Goal: Task Accomplishment & Management: Manage account settings

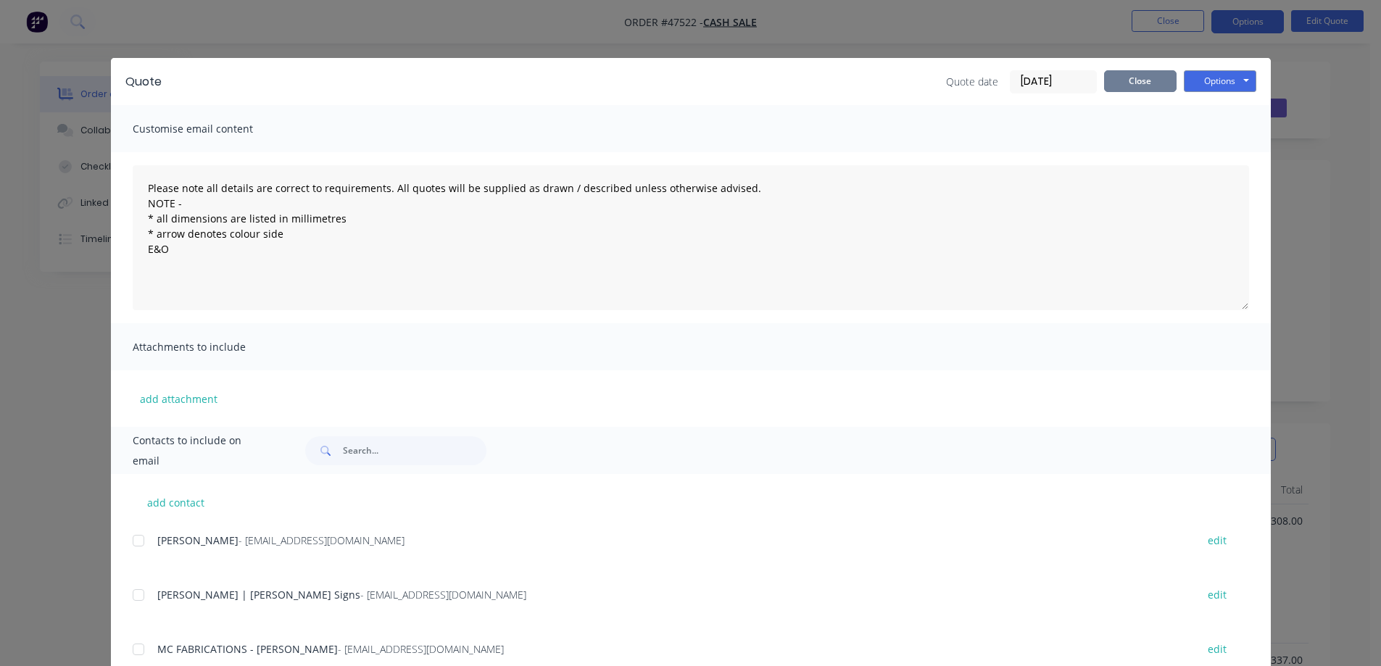
click at [1124, 75] on button "Close" at bounding box center [1140, 81] width 72 height 22
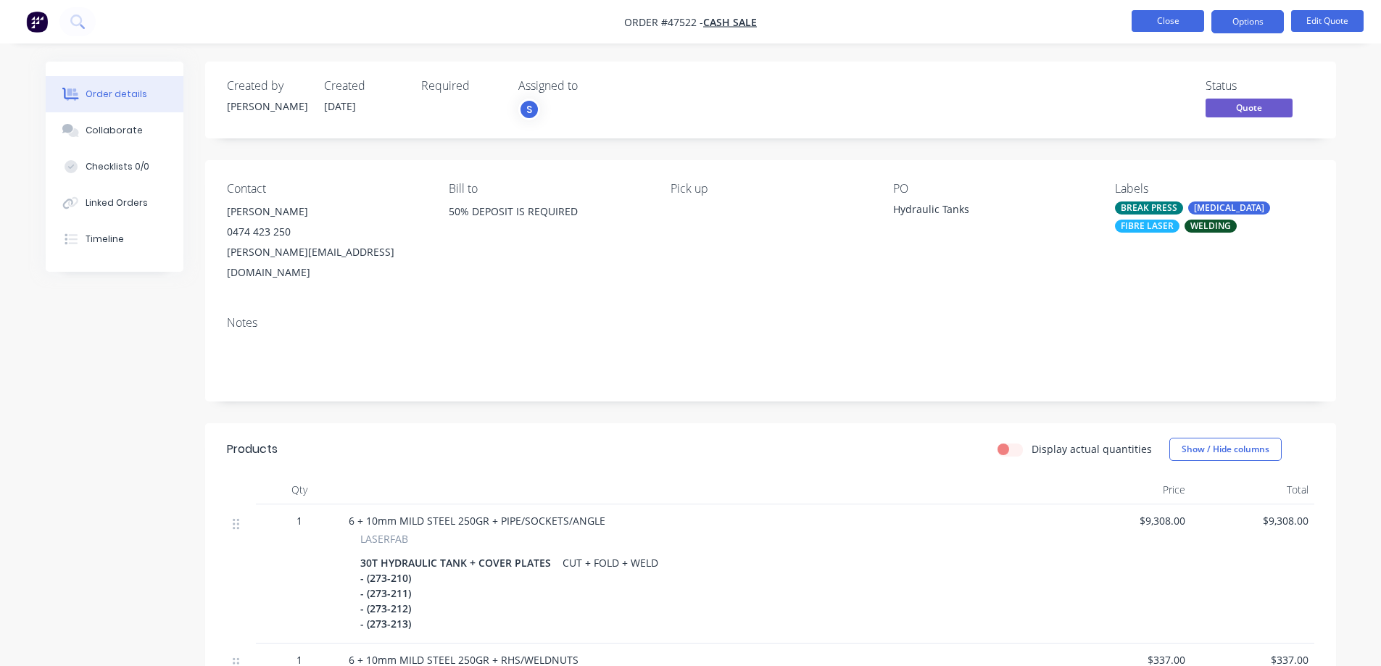
click at [1178, 28] on button "Close" at bounding box center [1168, 21] width 72 height 22
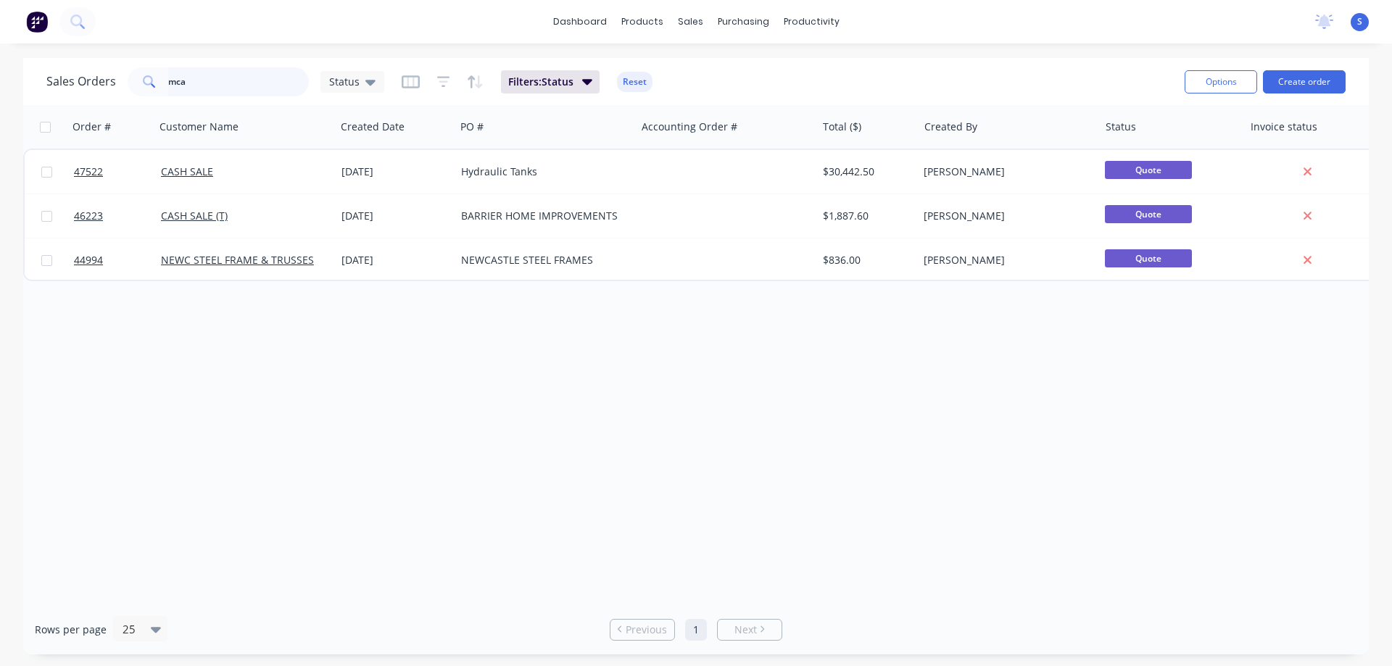
drag, startPoint x: 209, startPoint y: 82, endPoint x: 88, endPoint y: 81, distance: 121.1
click at [88, 81] on div "Sales Orders mca Status" at bounding box center [215, 81] width 338 height 29
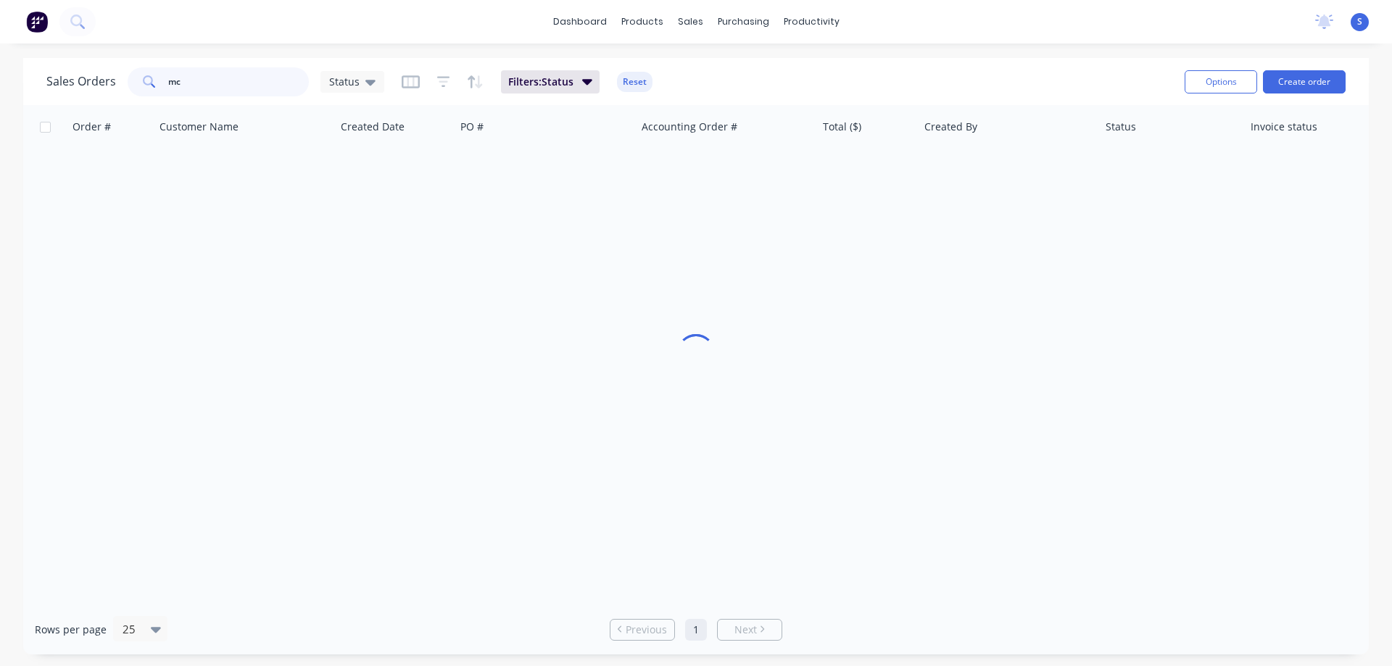
type input "m"
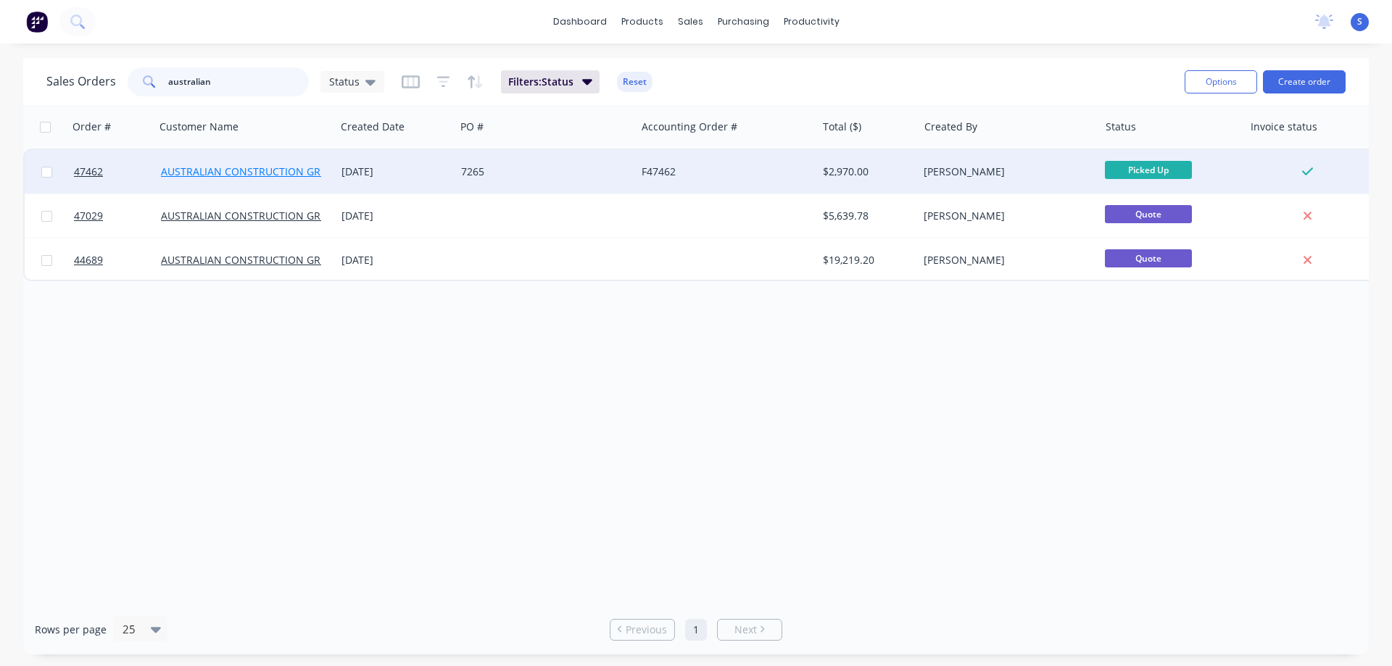
type input "australian"
click at [281, 174] on link "AUSTRALIAN CONSTRUCTION GROUP" at bounding box center [251, 172] width 180 height 14
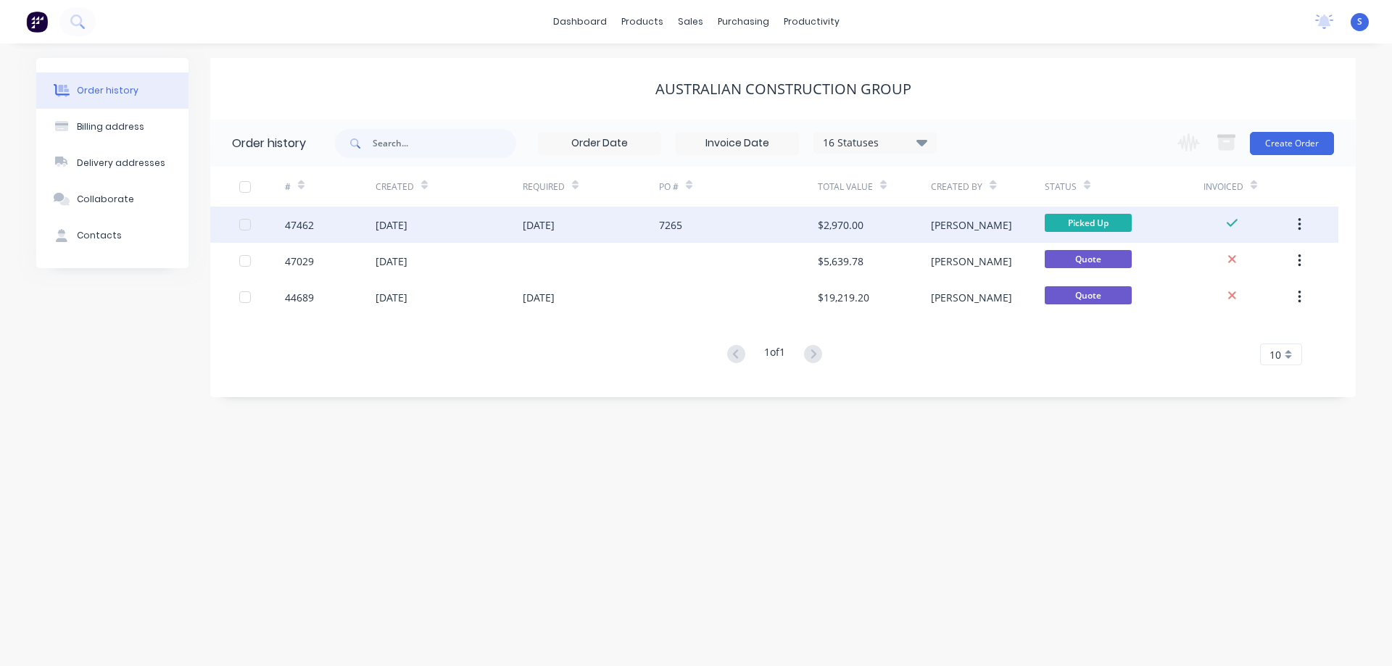
click at [555, 230] on div "[DATE]" at bounding box center [539, 224] width 32 height 15
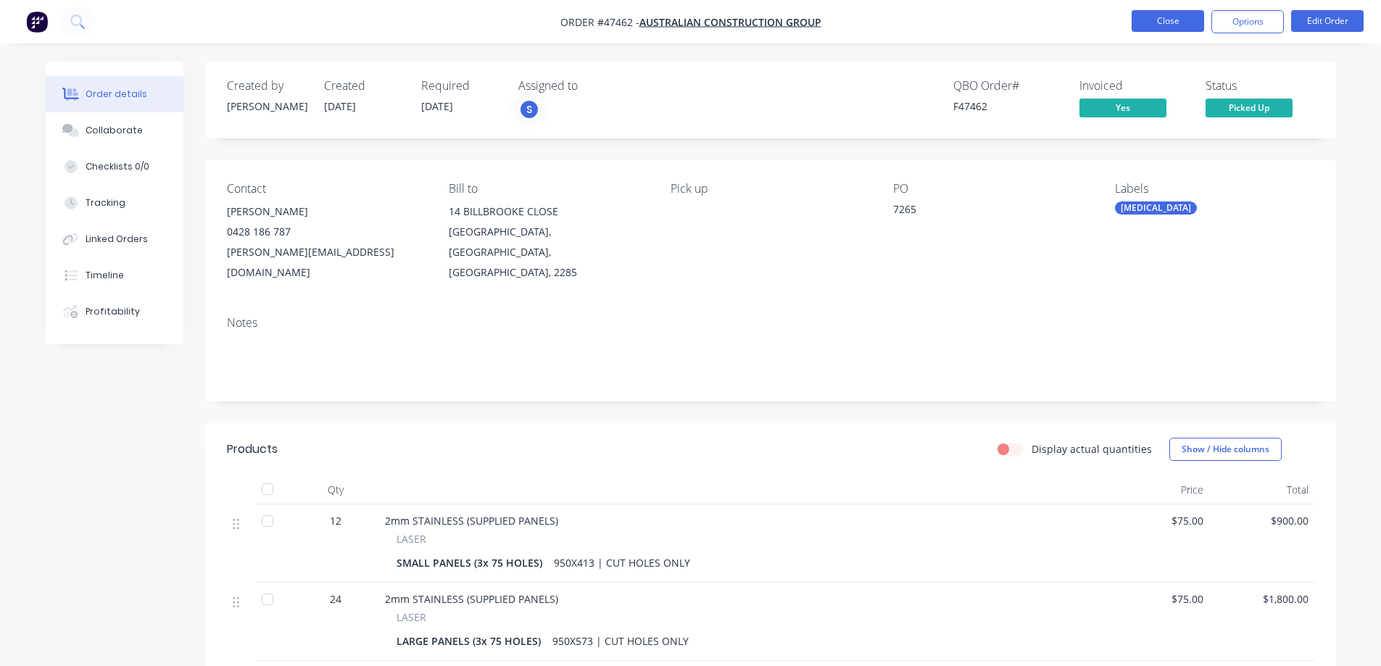
click at [1177, 18] on button "Close" at bounding box center [1168, 21] width 72 height 22
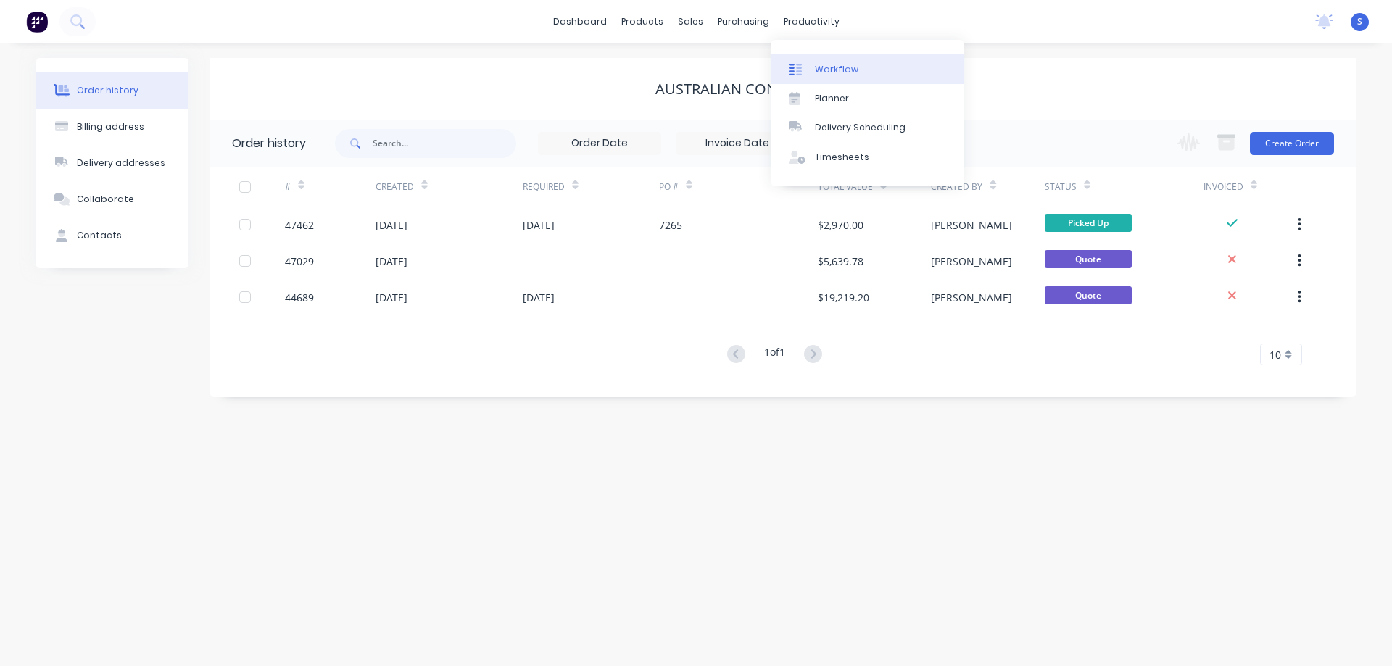
click at [832, 68] on div "Workflow" at bounding box center [836, 69] width 43 height 13
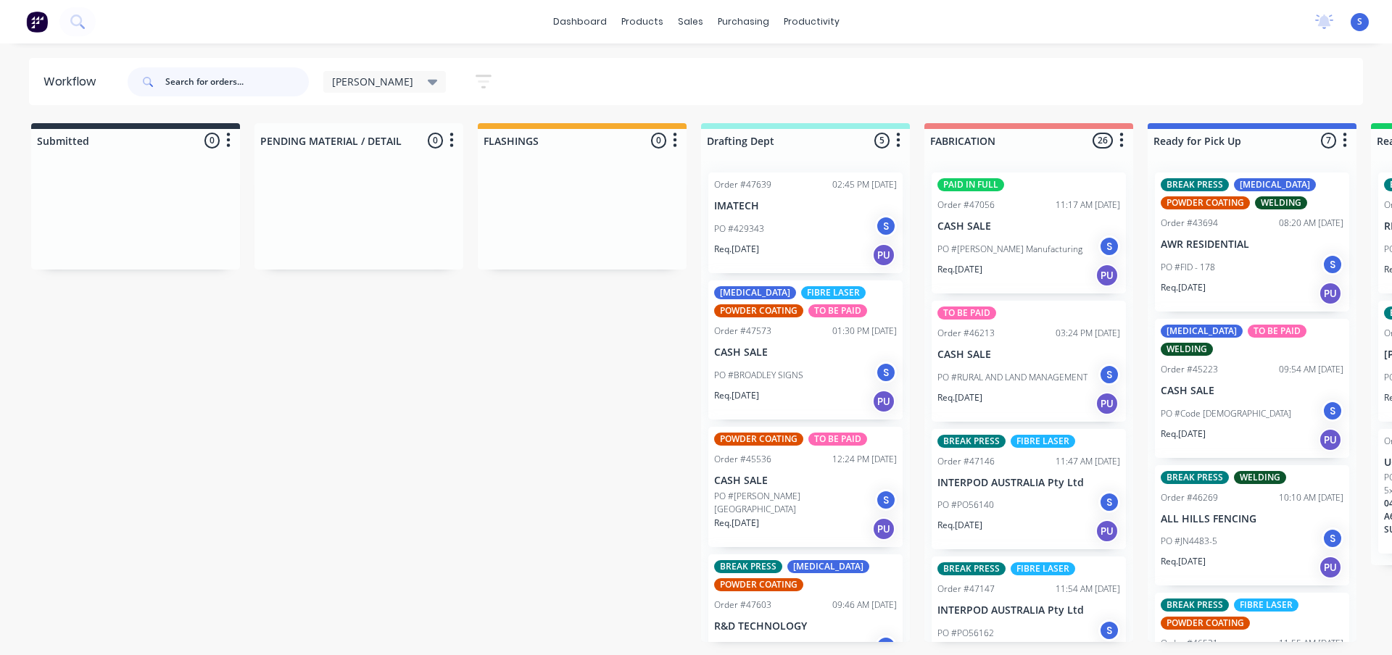
click at [223, 80] on input "text" at bounding box center [237, 81] width 144 height 29
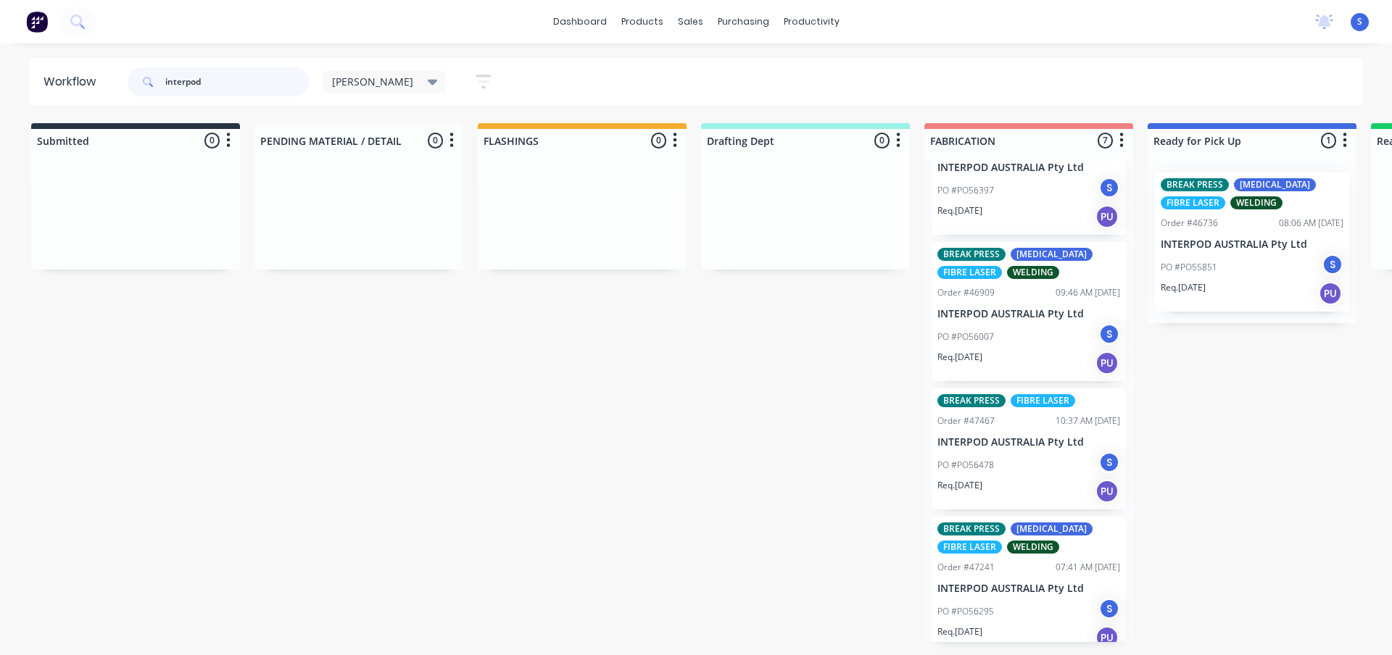
scroll to position [476, 0]
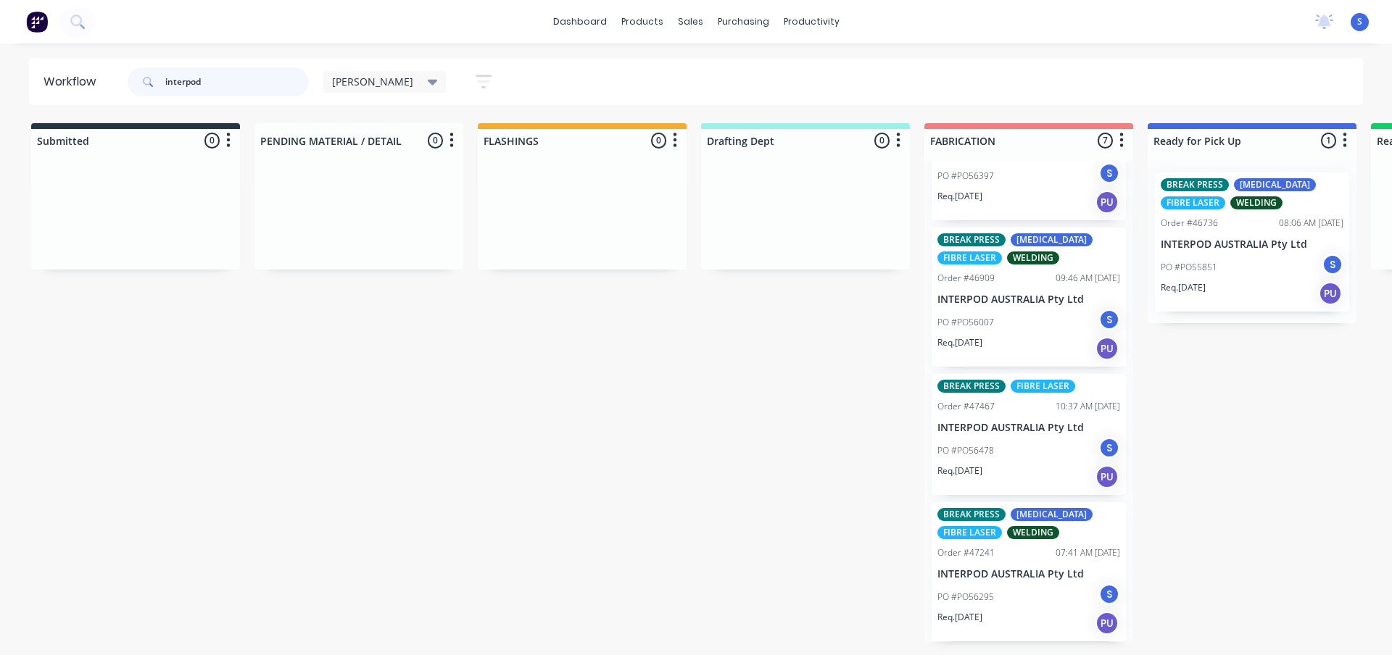
type input "interpod"
click at [1007, 597] on div "PO #PO56295 S" at bounding box center [1028, 598] width 183 height 28
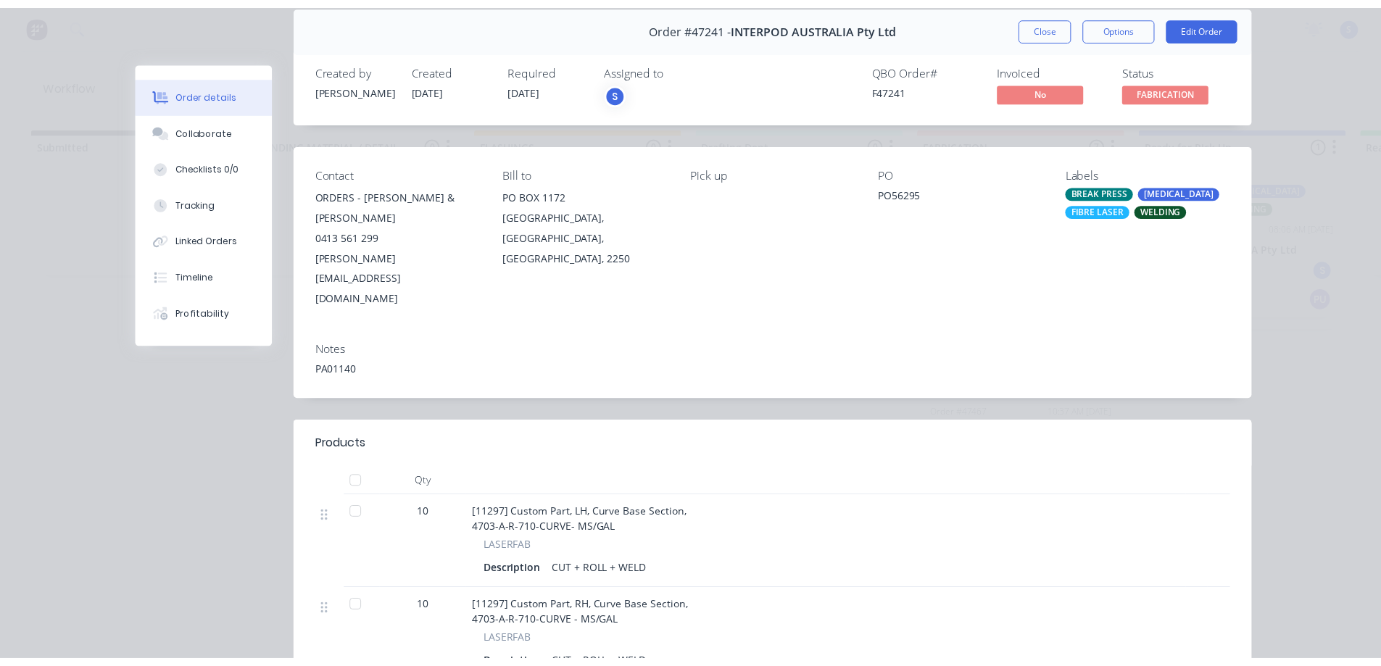
scroll to position [0, 0]
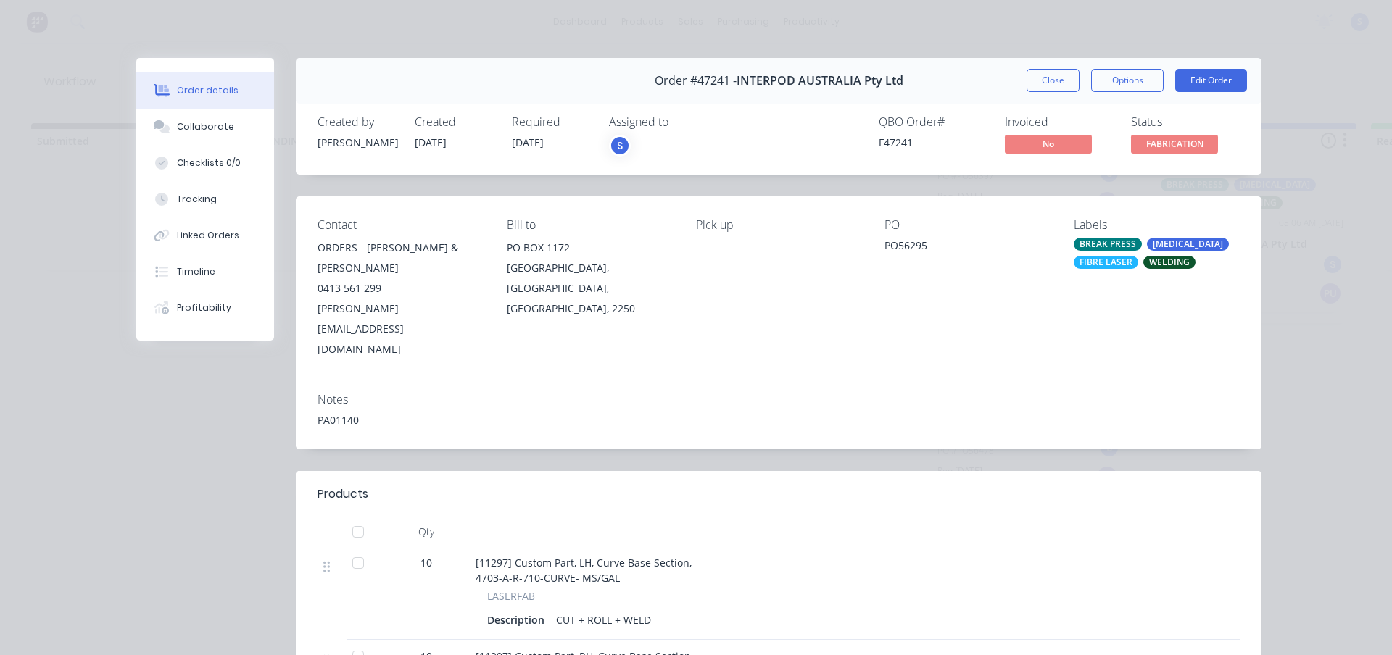
click at [705, 81] on span "Order #47241 -" at bounding box center [696, 81] width 82 height 14
click at [1041, 83] on button "Close" at bounding box center [1052, 80] width 53 height 23
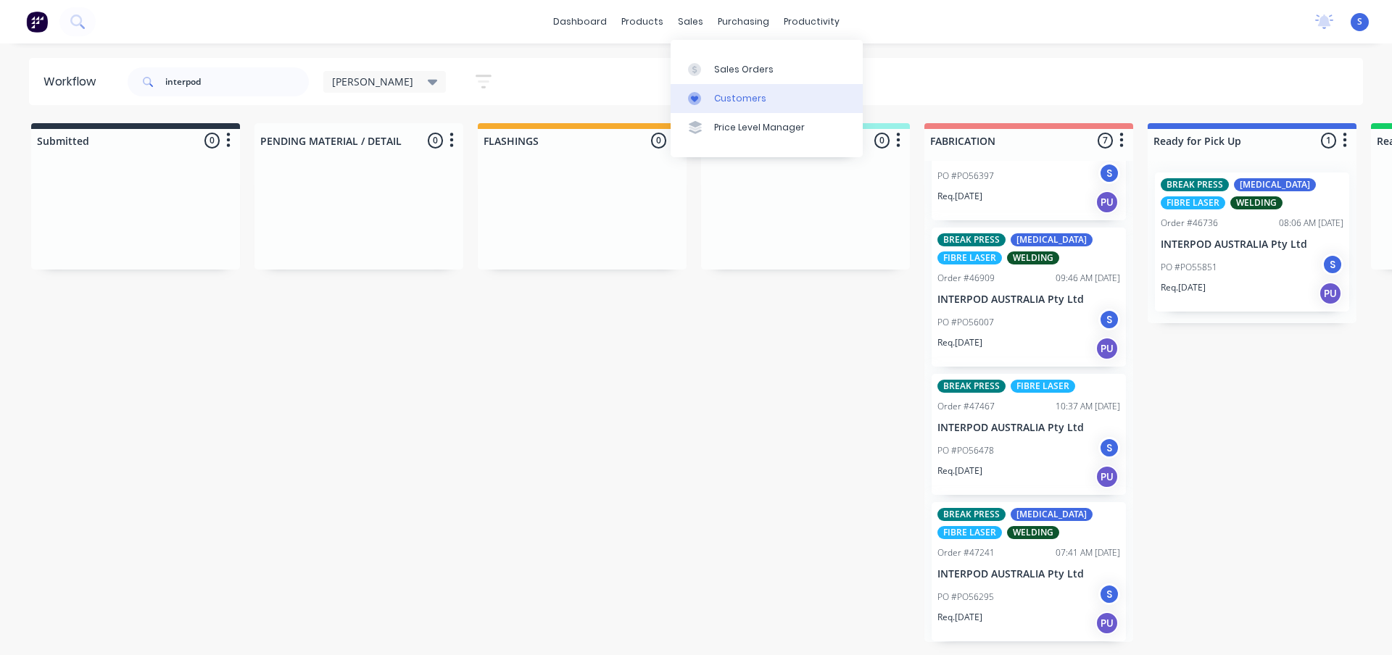
click at [735, 94] on div "Customers" at bounding box center [740, 98] width 52 height 13
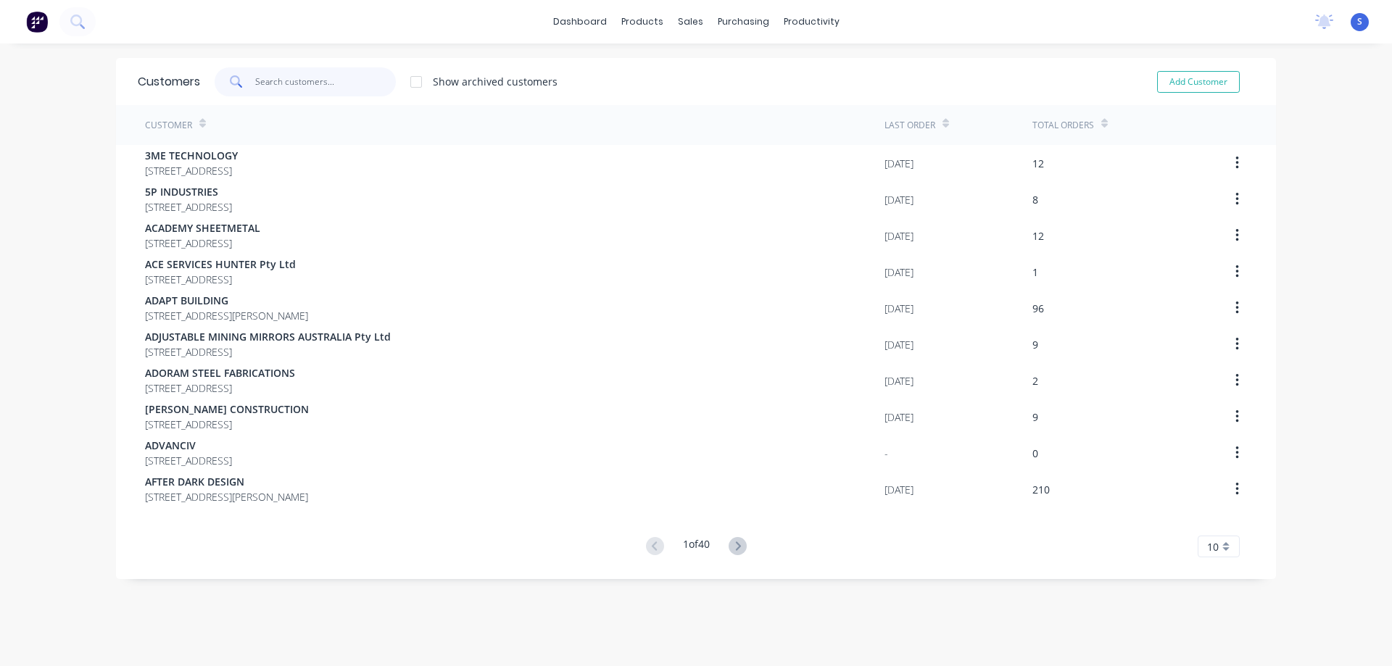
click at [279, 88] on input "text" at bounding box center [325, 81] width 141 height 29
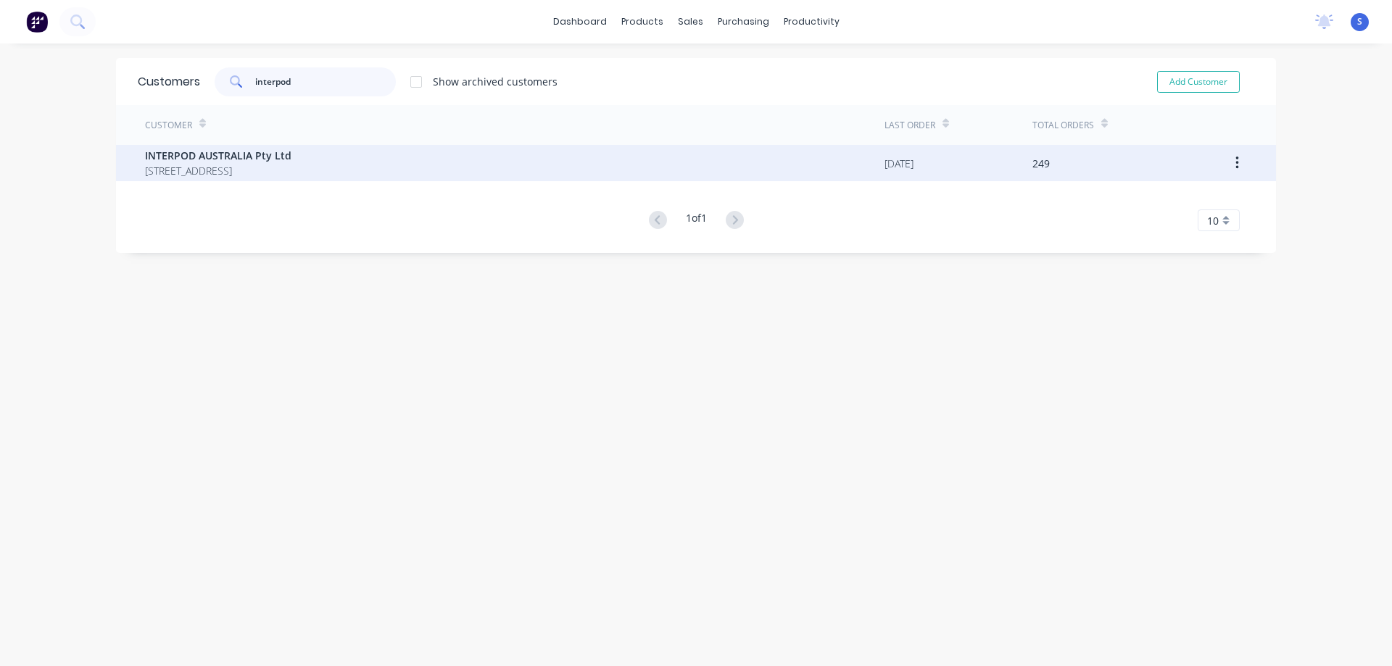
type input "interpod"
click at [281, 163] on span "[STREET_ADDRESS]" at bounding box center [218, 170] width 146 height 15
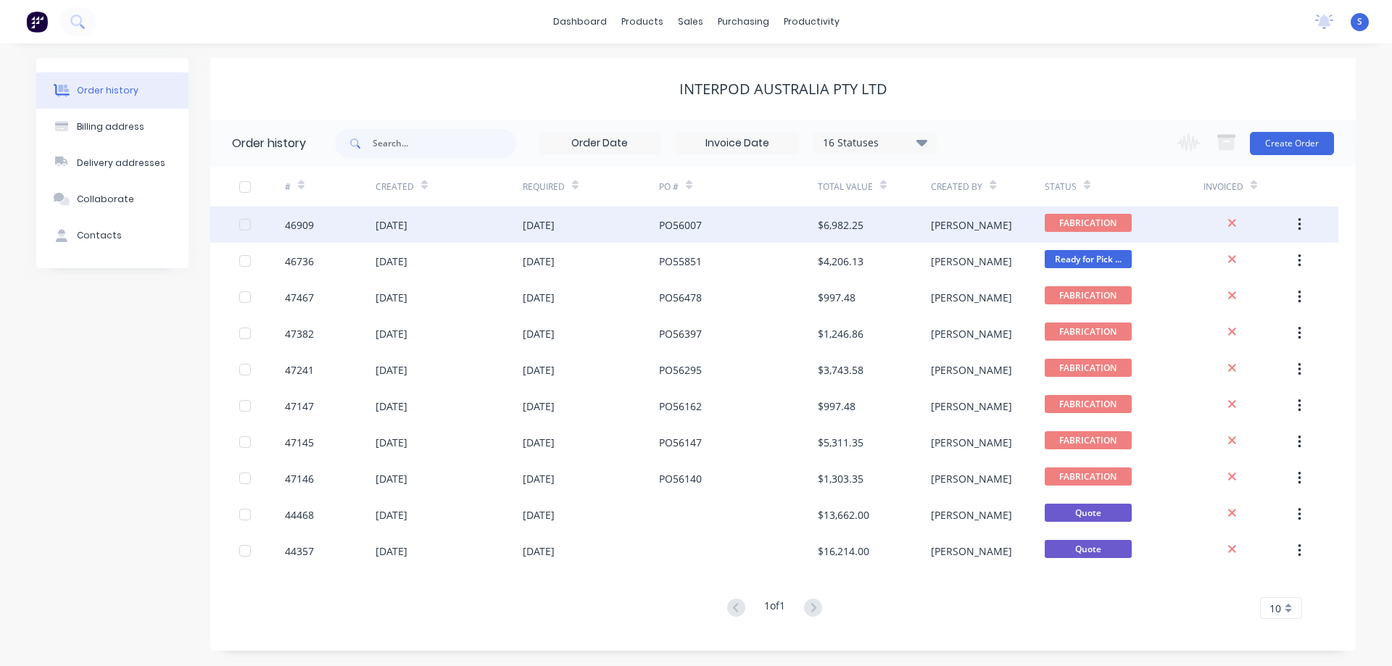
click at [613, 225] on div "[DATE]" at bounding box center [591, 225] width 136 height 36
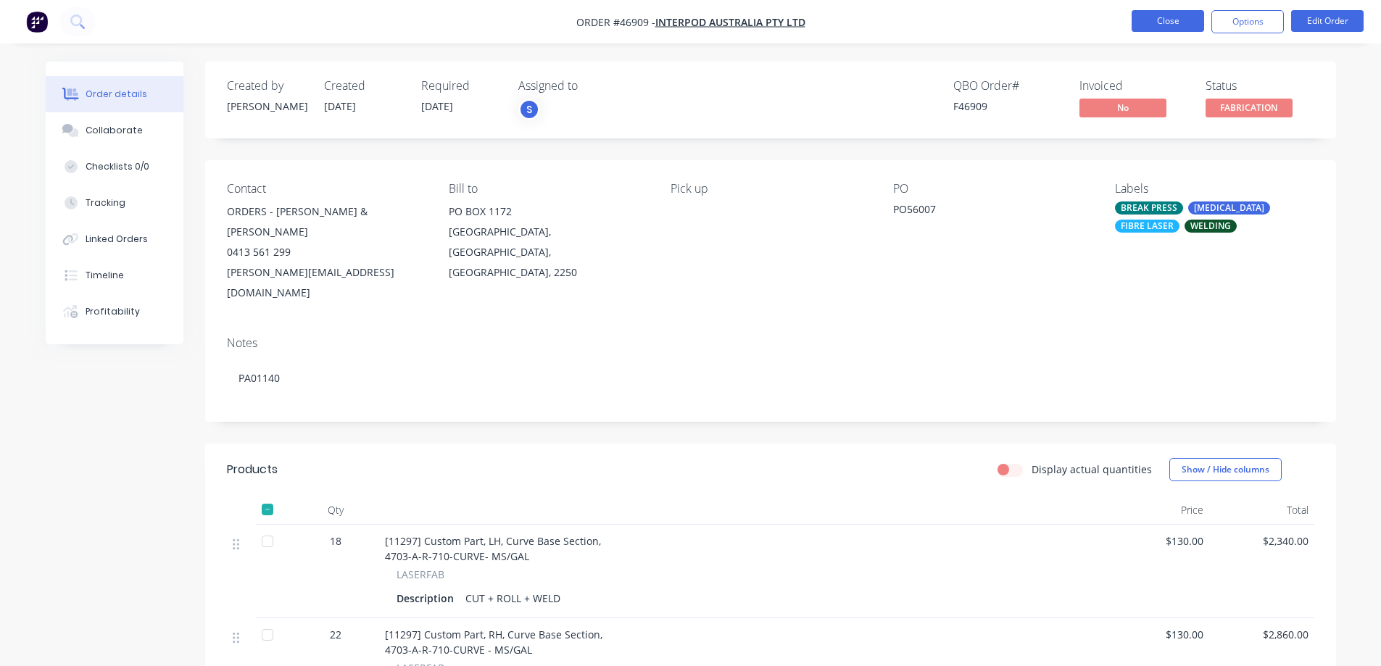
click at [1164, 19] on button "Close" at bounding box center [1168, 21] width 72 height 22
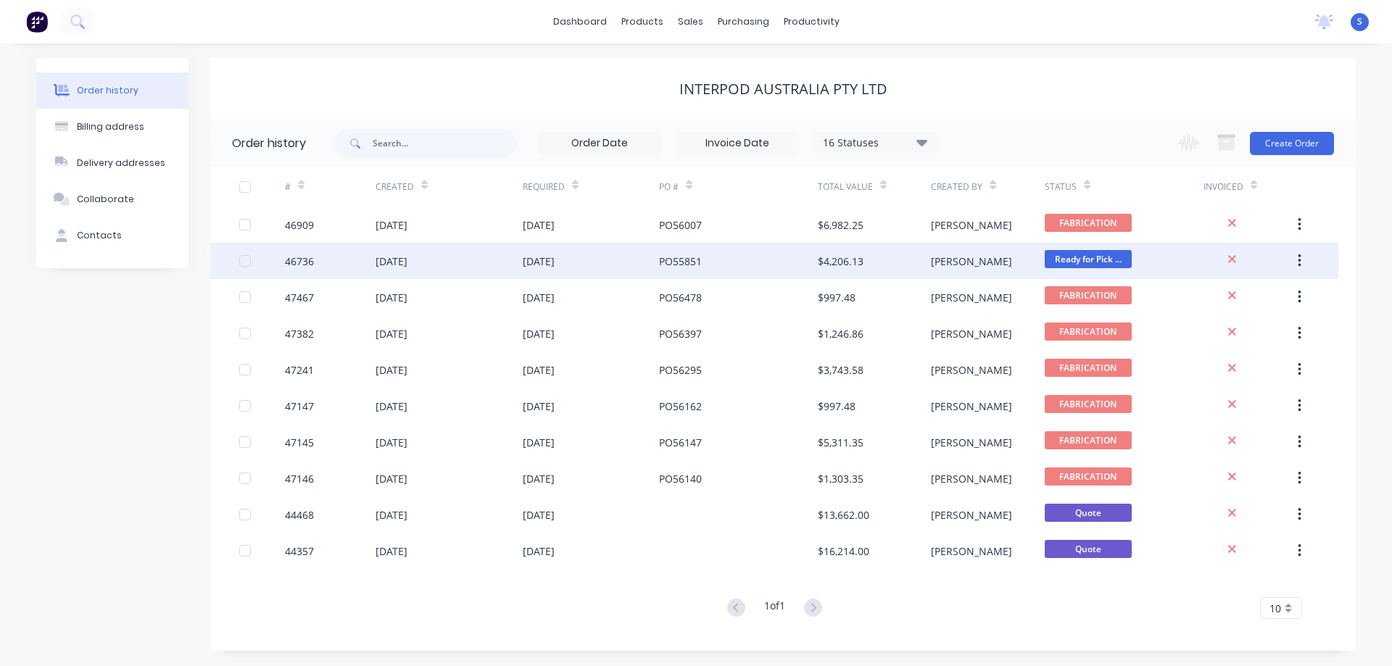
click at [649, 252] on div "[DATE]" at bounding box center [591, 261] width 136 height 36
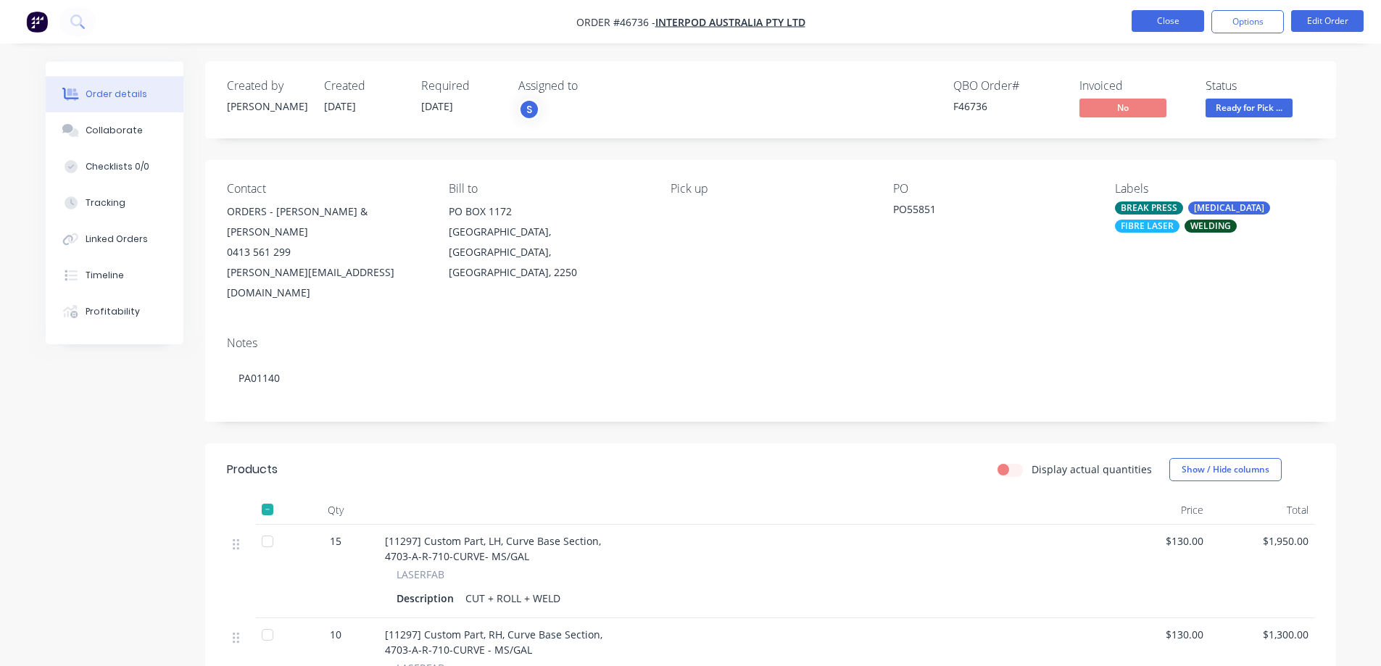
click at [1162, 25] on button "Close" at bounding box center [1168, 21] width 72 height 22
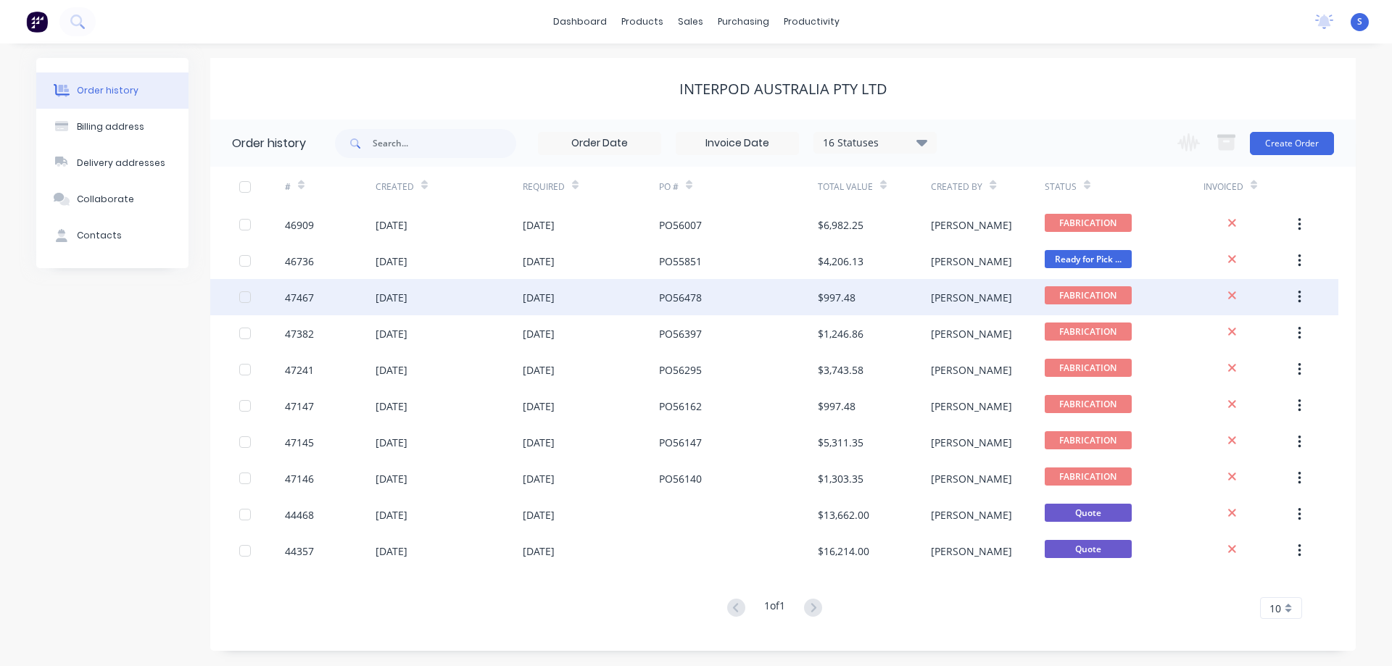
click at [705, 300] on div "PO56478" at bounding box center [738, 297] width 159 height 36
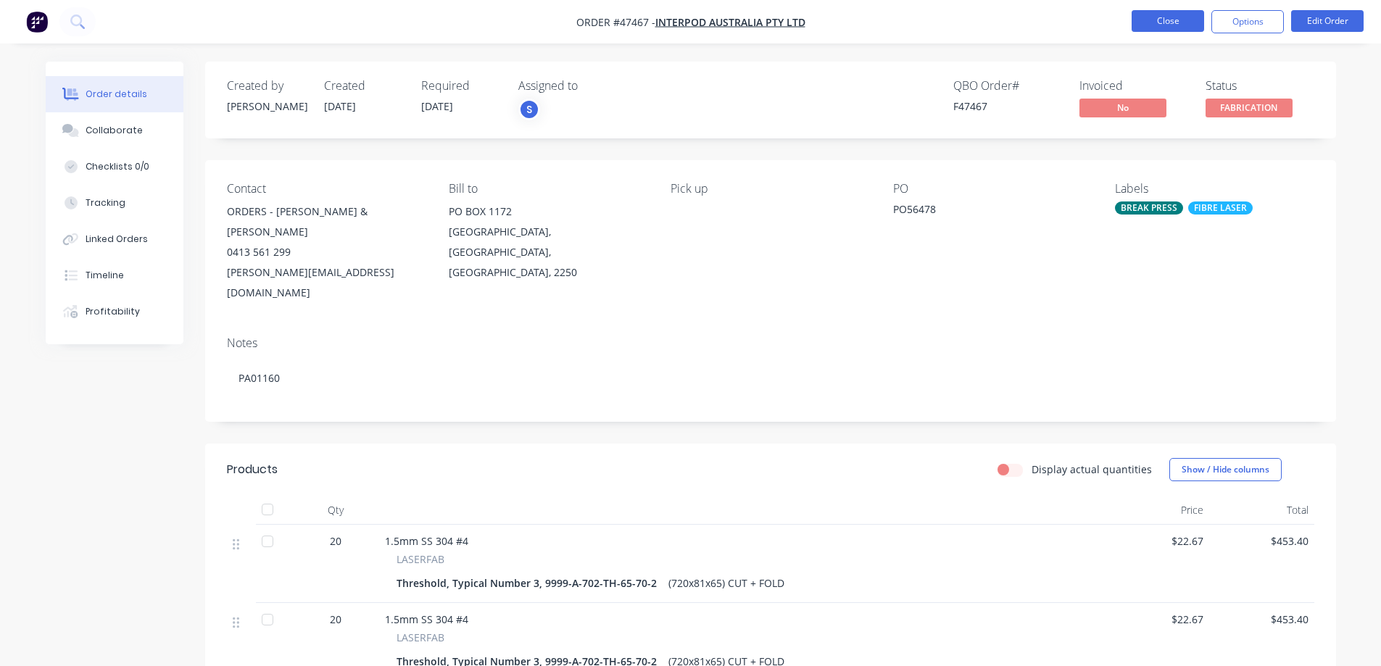
click at [1181, 29] on button "Close" at bounding box center [1168, 21] width 72 height 22
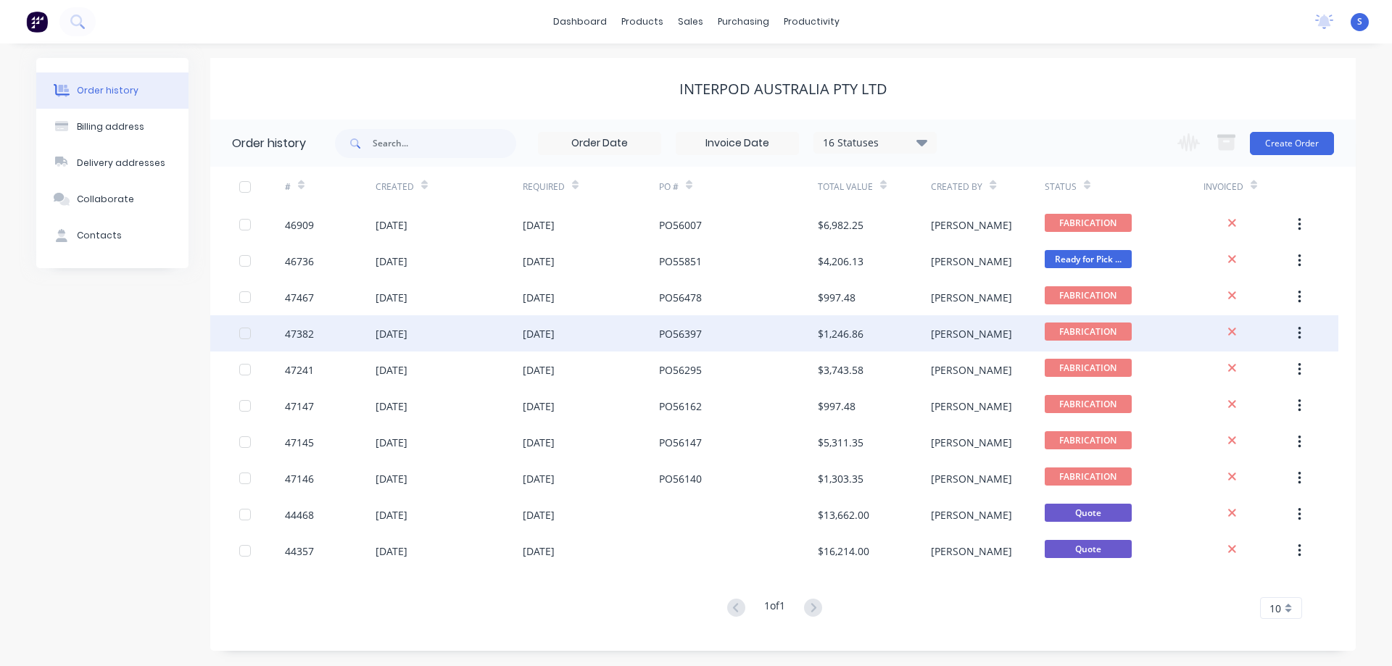
click at [742, 344] on div "PO56397" at bounding box center [738, 333] width 159 height 36
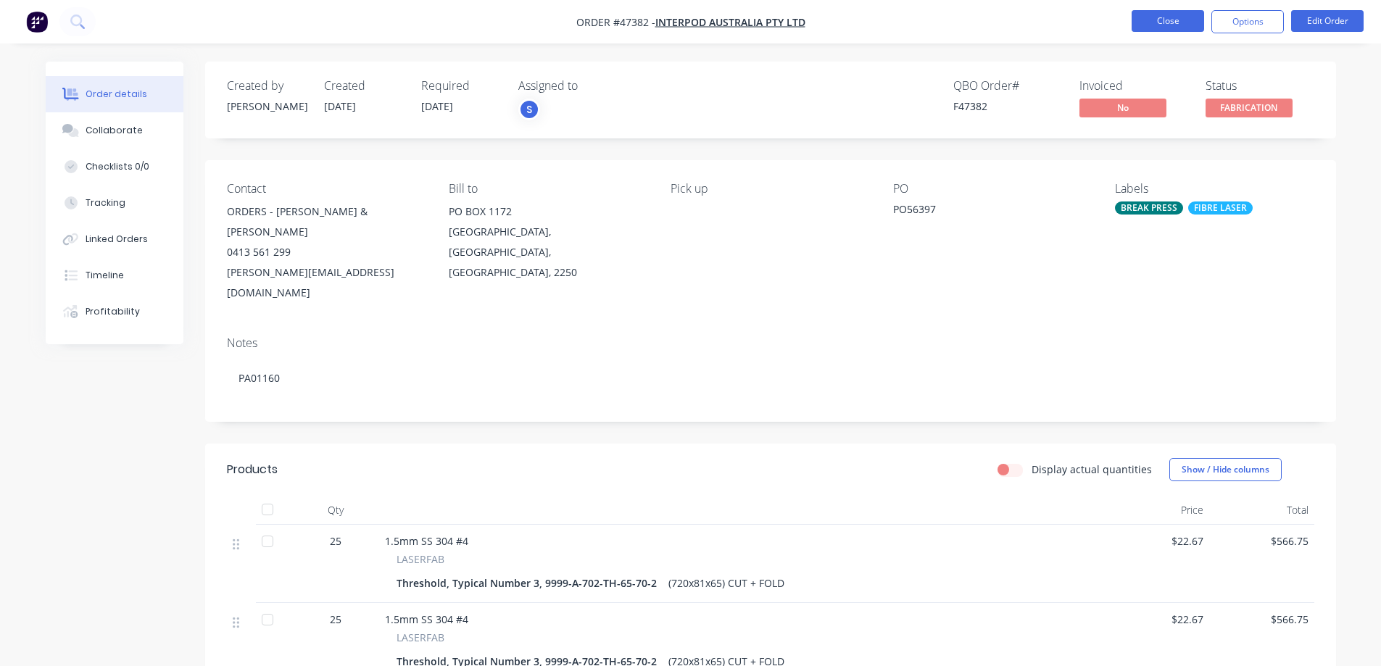
click at [1168, 30] on button "Close" at bounding box center [1168, 21] width 72 height 22
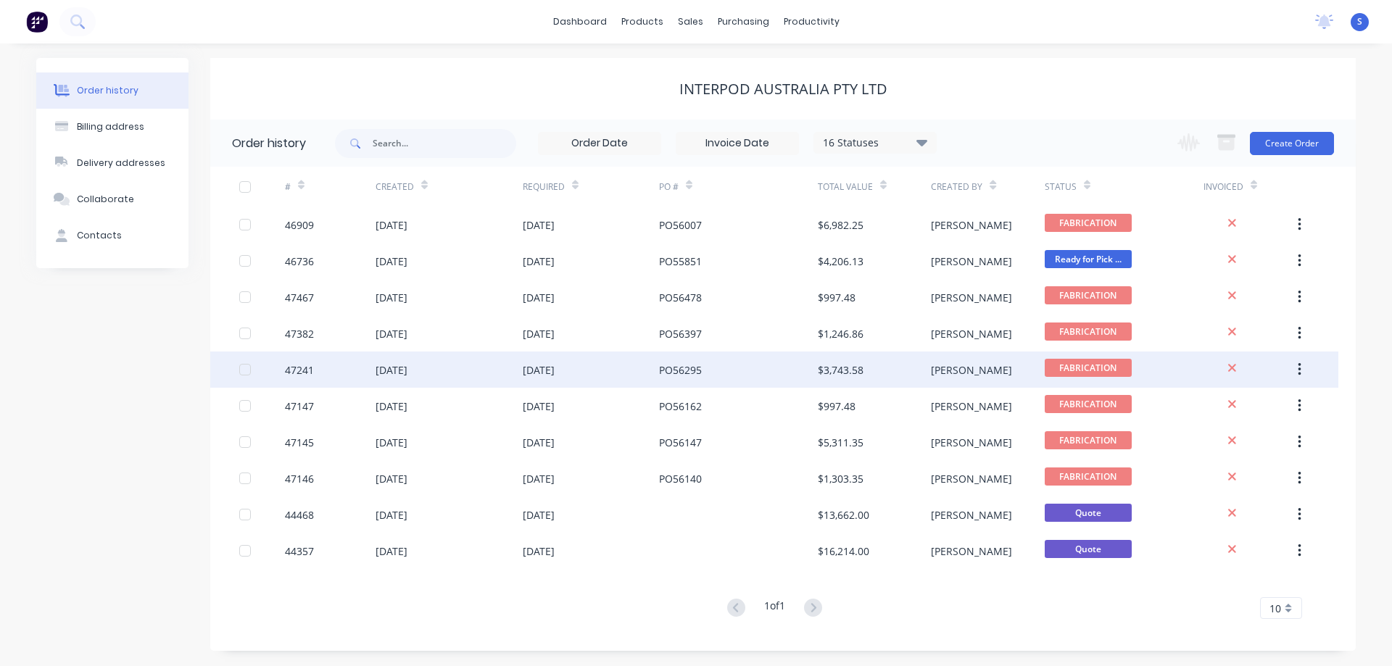
click at [763, 373] on div "PO56295" at bounding box center [738, 370] width 159 height 36
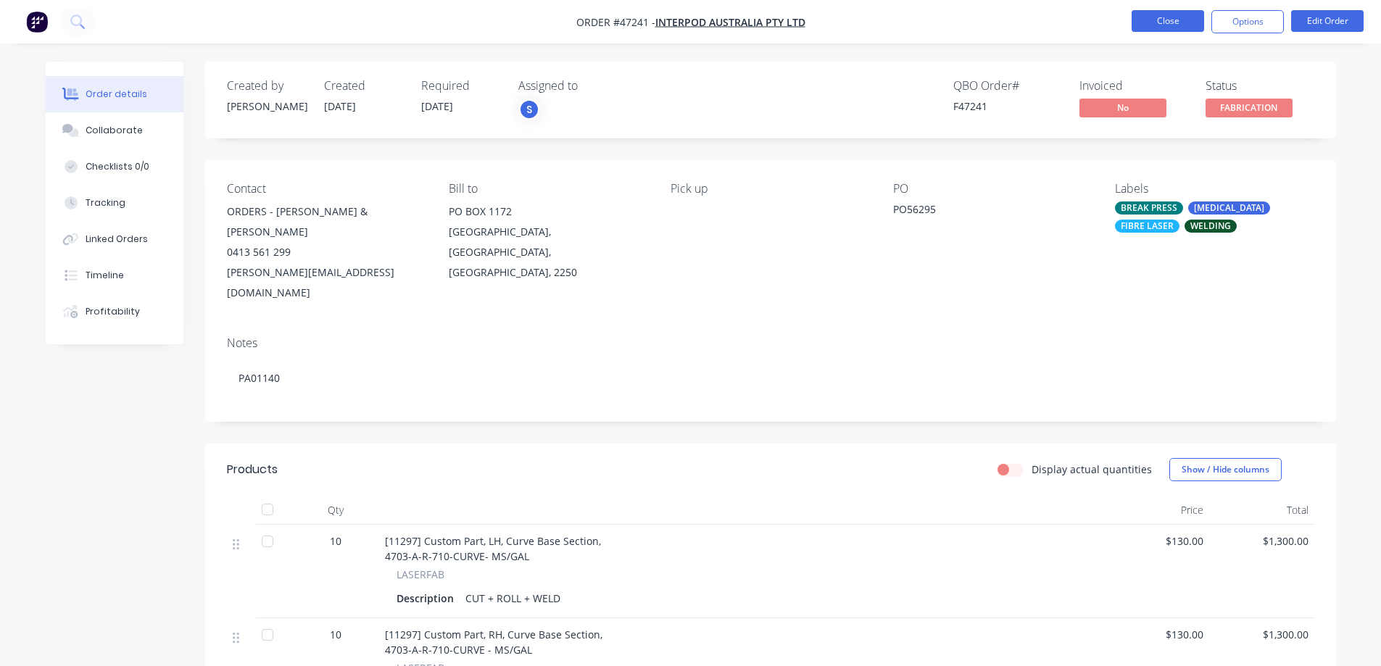
click at [1188, 26] on button "Close" at bounding box center [1168, 21] width 72 height 22
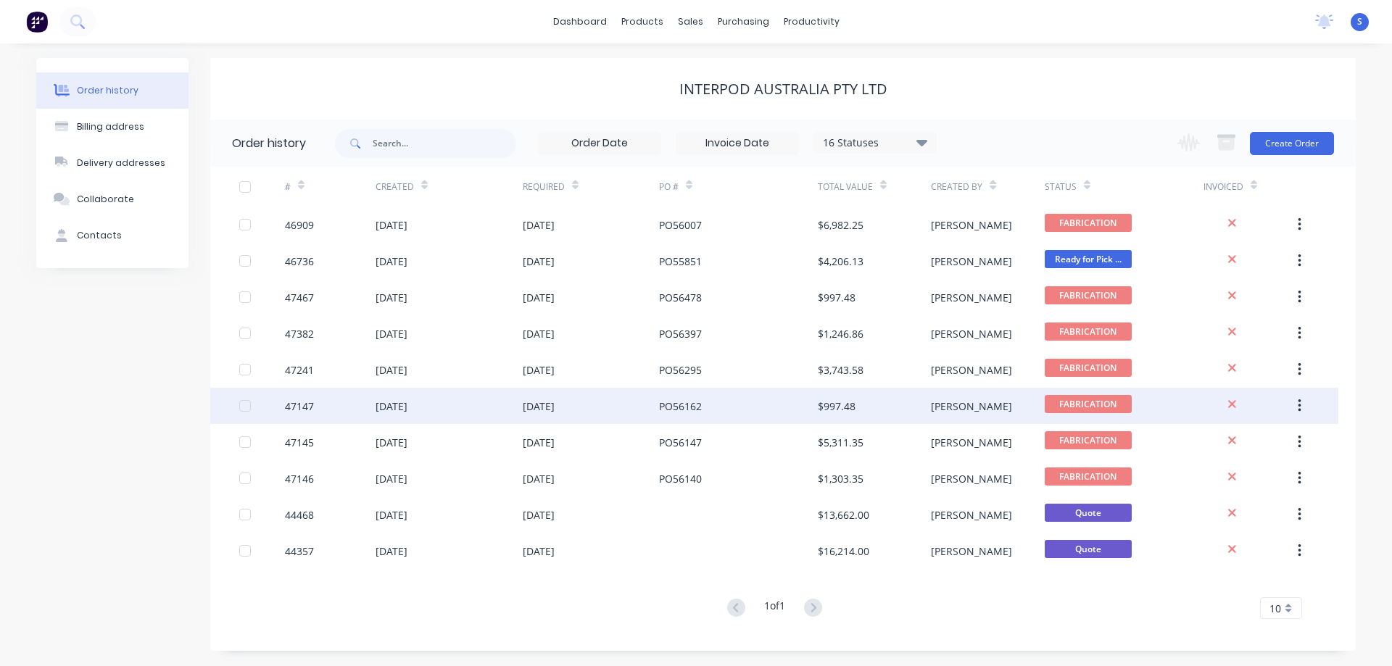
click at [731, 411] on div "PO56162" at bounding box center [738, 406] width 159 height 36
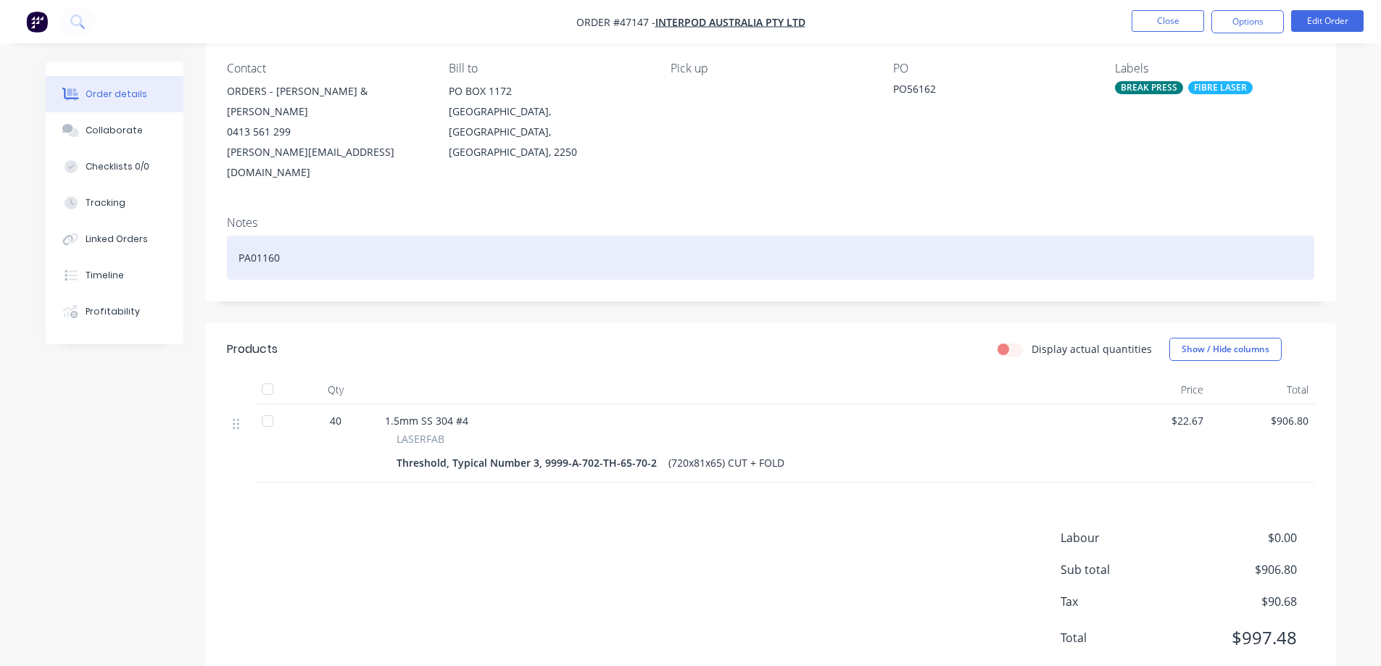
scroll to position [123, 0]
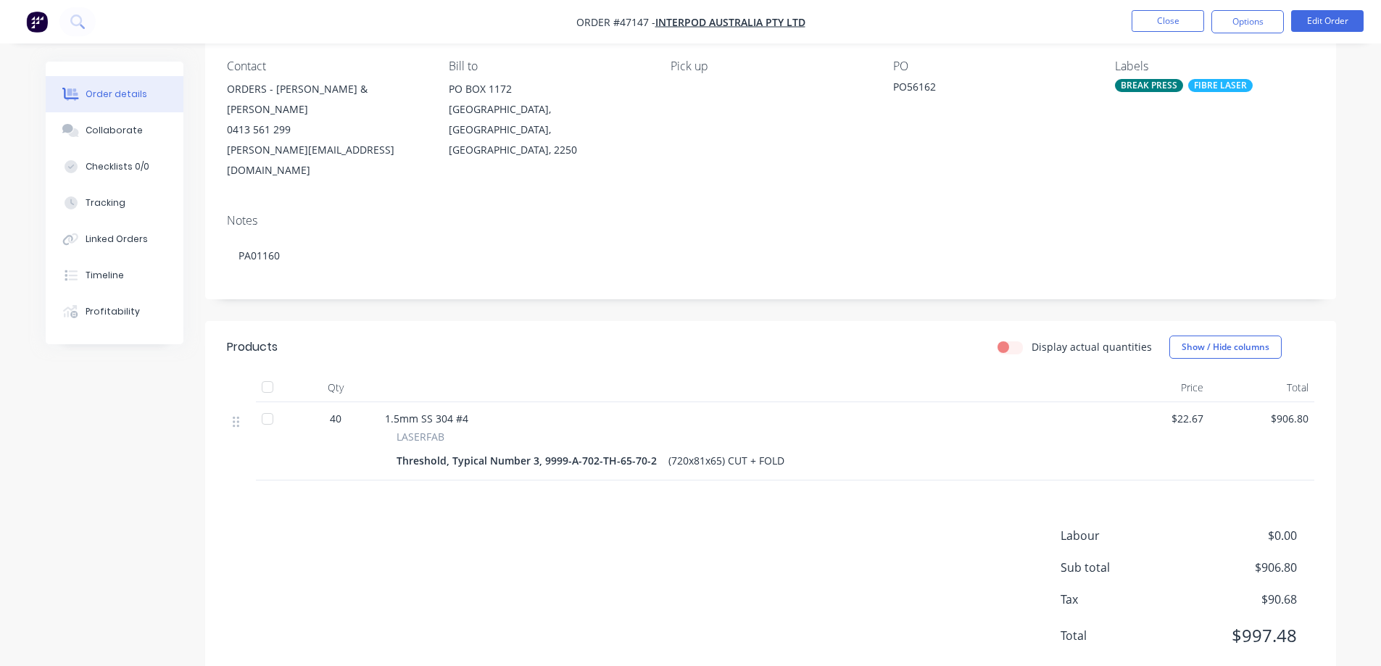
click at [1154, 32] on li "Close" at bounding box center [1168, 21] width 72 height 23
click at [1158, 18] on button "Close" at bounding box center [1168, 21] width 72 height 22
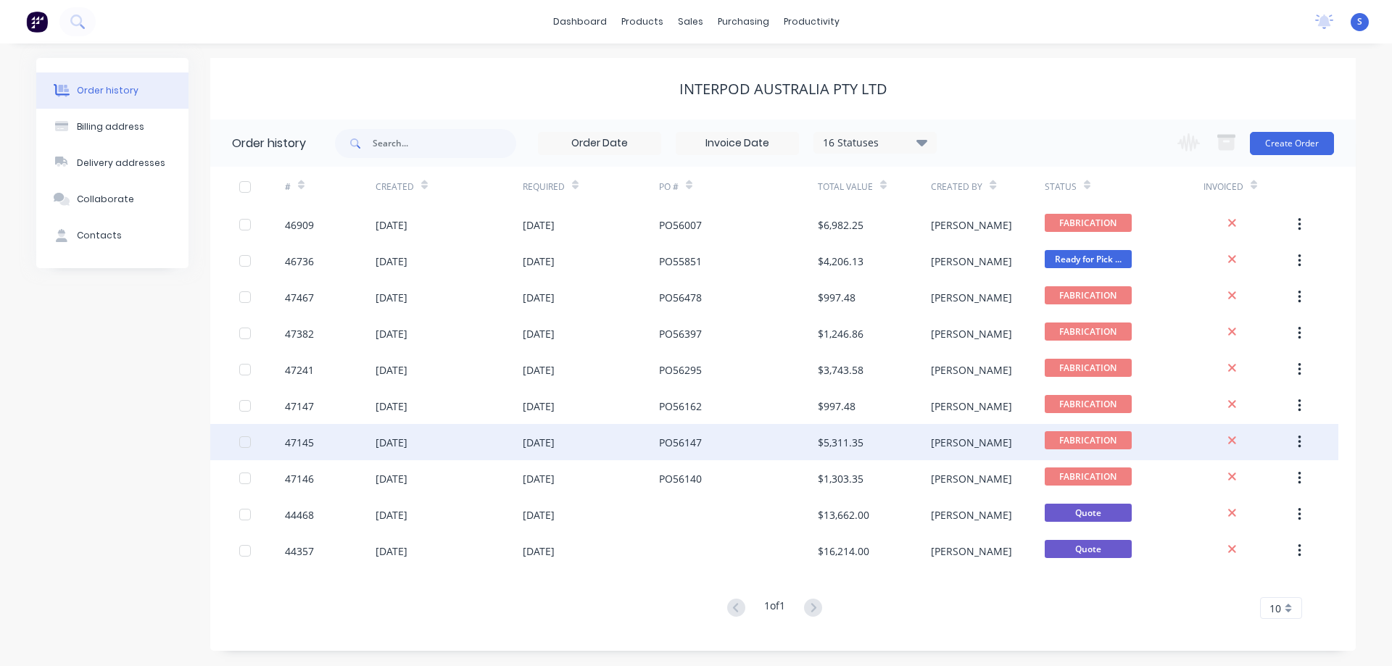
click at [717, 440] on div "PO56147" at bounding box center [738, 442] width 159 height 36
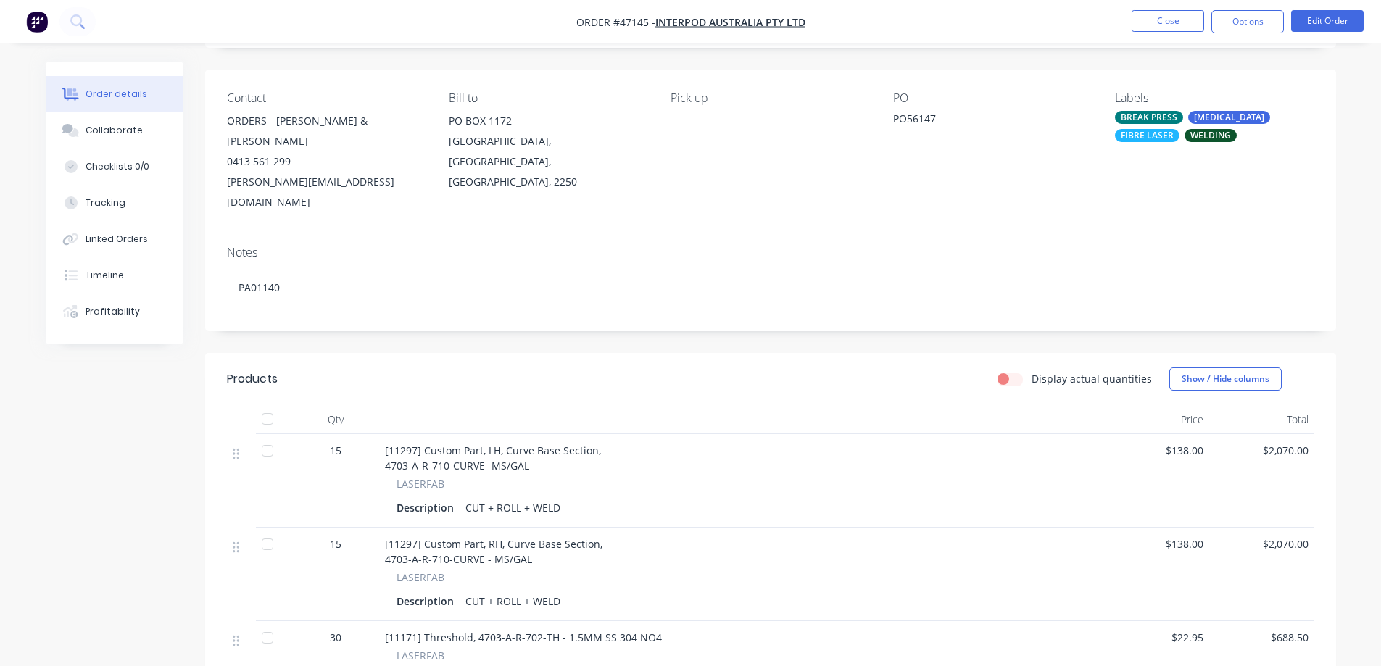
scroll to position [20, 0]
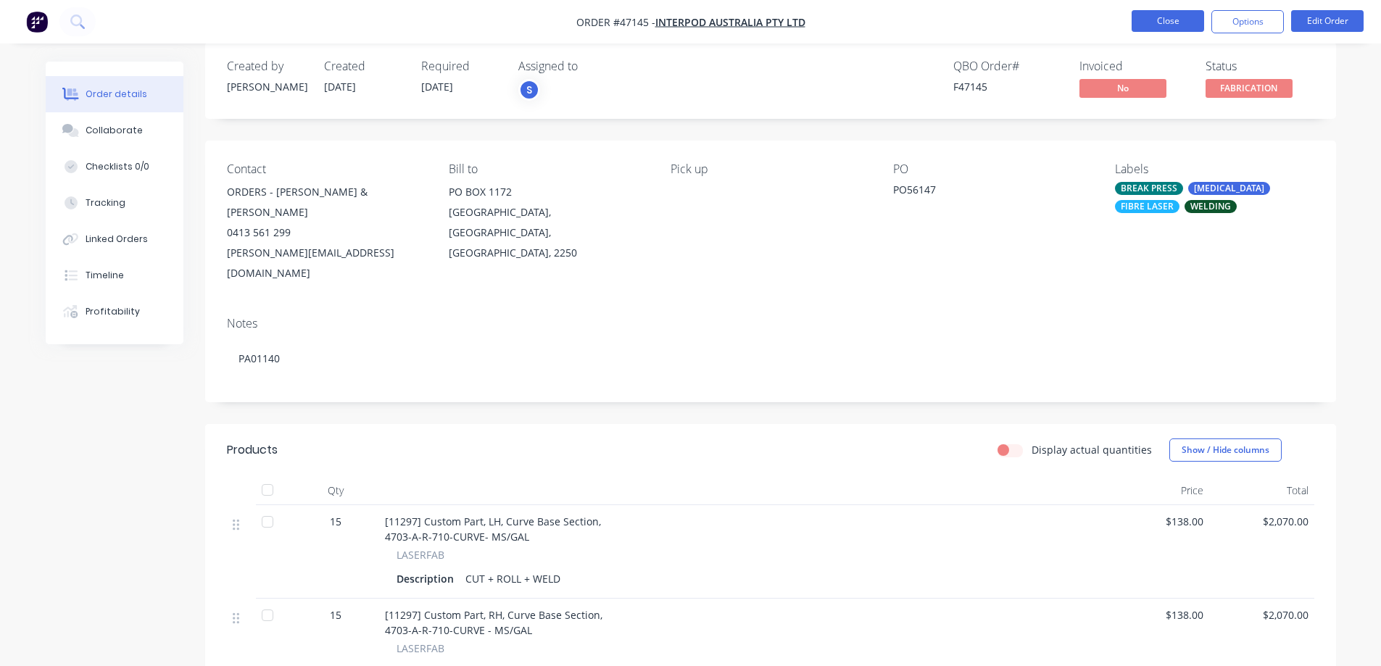
click at [1165, 24] on button "Close" at bounding box center [1168, 21] width 72 height 22
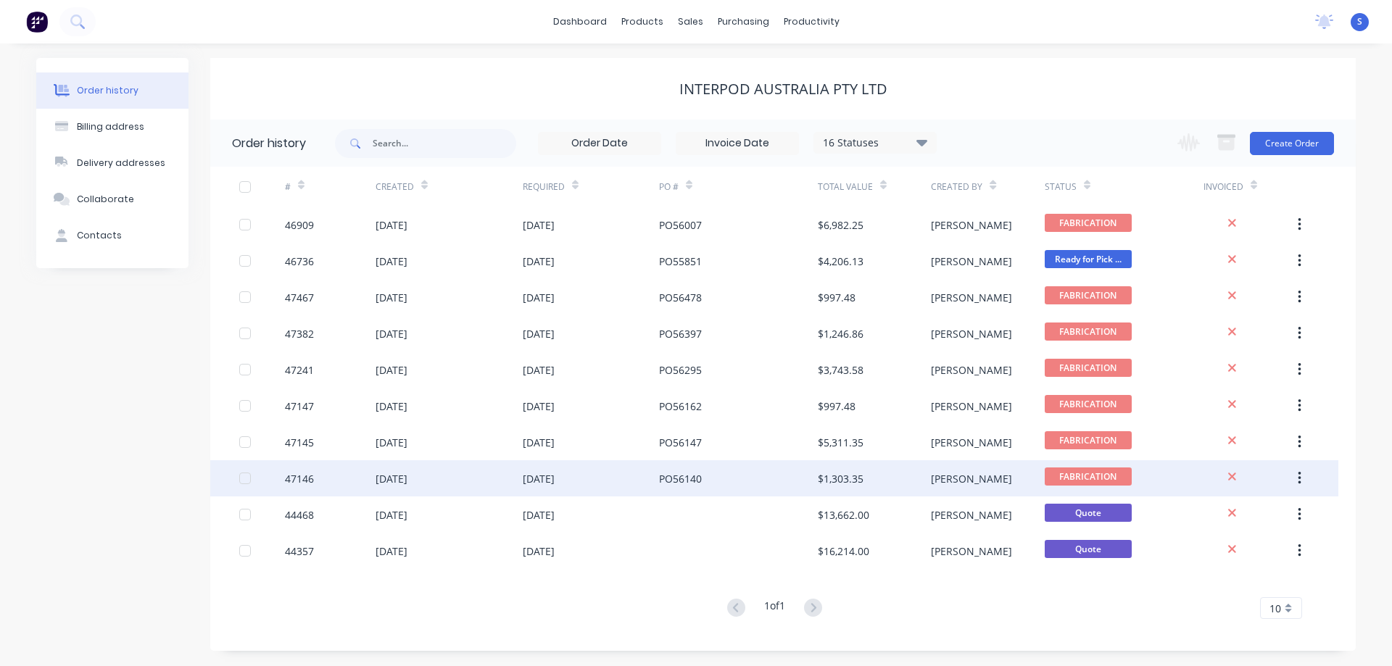
click at [731, 473] on div "PO56140" at bounding box center [738, 478] width 159 height 36
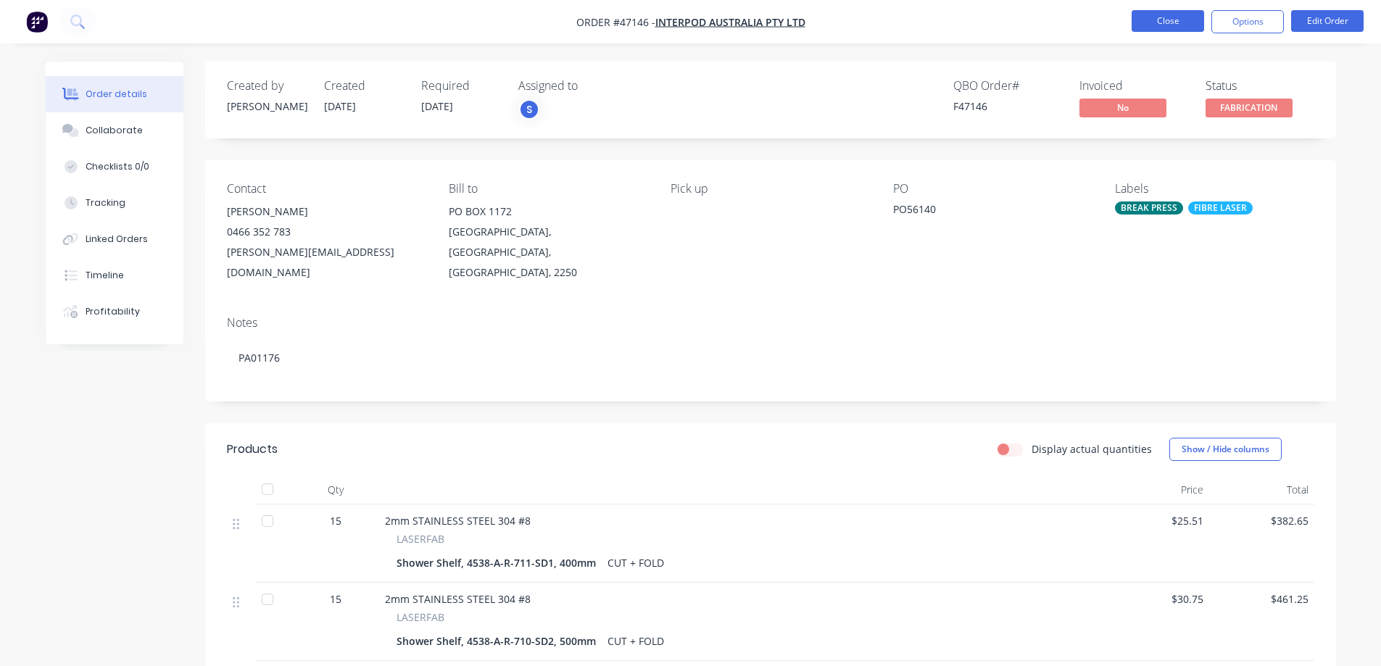
click at [1159, 23] on button "Close" at bounding box center [1168, 21] width 72 height 22
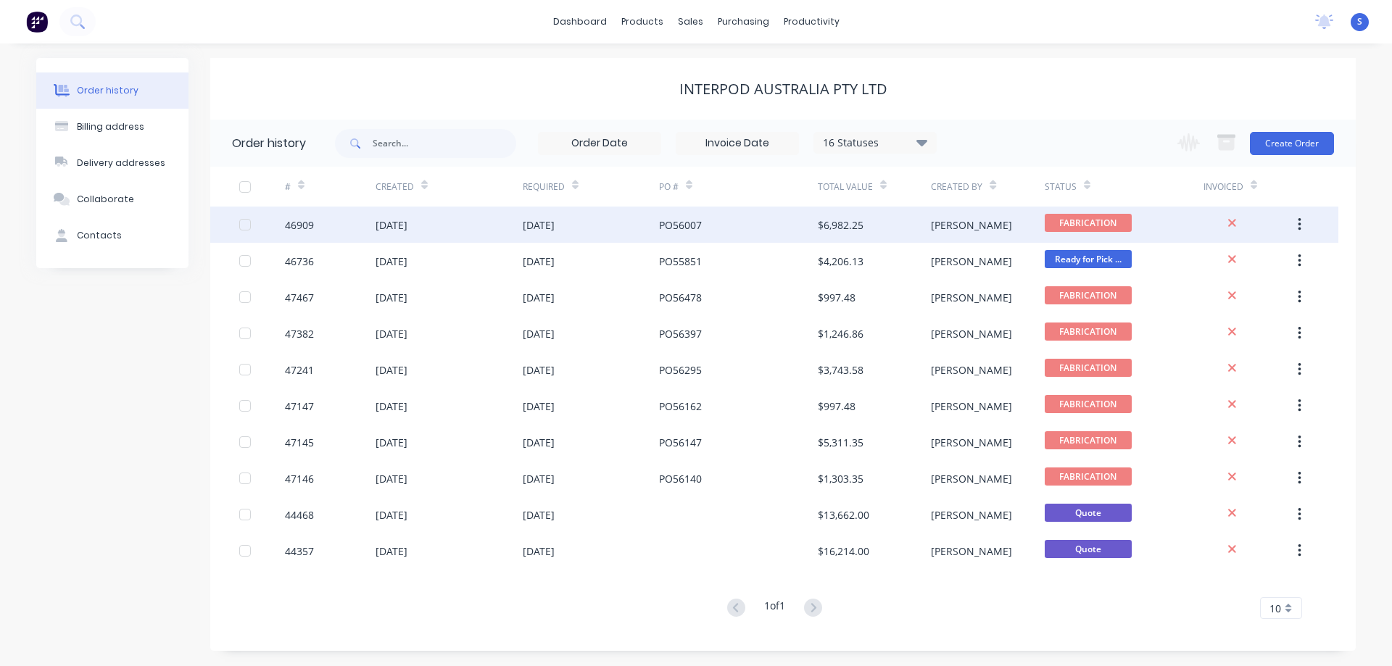
click at [617, 223] on div "[DATE]" at bounding box center [591, 225] width 136 height 36
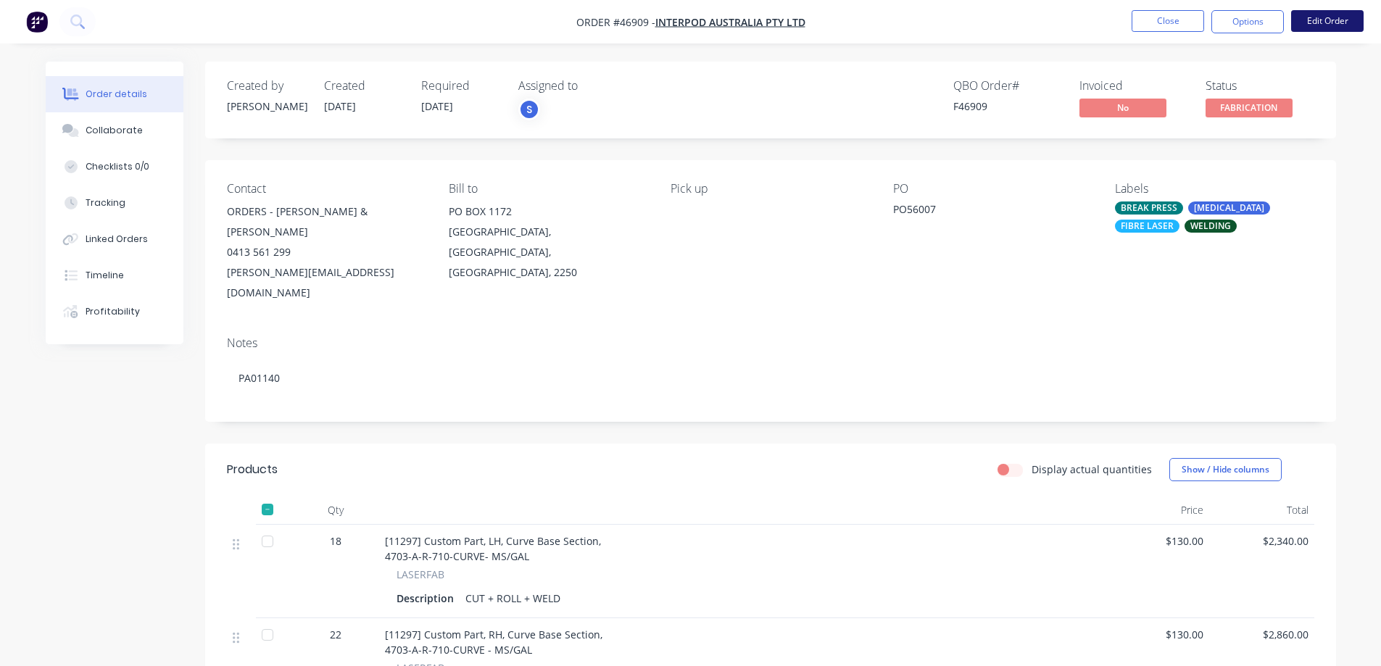
click at [1332, 19] on button "Edit Order" at bounding box center [1327, 21] width 72 height 22
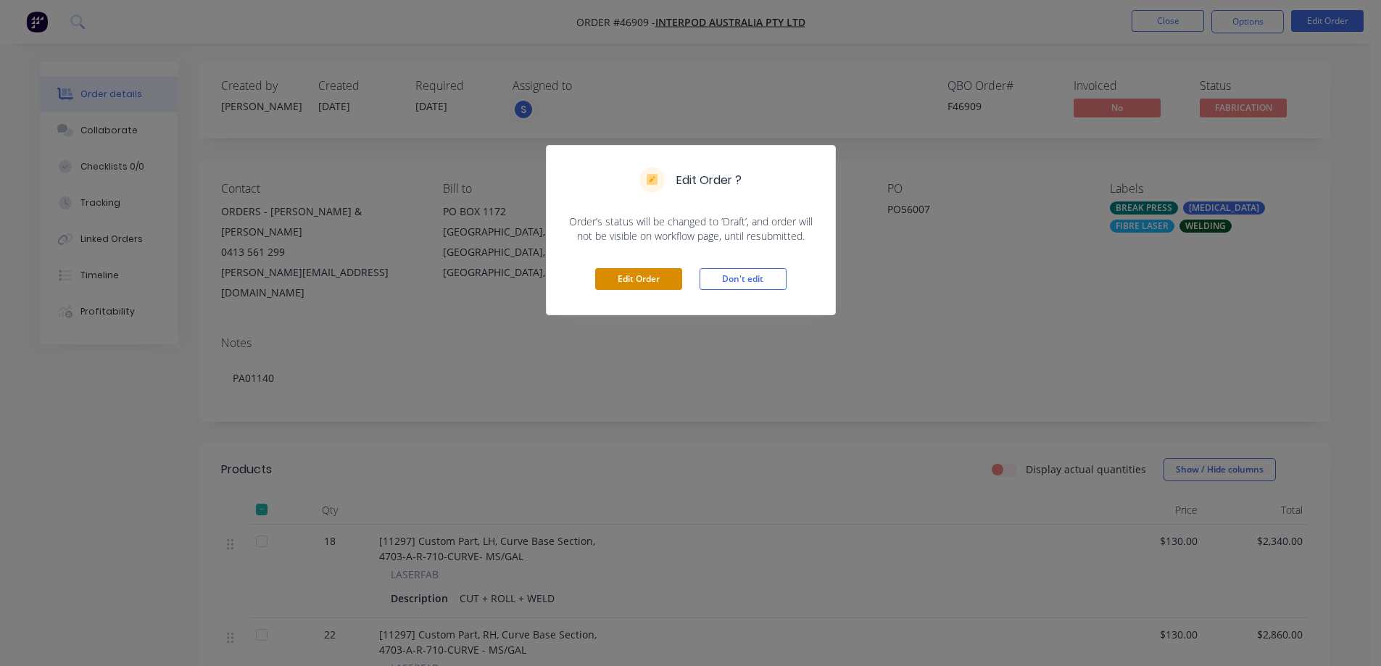
click at [634, 283] on button "Edit Order" at bounding box center [638, 279] width 87 height 22
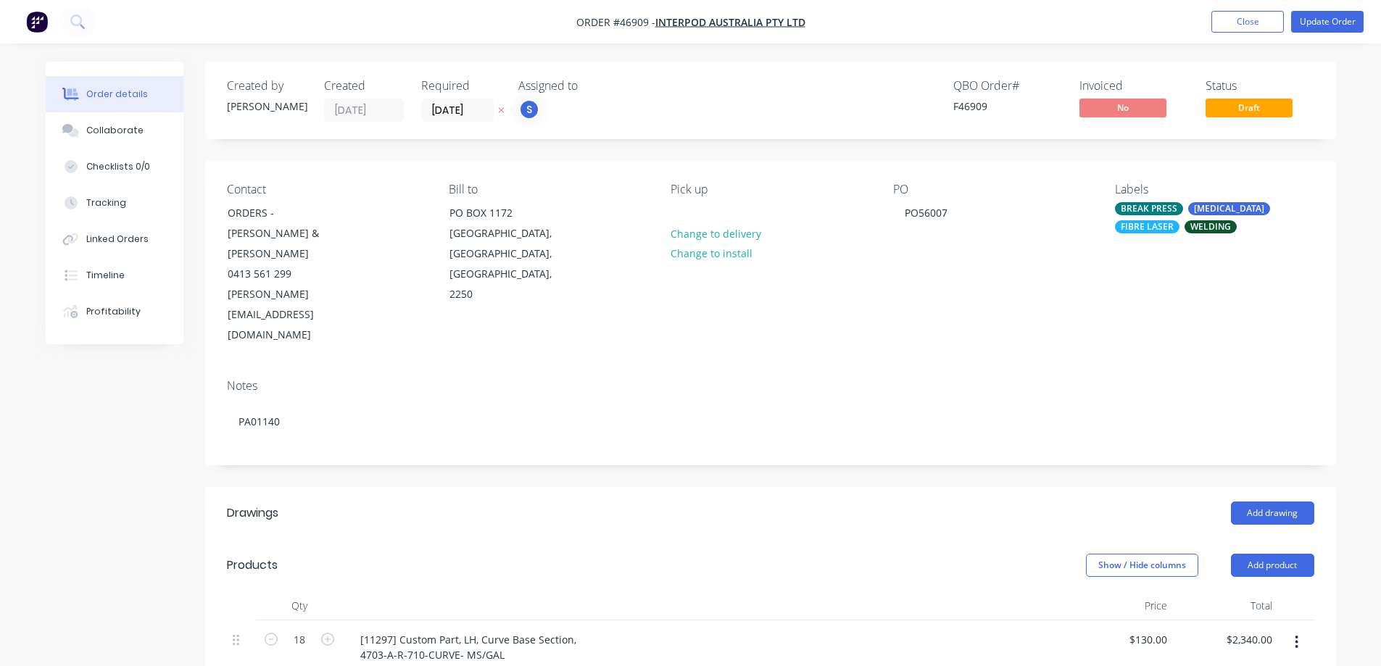
scroll to position [217, 0]
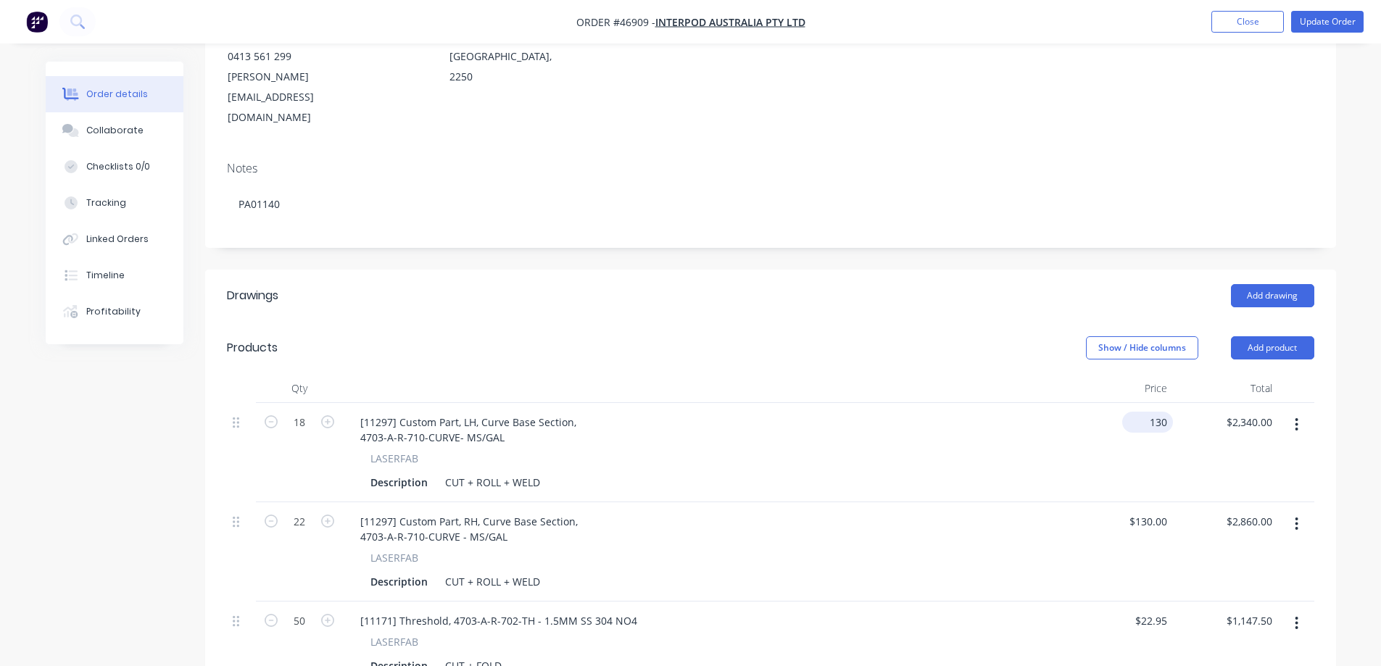
click at [1150, 412] on input "130" at bounding box center [1150, 422] width 45 height 21
click at [1168, 412] on input "130" at bounding box center [1160, 422] width 25 height 21
click at [1164, 412] on input "130" at bounding box center [1160, 422] width 25 height 21
type input "$138.00"
type input "$2,484.00"
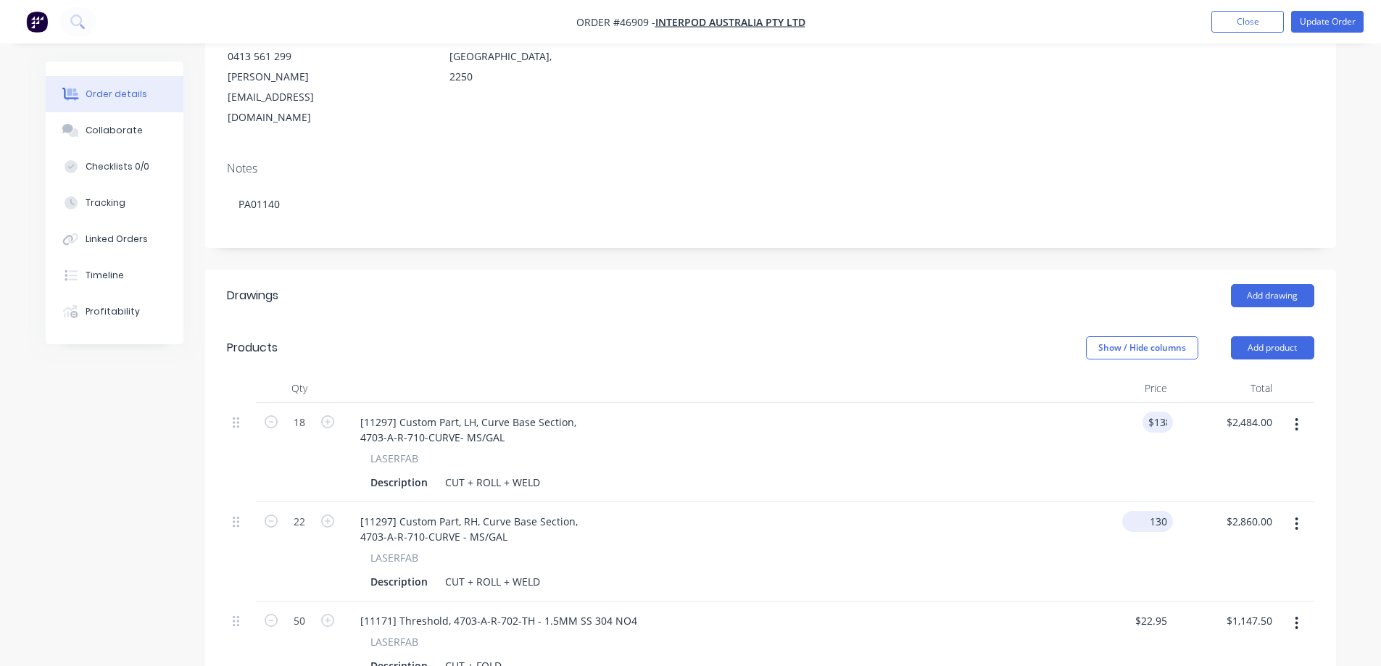
click at [1150, 511] on input "130" at bounding box center [1150, 521] width 45 height 21
click at [1155, 511] on input "130" at bounding box center [1160, 521] width 25 height 21
type input "$138.00"
type input "$3,036.00"
click at [811, 270] on header "Drawings Add drawing" at bounding box center [770, 296] width 1131 height 52
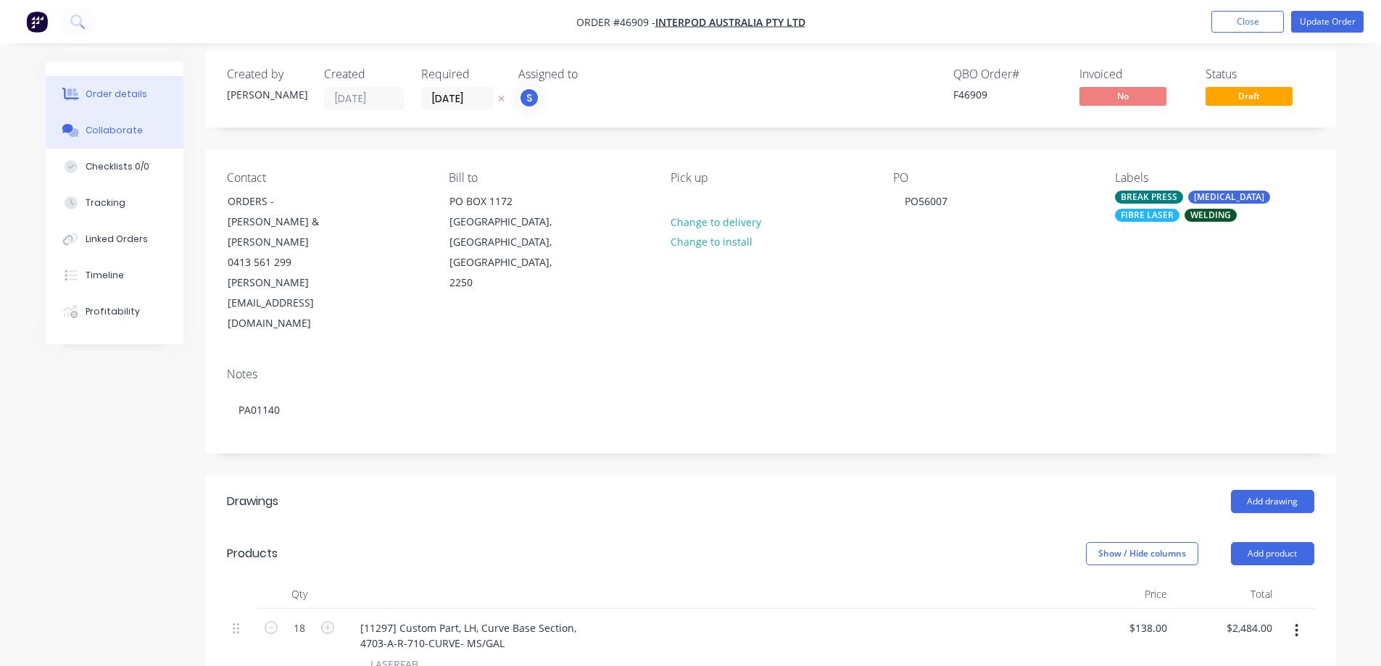
scroll to position [0, 0]
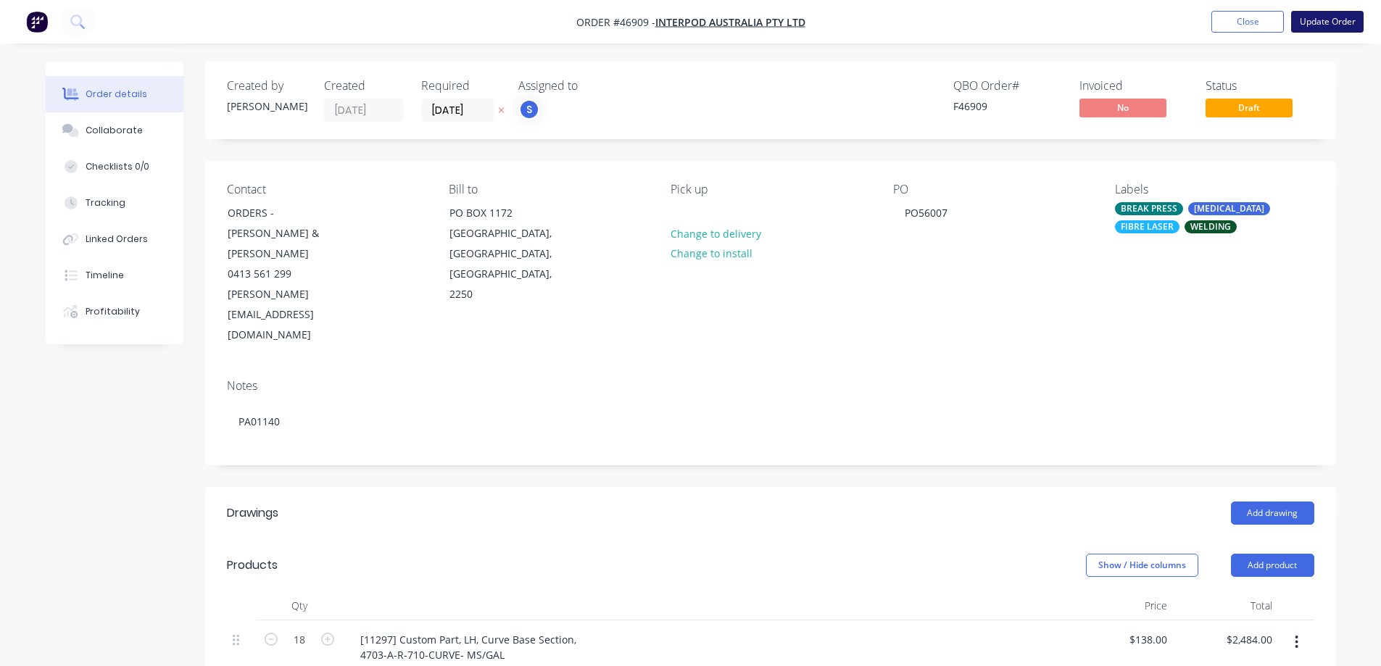
click at [1341, 14] on button "Update Order" at bounding box center [1327, 22] width 72 height 22
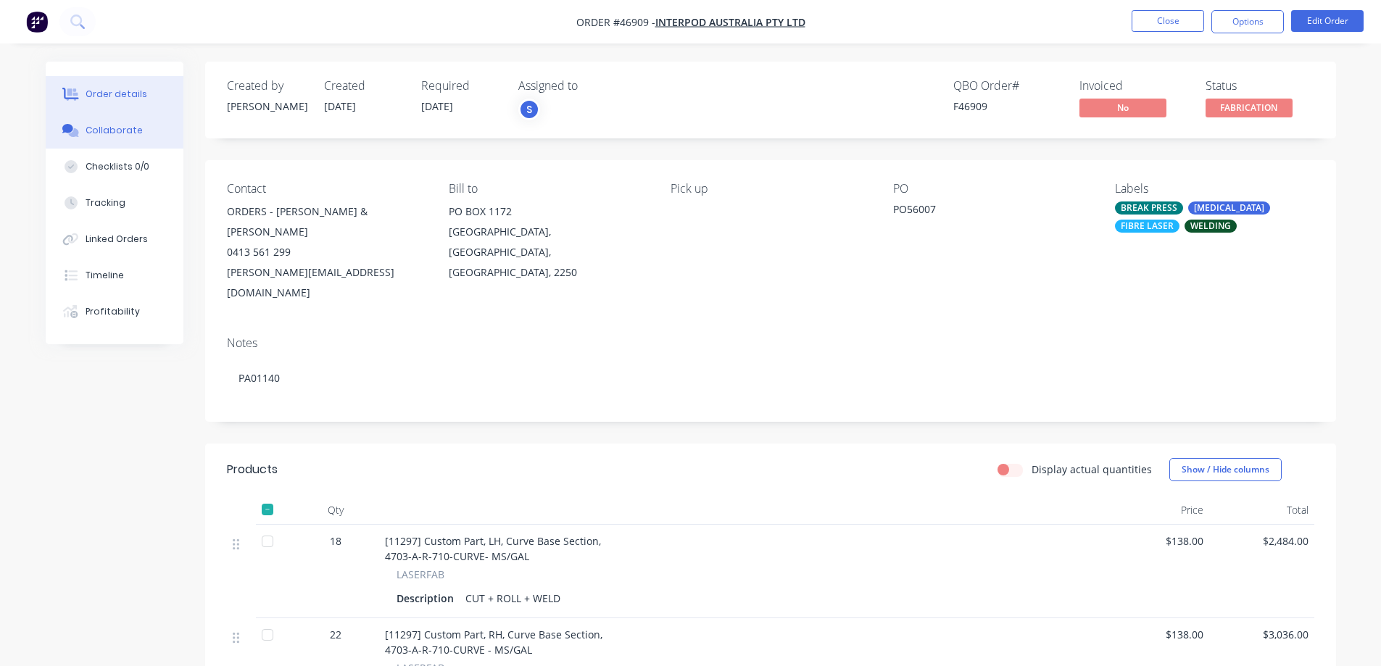
click at [99, 130] on div "Collaborate" at bounding box center [114, 130] width 57 height 13
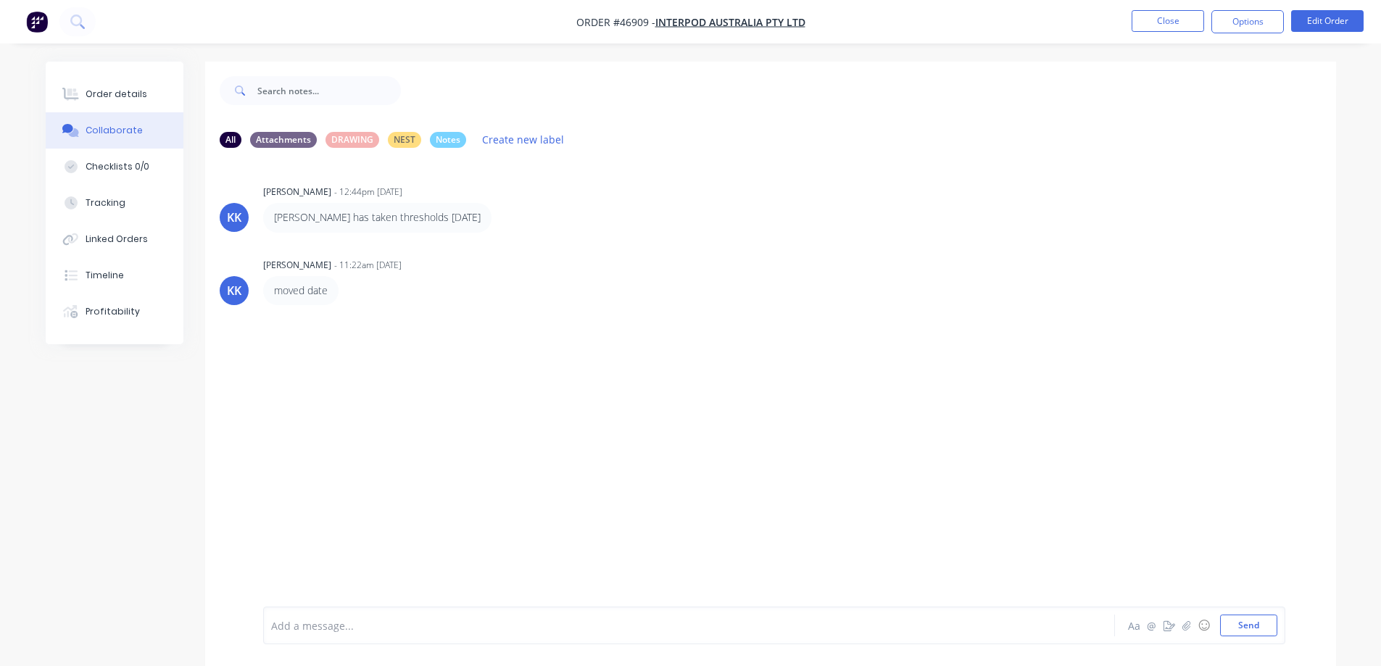
click at [323, 628] on div at bounding box center [649, 625] width 754 height 15
drag, startPoint x: 460, startPoint y: 622, endPoint x: 62, endPoint y: 609, distance: 398.2
click at [70, 609] on div "All Attachments DRAWING NEST Notes Create new label KK [PERSON_NAME] - 12:44pm …" at bounding box center [691, 375] width 1290 height 626
copy span "Price adjusted for curve revision"
click at [108, 88] on div "Order details" at bounding box center [117, 94] width 62 height 13
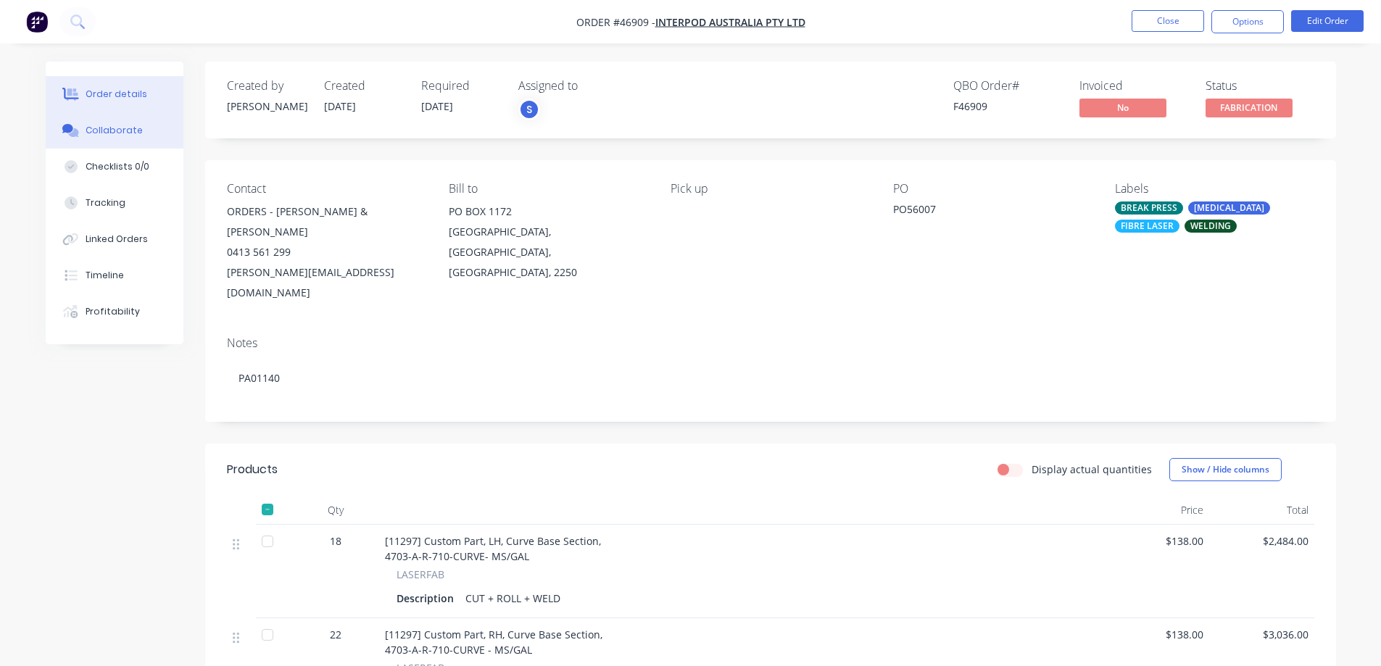
click at [117, 125] on div "Collaborate" at bounding box center [114, 130] width 57 height 13
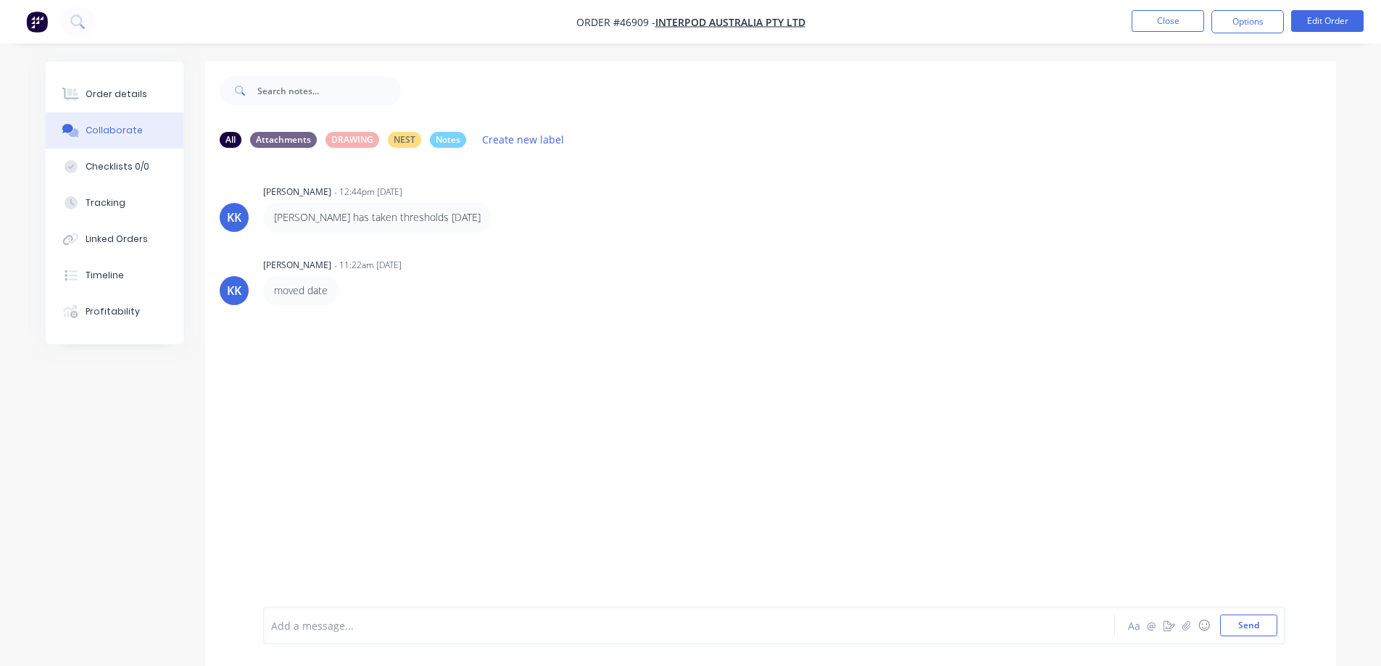
click at [319, 623] on div at bounding box center [649, 625] width 754 height 15
click at [1165, 25] on button "Close" at bounding box center [1168, 21] width 72 height 22
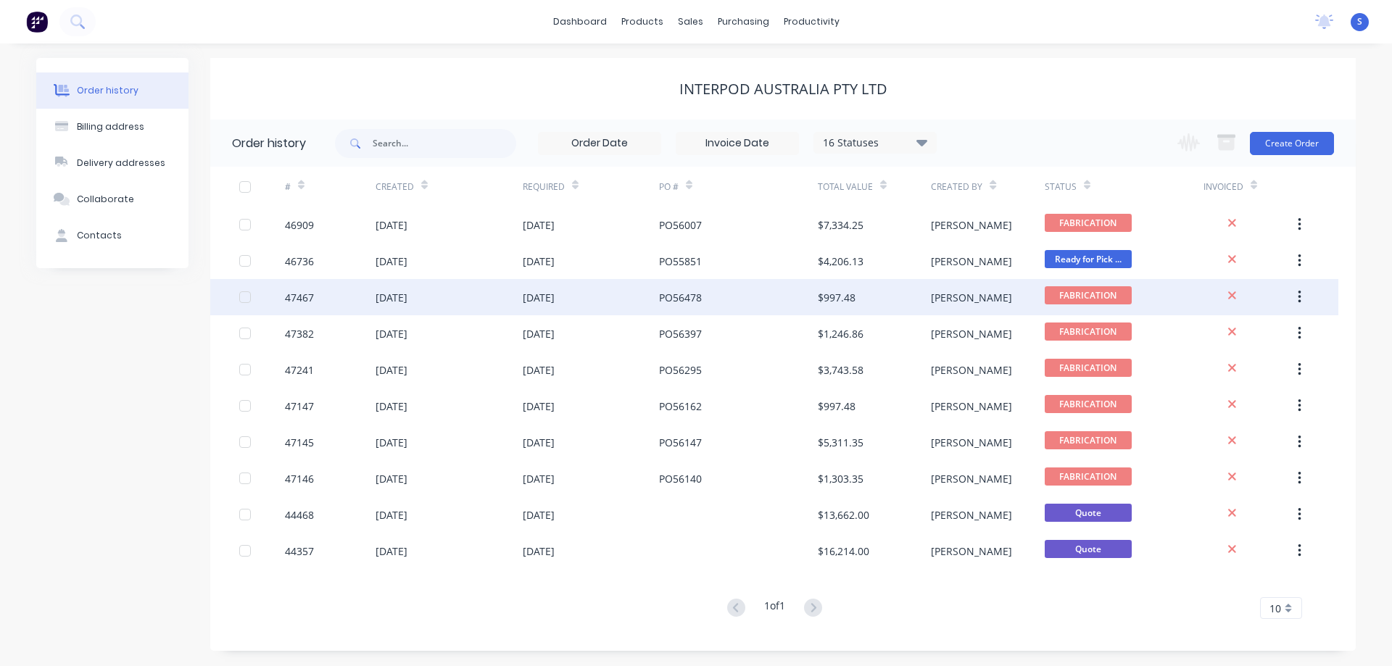
click at [920, 298] on div "$997.48" at bounding box center [874, 297] width 113 height 36
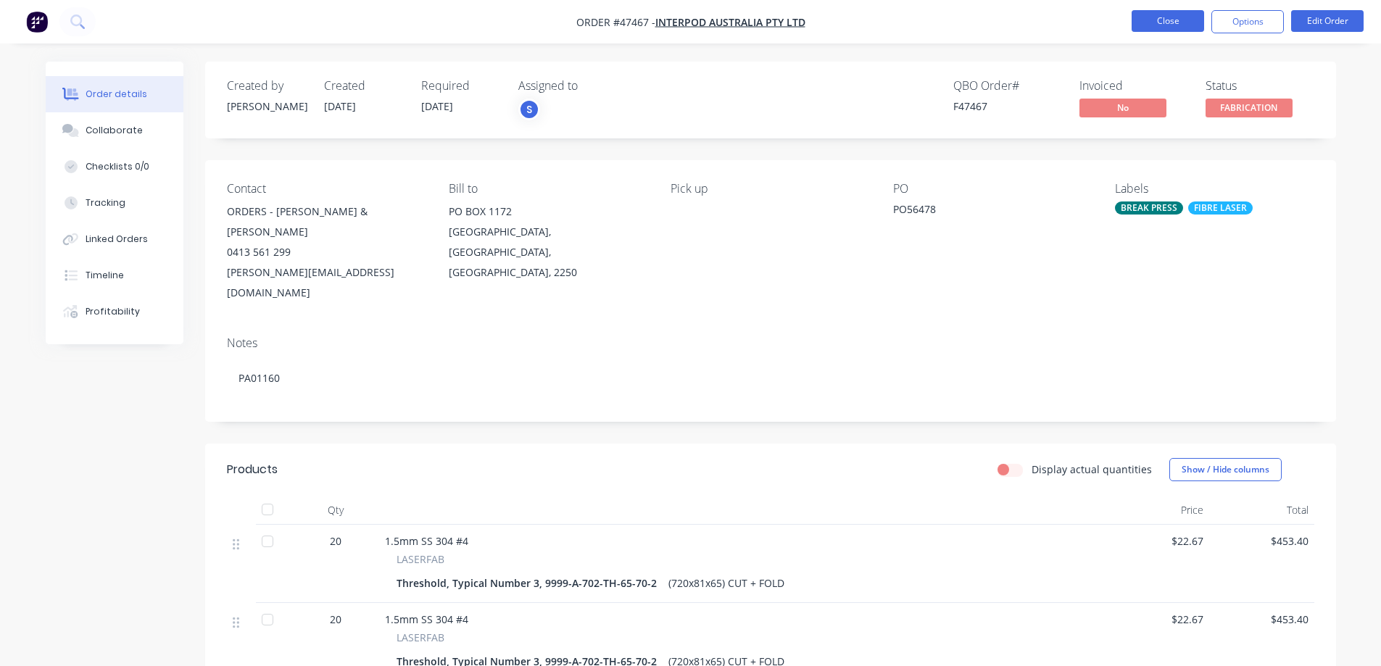
click at [1194, 22] on button "Close" at bounding box center [1168, 21] width 72 height 22
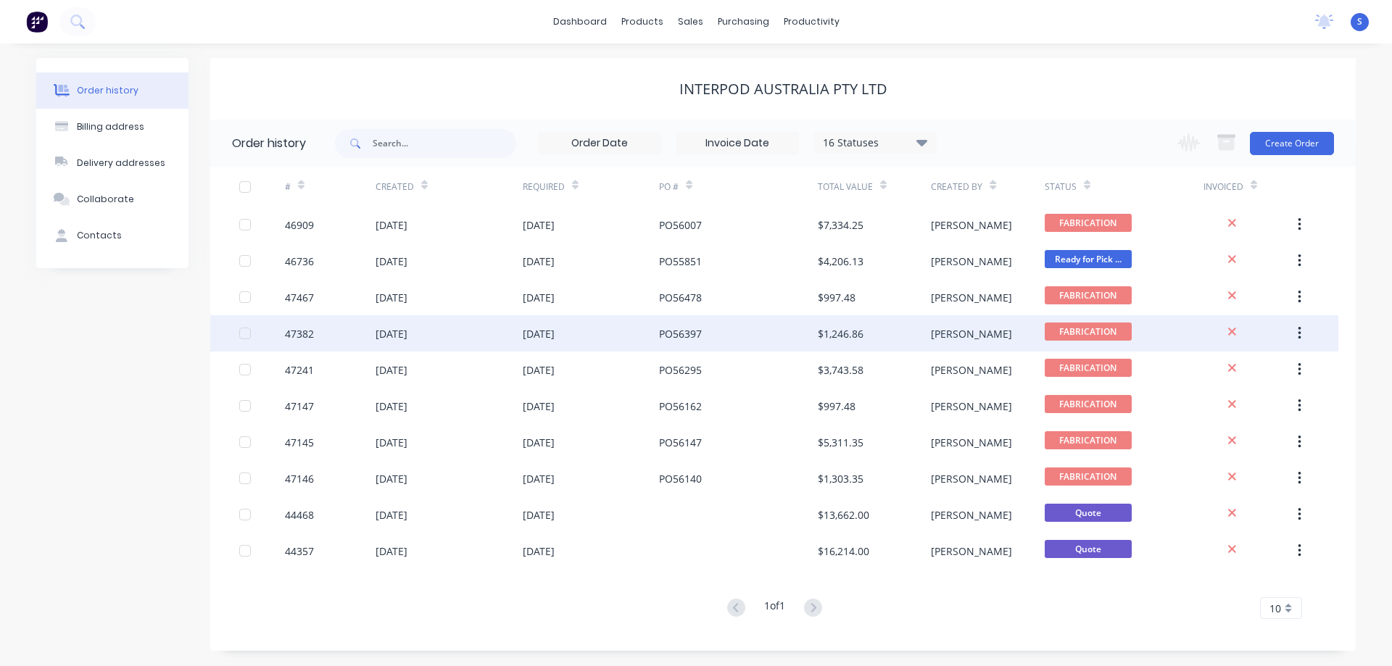
click at [906, 337] on div "$1,246.86" at bounding box center [874, 333] width 113 height 36
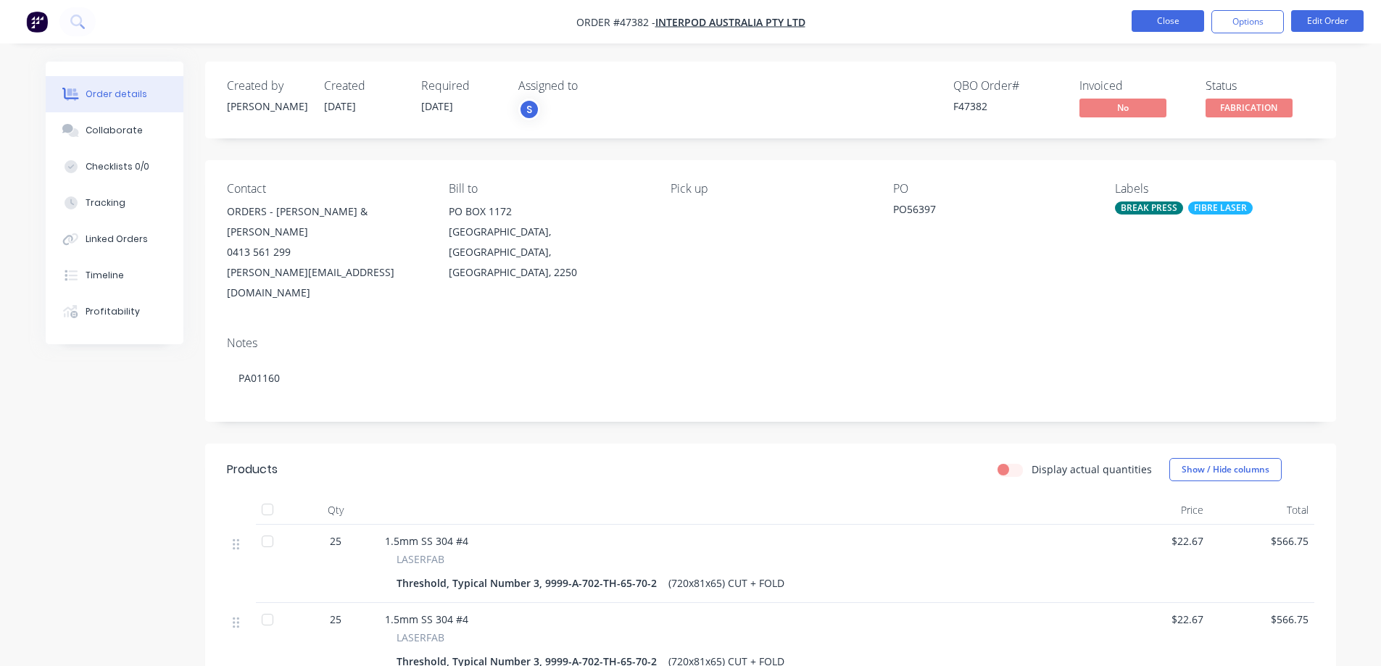
click at [1190, 25] on button "Close" at bounding box center [1168, 21] width 72 height 22
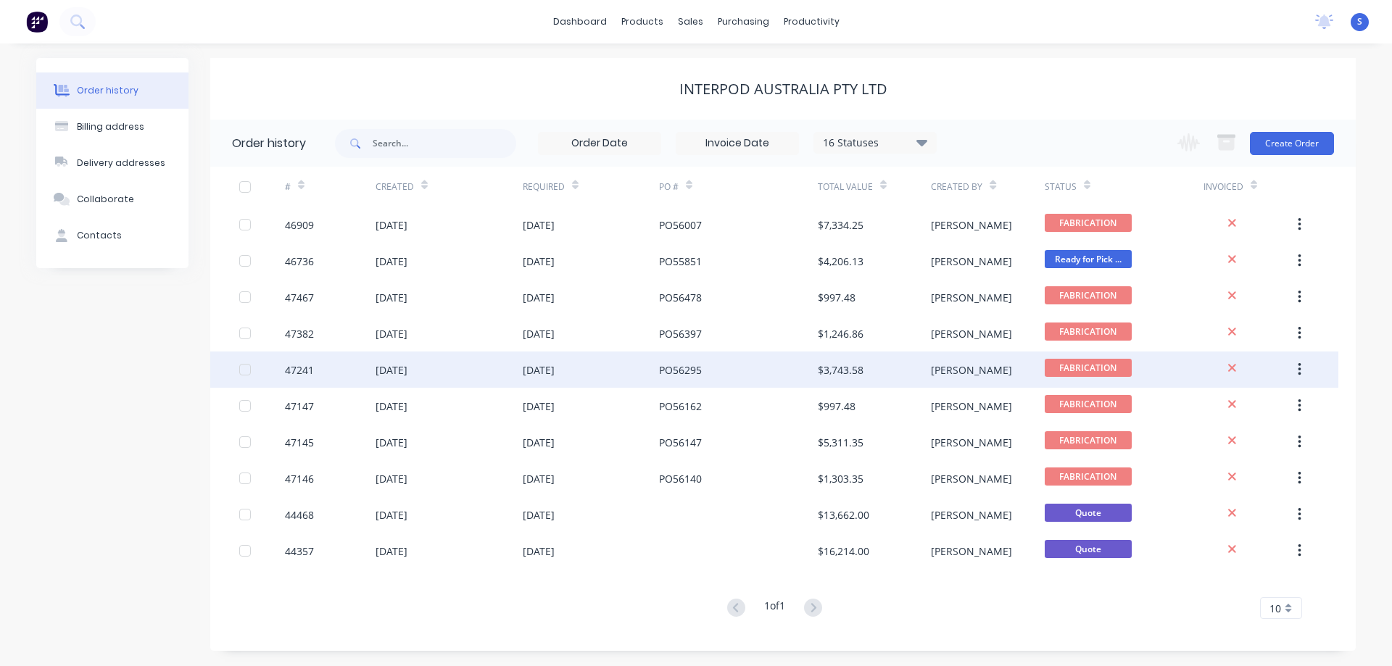
click at [771, 377] on div "PO56295" at bounding box center [738, 370] width 159 height 36
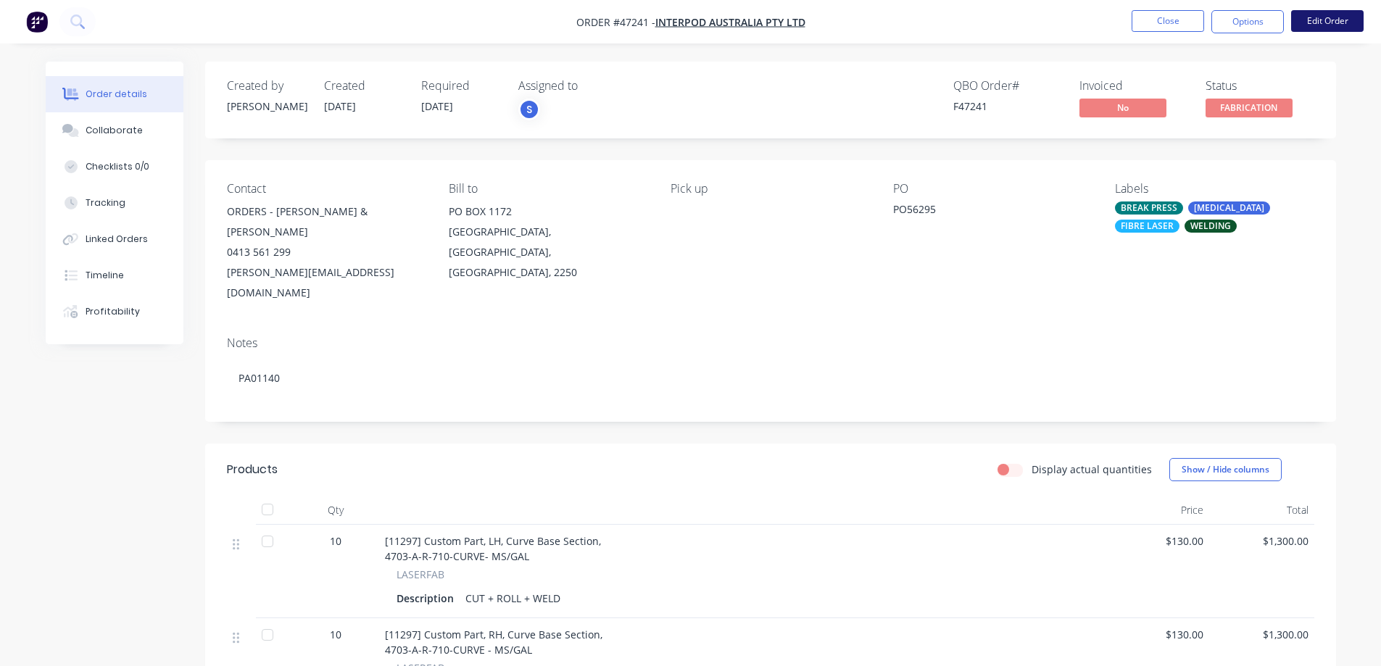
click at [1344, 14] on button "Edit Order" at bounding box center [1327, 21] width 72 height 22
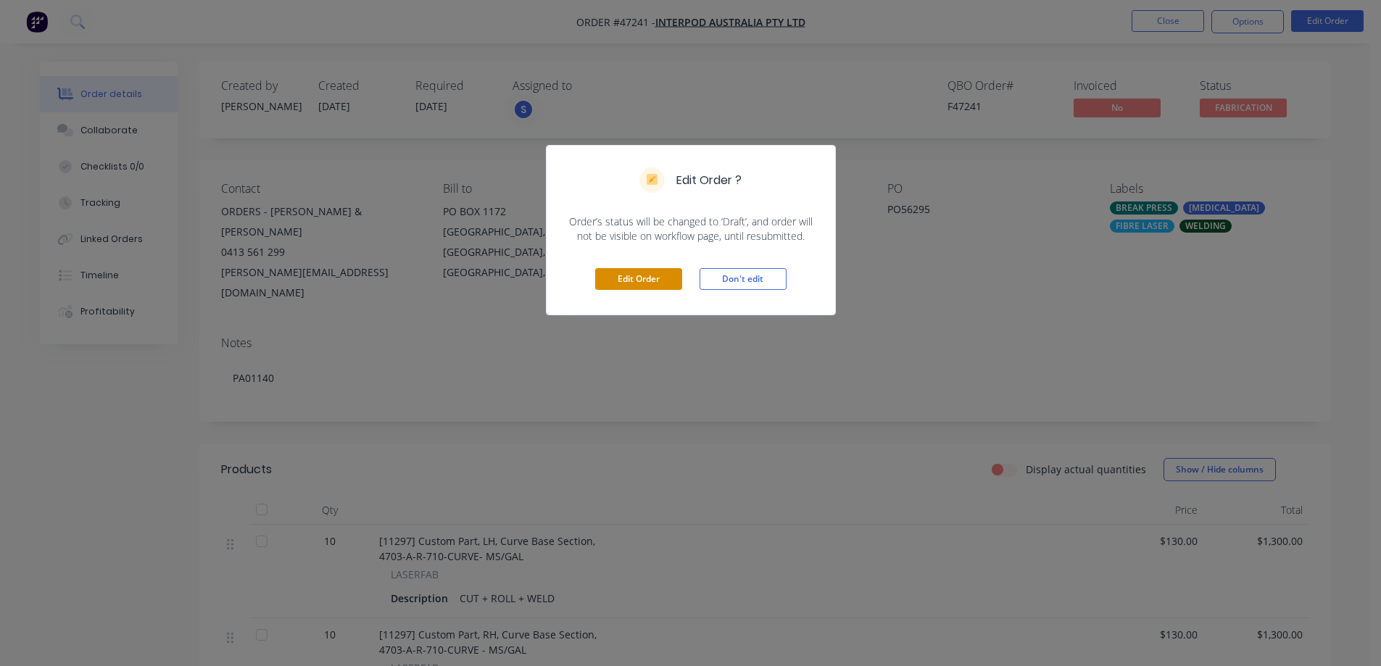
click at [664, 288] on button "Edit Order" at bounding box center [638, 279] width 87 height 22
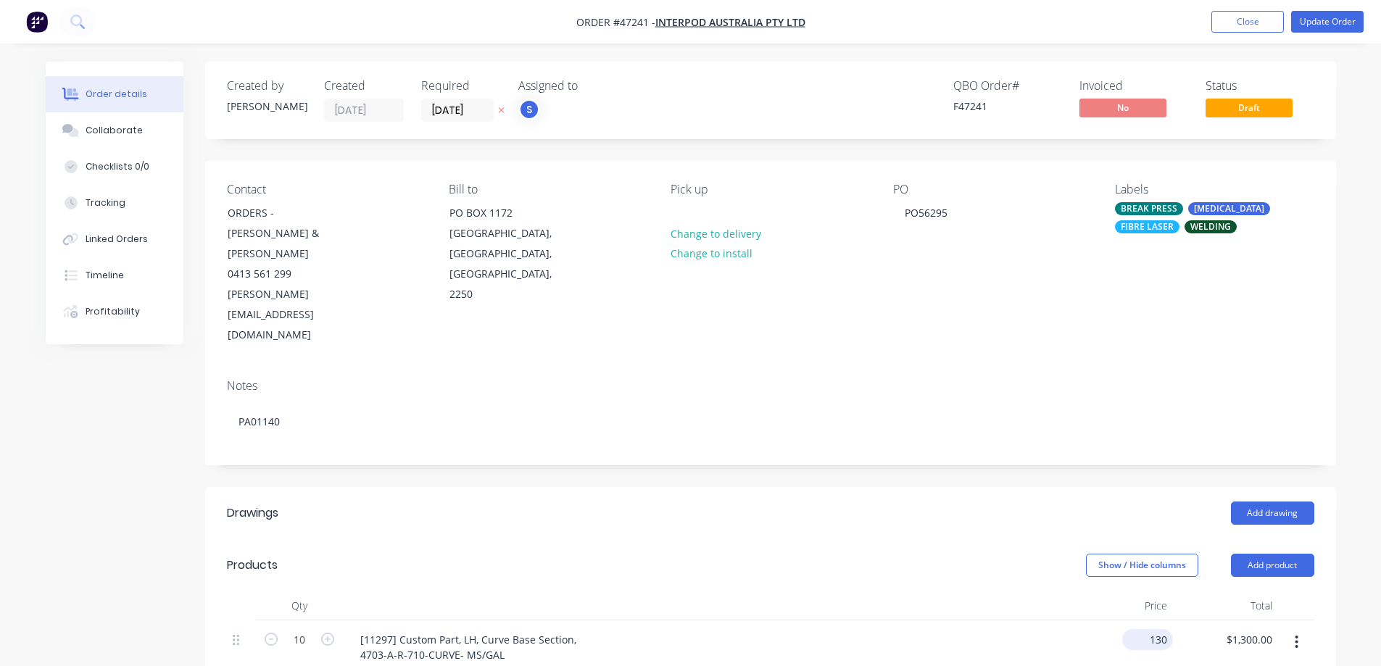
click at [1148, 629] on input "130" at bounding box center [1150, 639] width 45 height 21
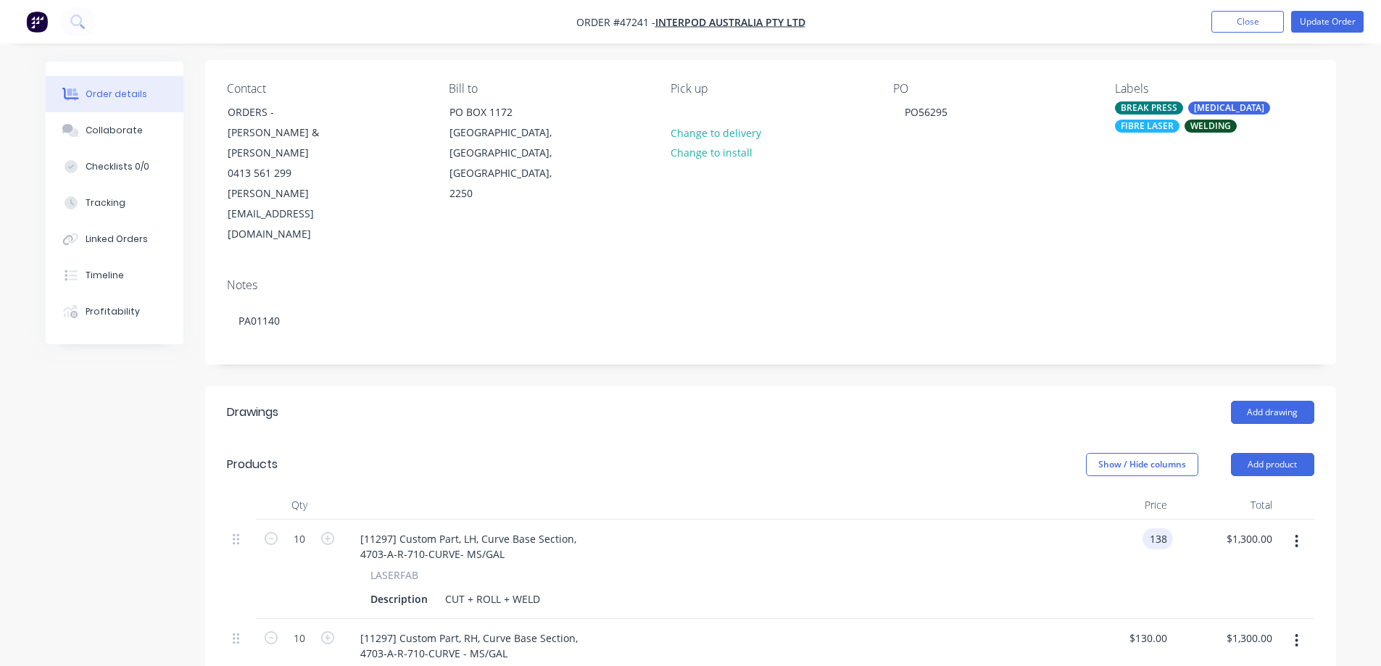
scroll to position [145, 0]
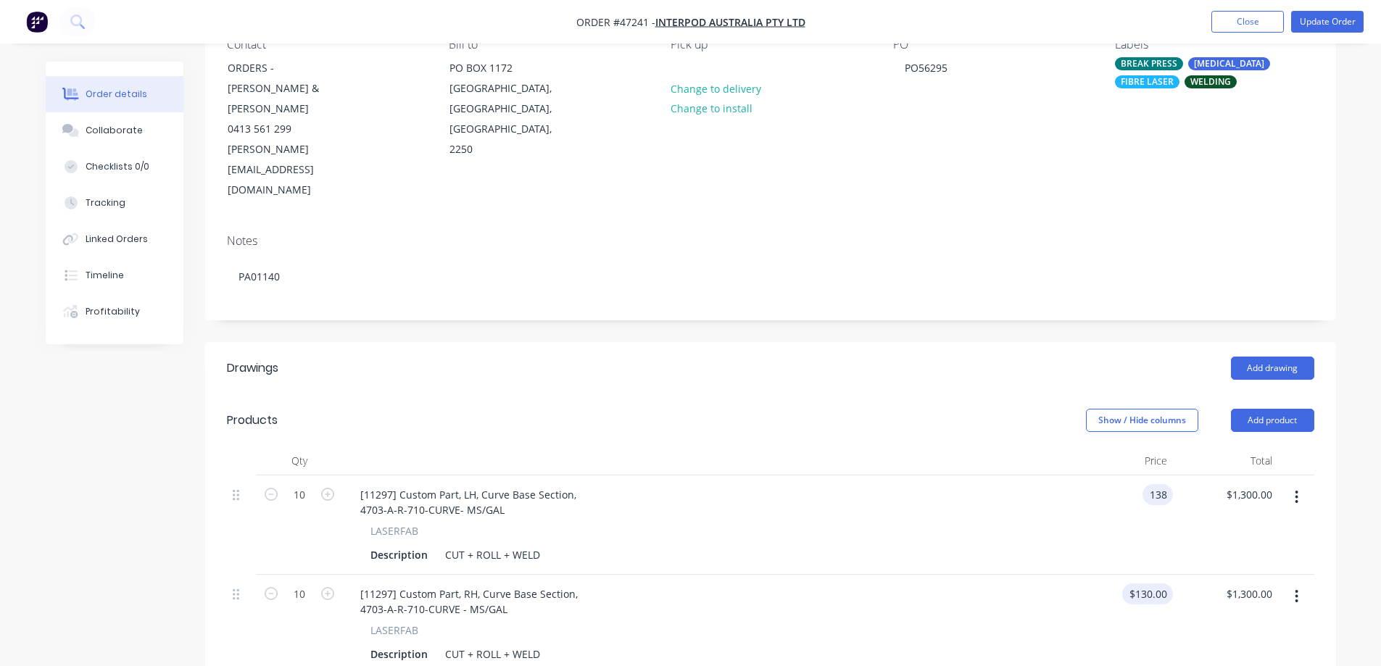
type input "$138.00"
type input "$1,380.00"
click at [1156, 584] on input "130" at bounding box center [1150, 594] width 45 height 21
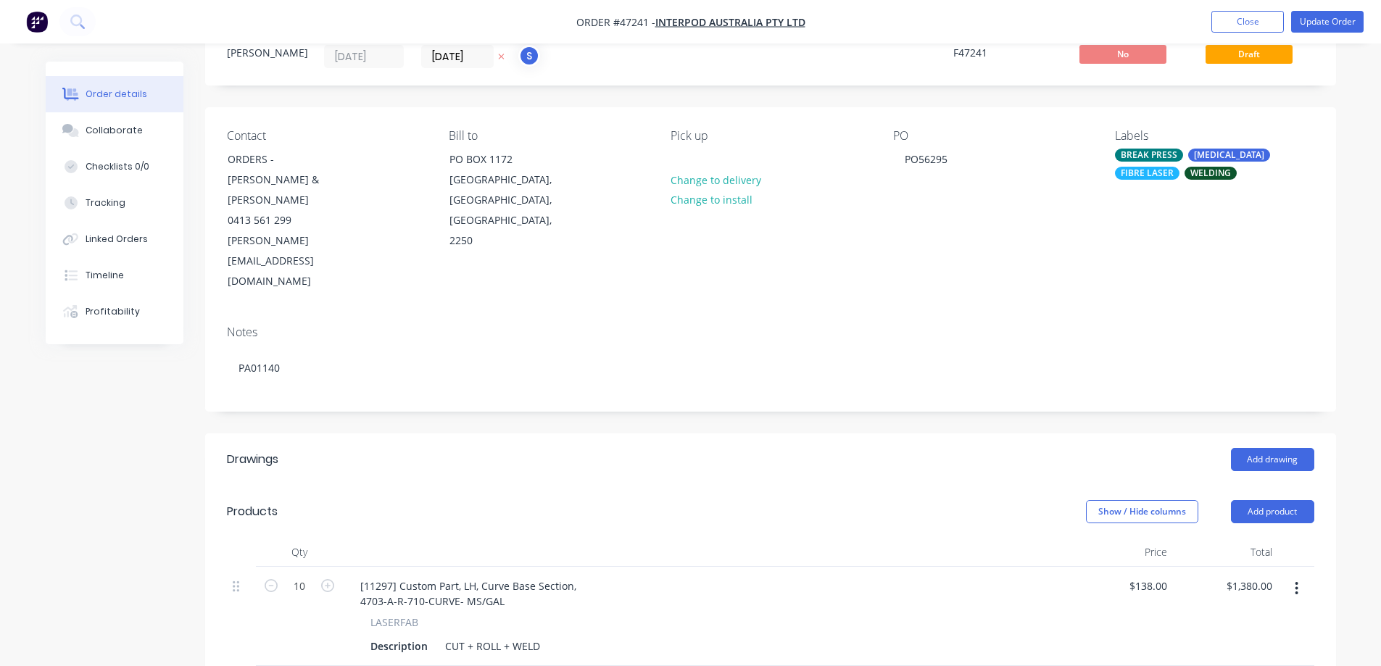
scroll to position [0, 0]
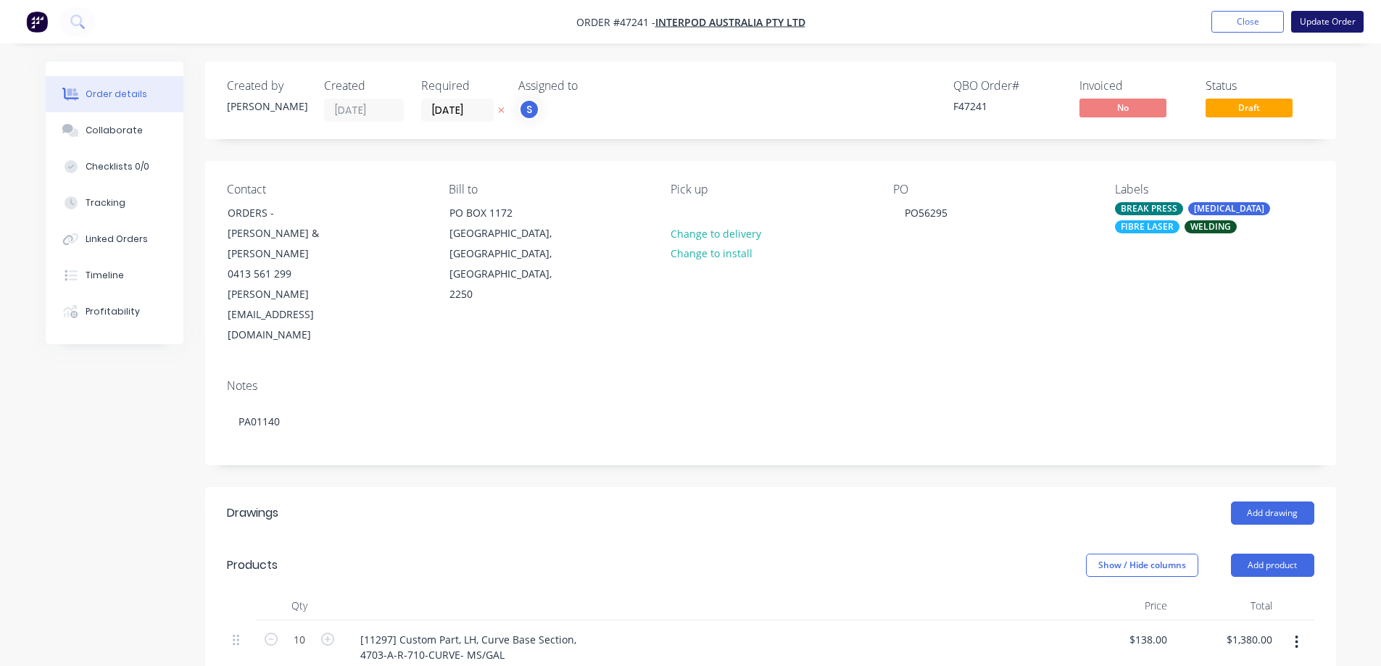
type input "$138.00"
type input "$1,380.00"
click at [1310, 15] on button "Update Order" at bounding box center [1327, 22] width 72 height 22
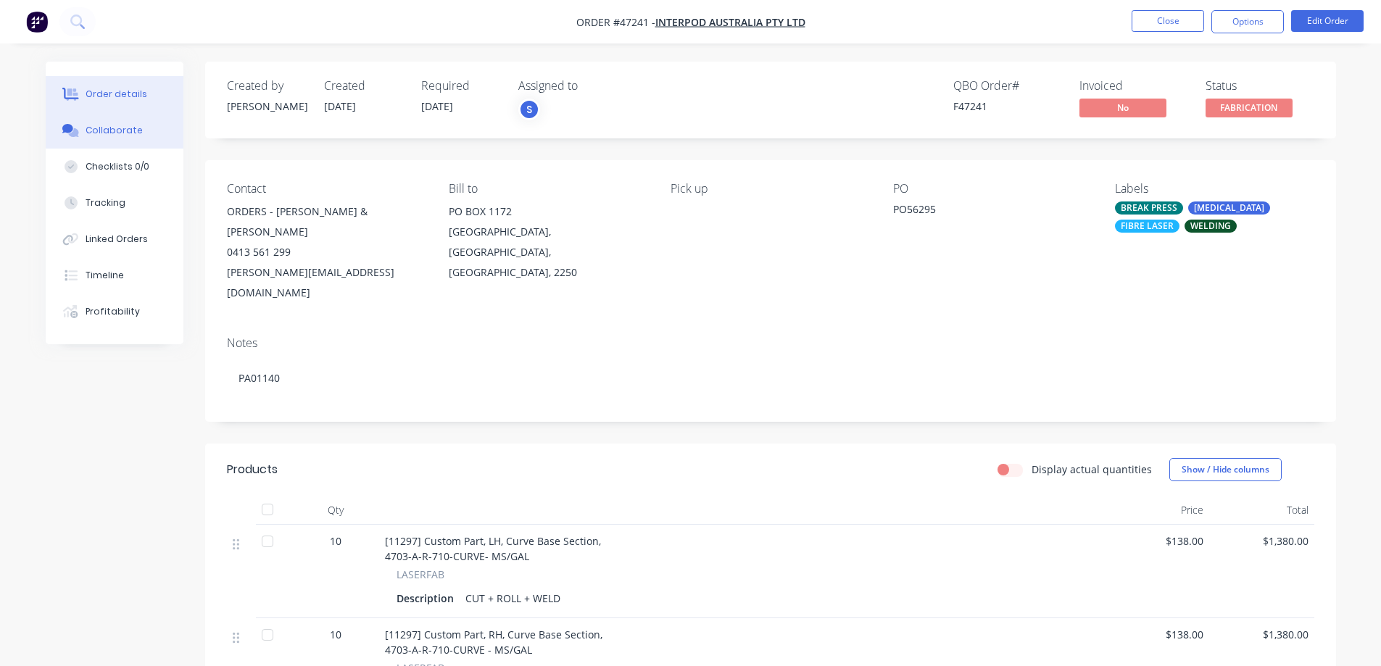
click at [129, 135] on div "Collaborate" at bounding box center [114, 130] width 57 height 13
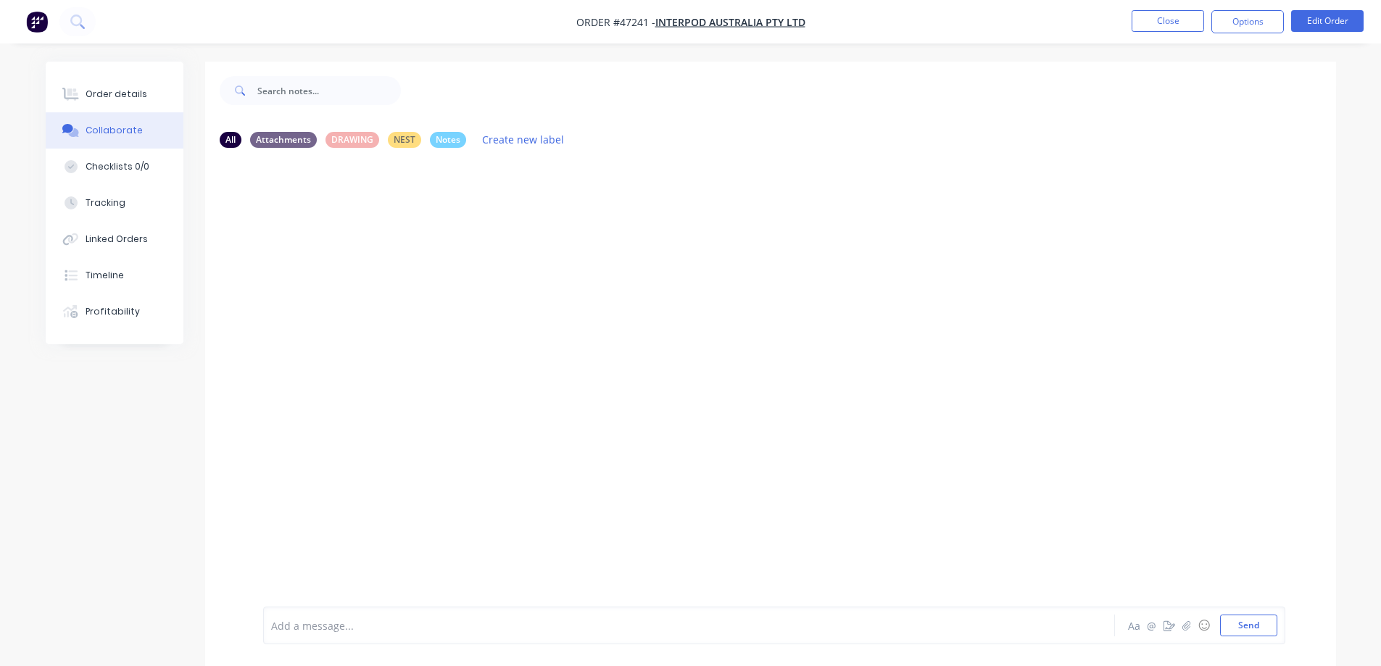
click at [299, 626] on div at bounding box center [649, 625] width 754 height 15
click at [1253, 626] on button "Send" at bounding box center [1248, 626] width 57 height 22
click at [138, 101] on button "Order details" at bounding box center [115, 94] width 138 height 36
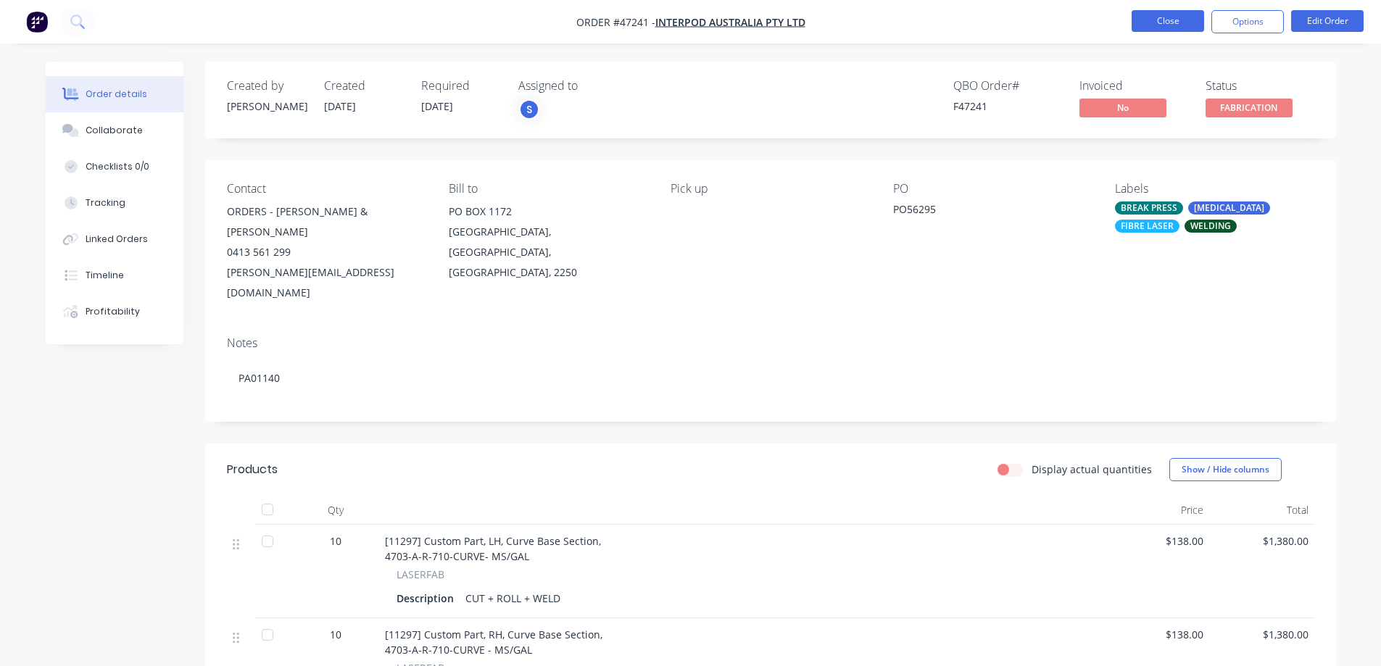
click at [1179, 20] on button "Close" at bounding box center [1168, 21] width 72 height 22
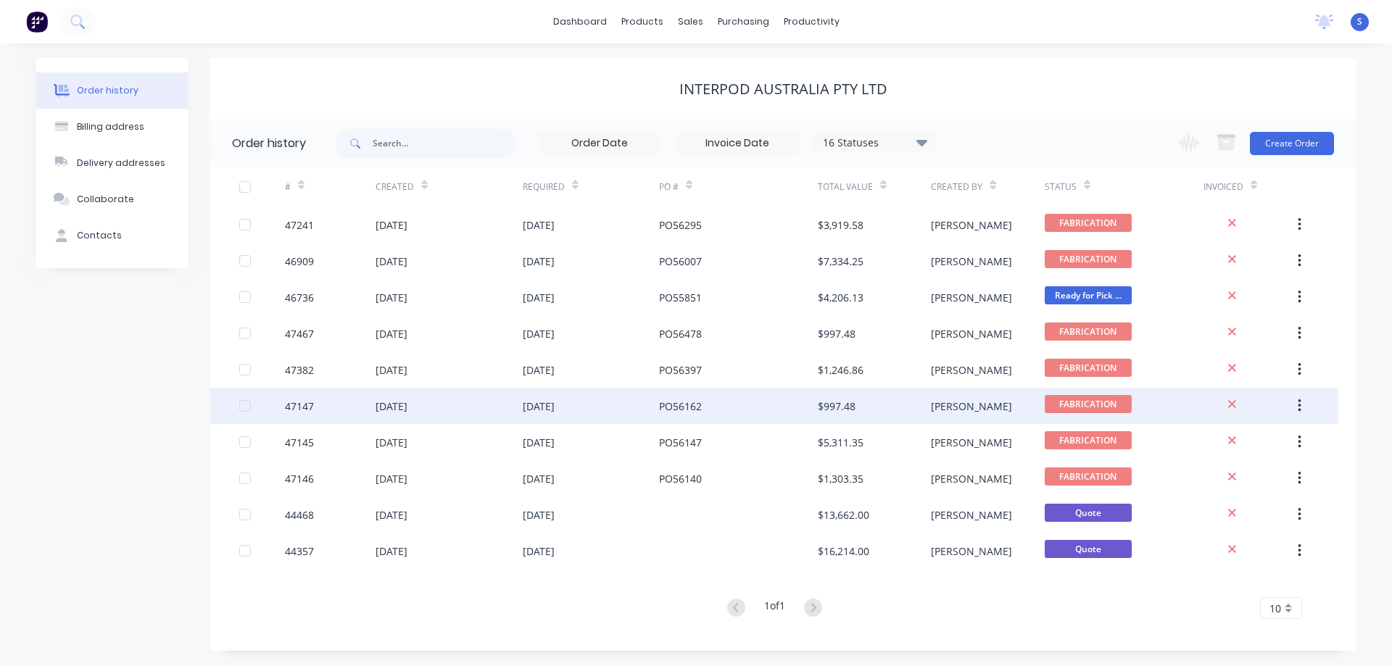
click at [961, 412] on div "[PERSON_NAME]" at bounding box center [987, 406] width 113 height 36
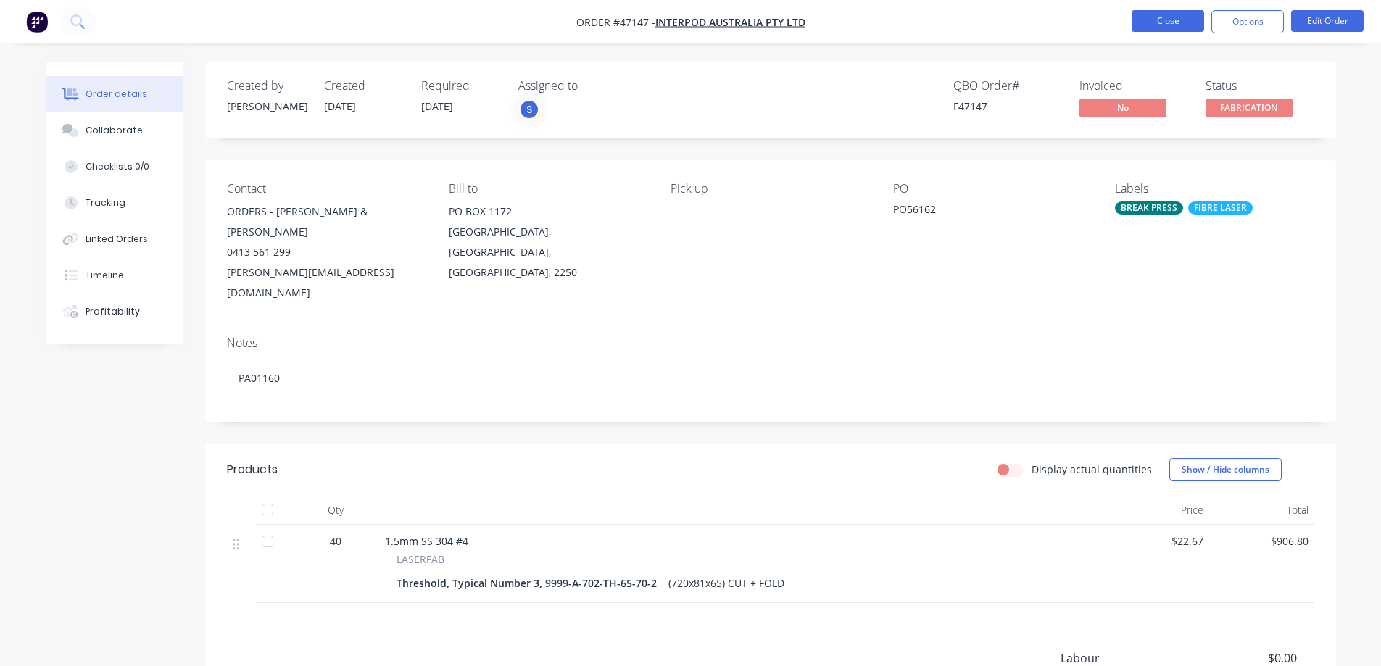
click at [1183, 26] on button "Close" at bounding box center [1168, 21] width 72 height 22
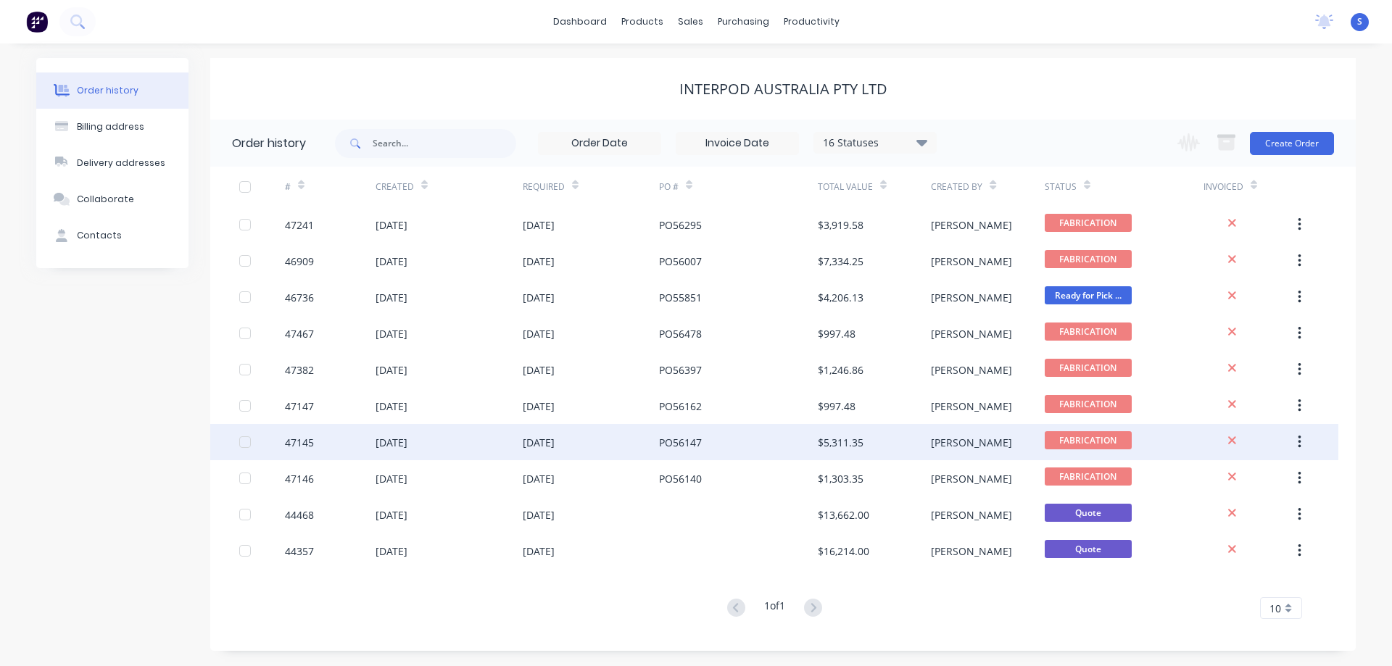
click at [945, 449] on div "[PERSON_NAME]" at bounding box center [971, 442] width 81 height 15
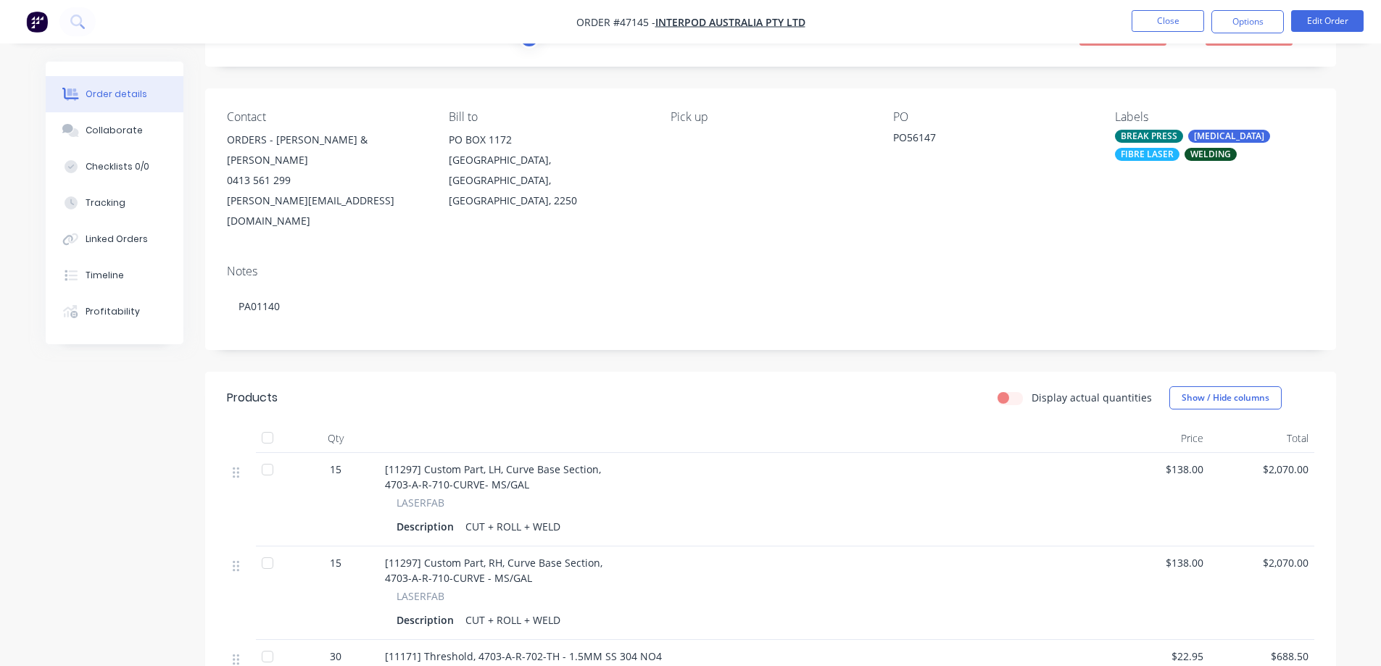
scroll to position [72, 0]
click at [1319, 16] on button "Edit Order" at bounding box center [1327, 21] width 72 height 22
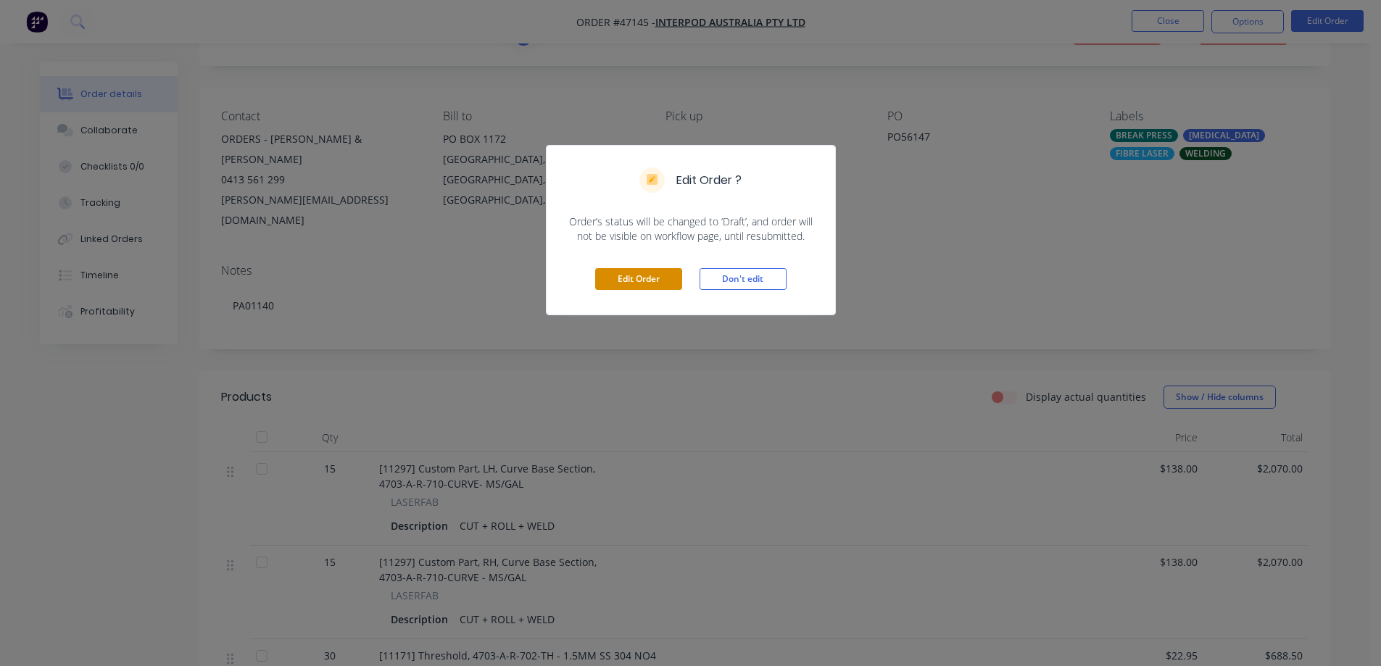
click at [662, 285] on button "Edit Order" at bounding box center [638, 279] width 87 height 22
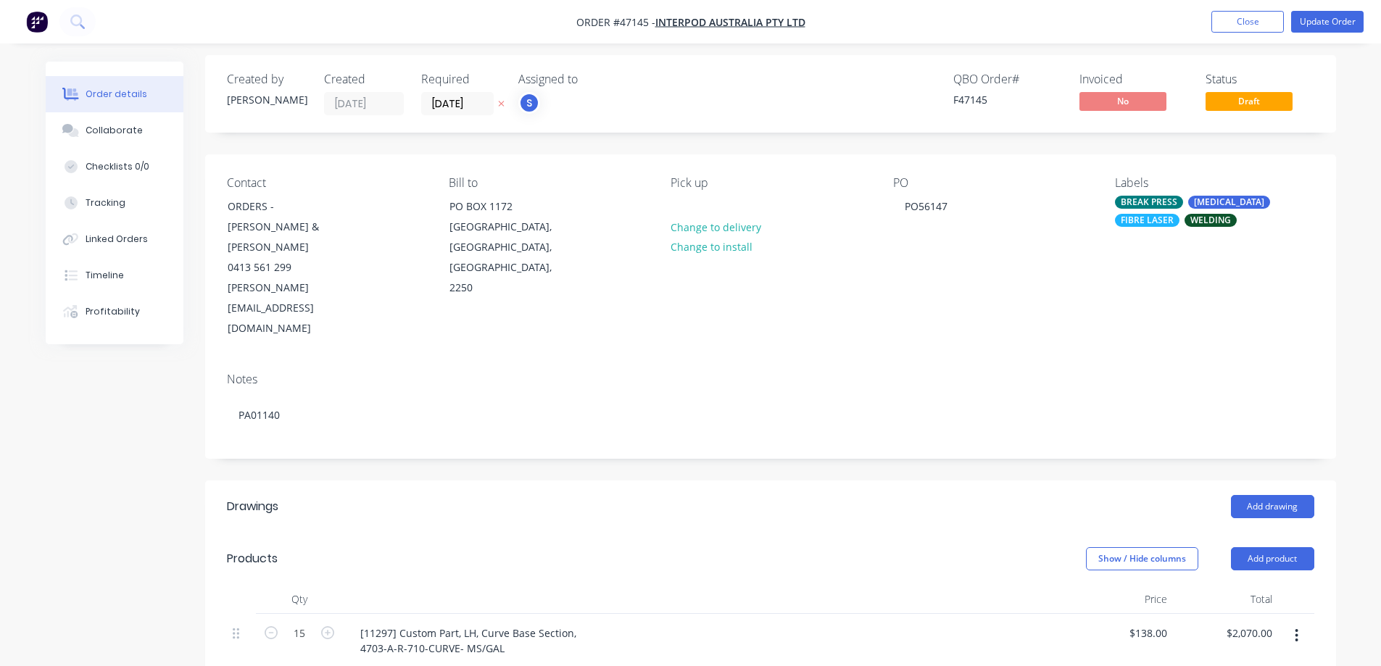
scroll to position [0, 0]
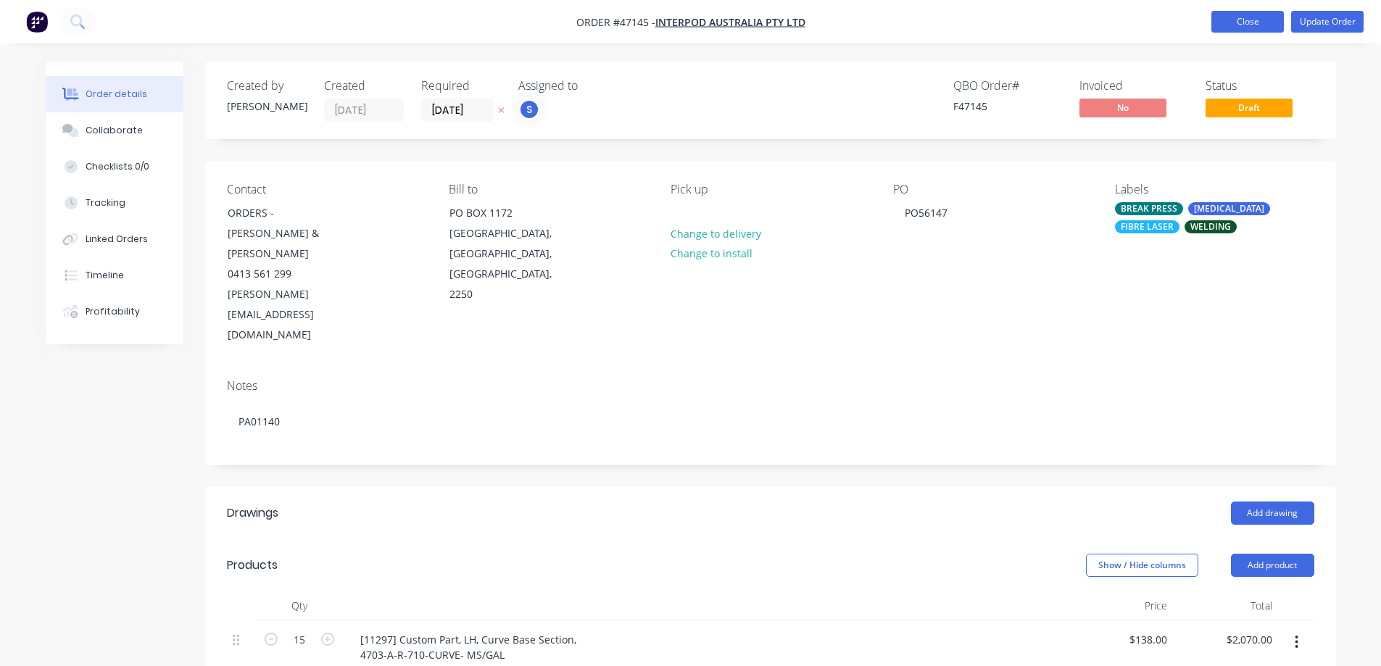
click at [1245, 17] on button "Close" at bounding box center [1247, 22] width 72 height 22
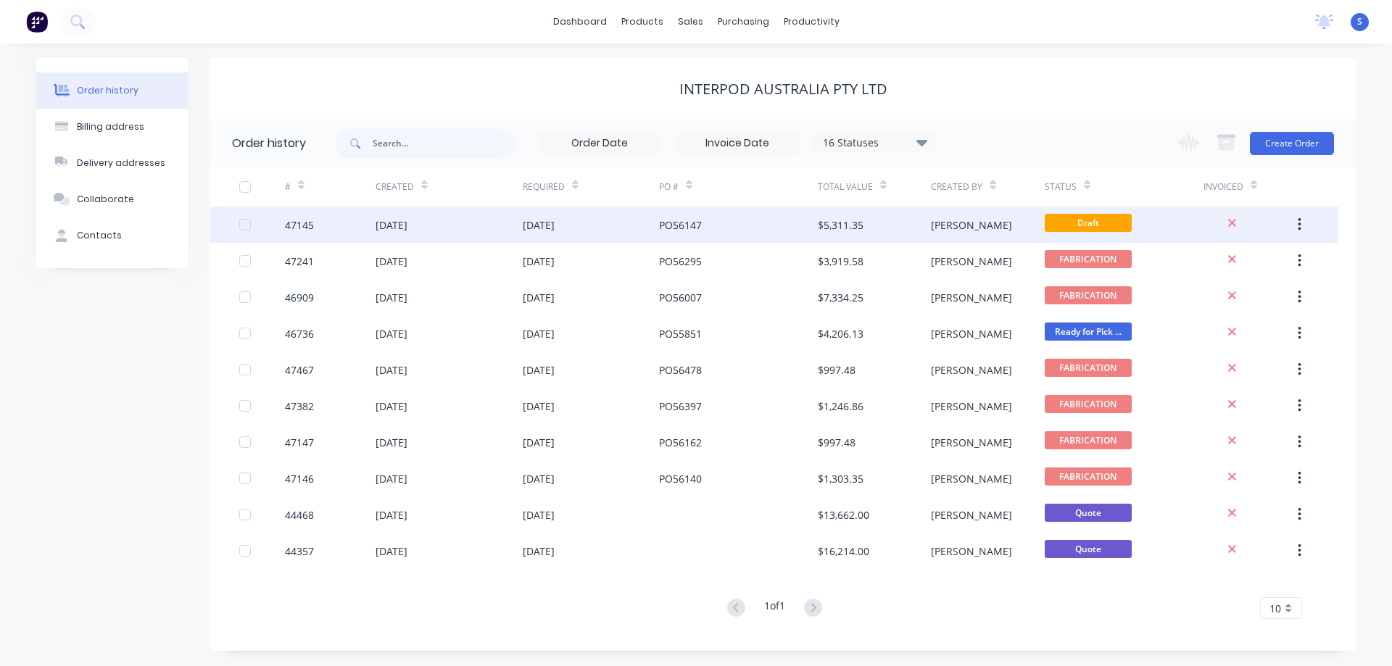
click at [947, 220] on div "[PERSON_NAME]" at bounding box center [971, 224] width 81 height 15
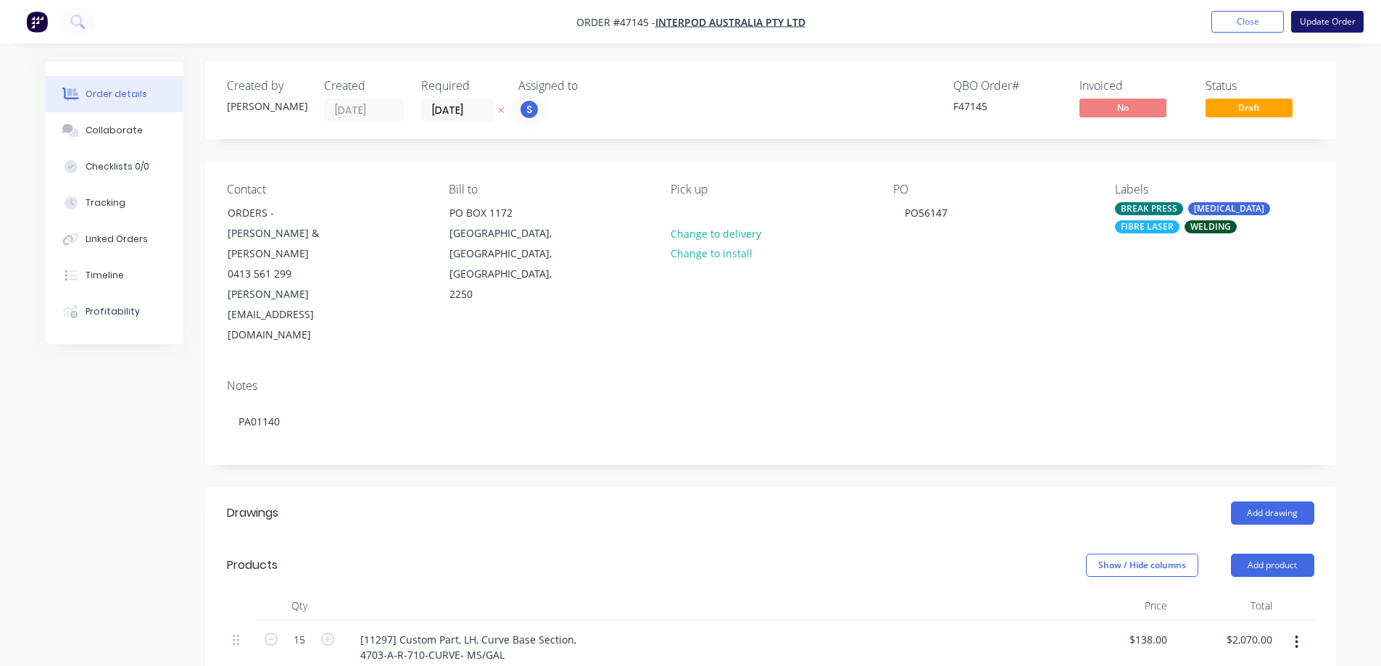
click at [1343, 20] on button "Update Order" at bounding box center [1327, 22] width 72 height 22
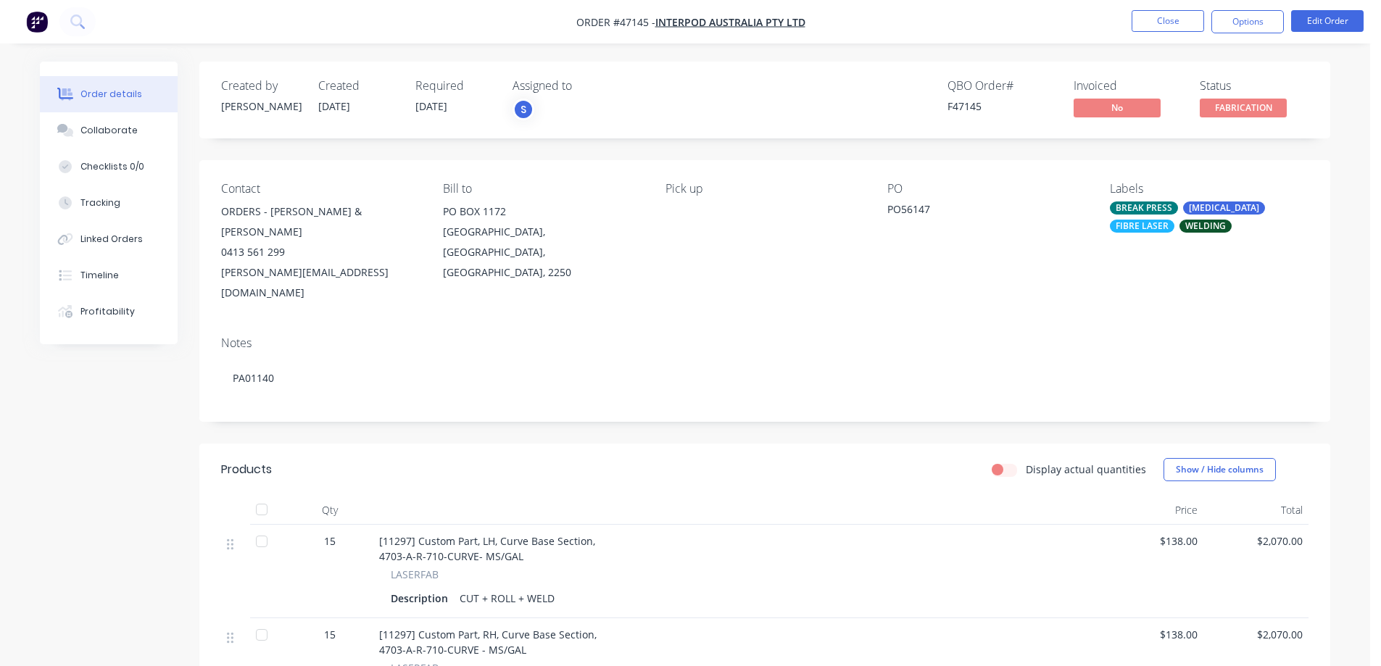
click at [1180, 22] on button "Close" at bounding box center [1168, 21] width 72 height 22
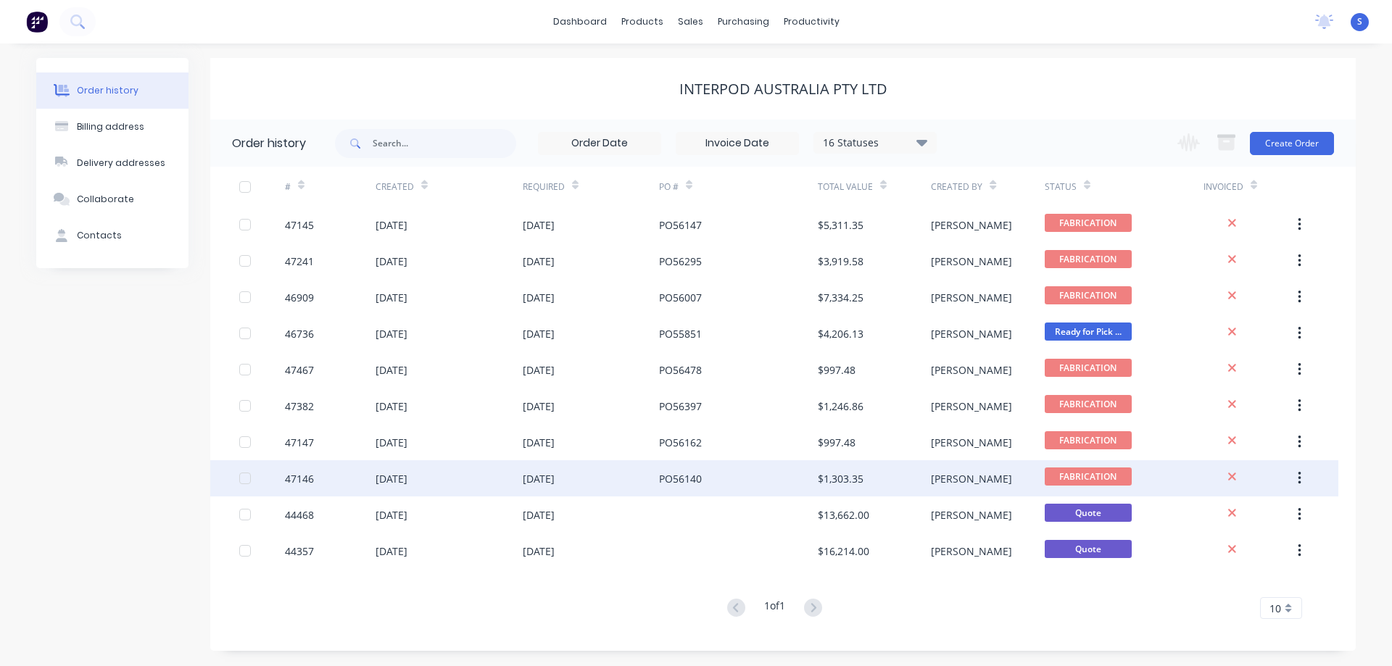
click at [839, 483] on div "$1,303.35" at bounding box center [841, 478] width 46 height 15
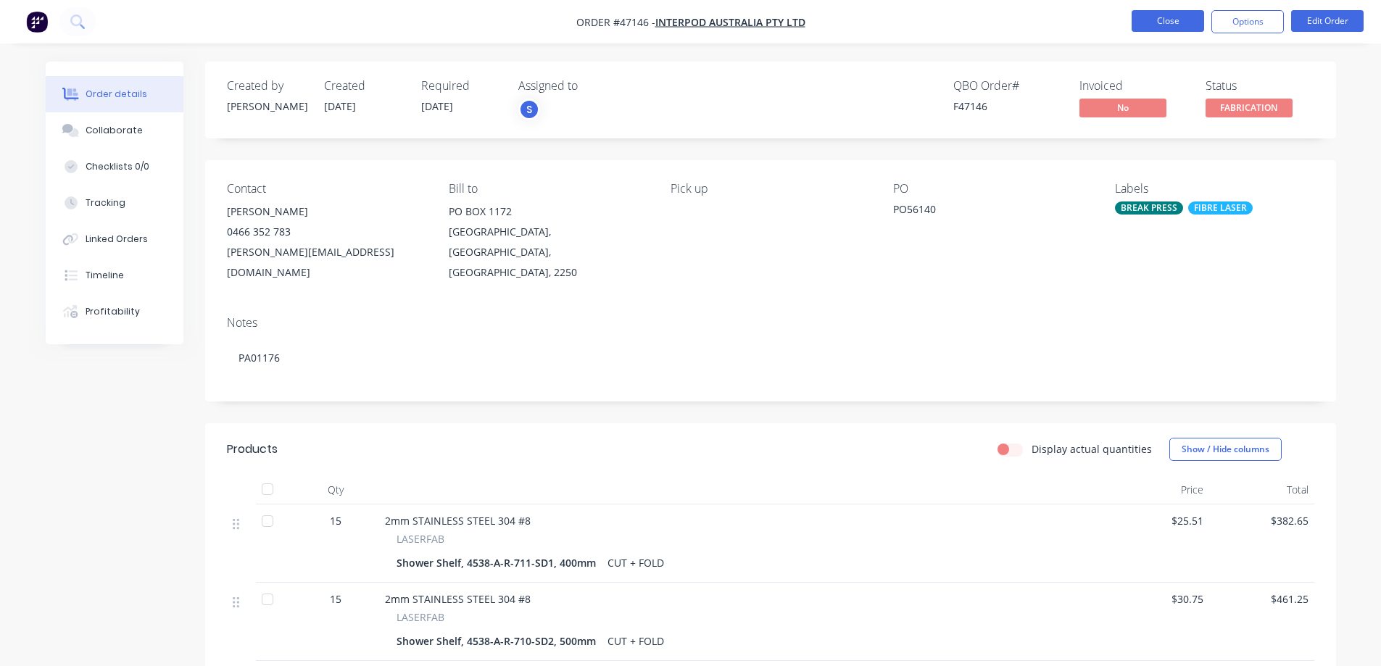
click at [1190, 30] on button "Close" at bounding box center [1168, 21] width 72 height 22
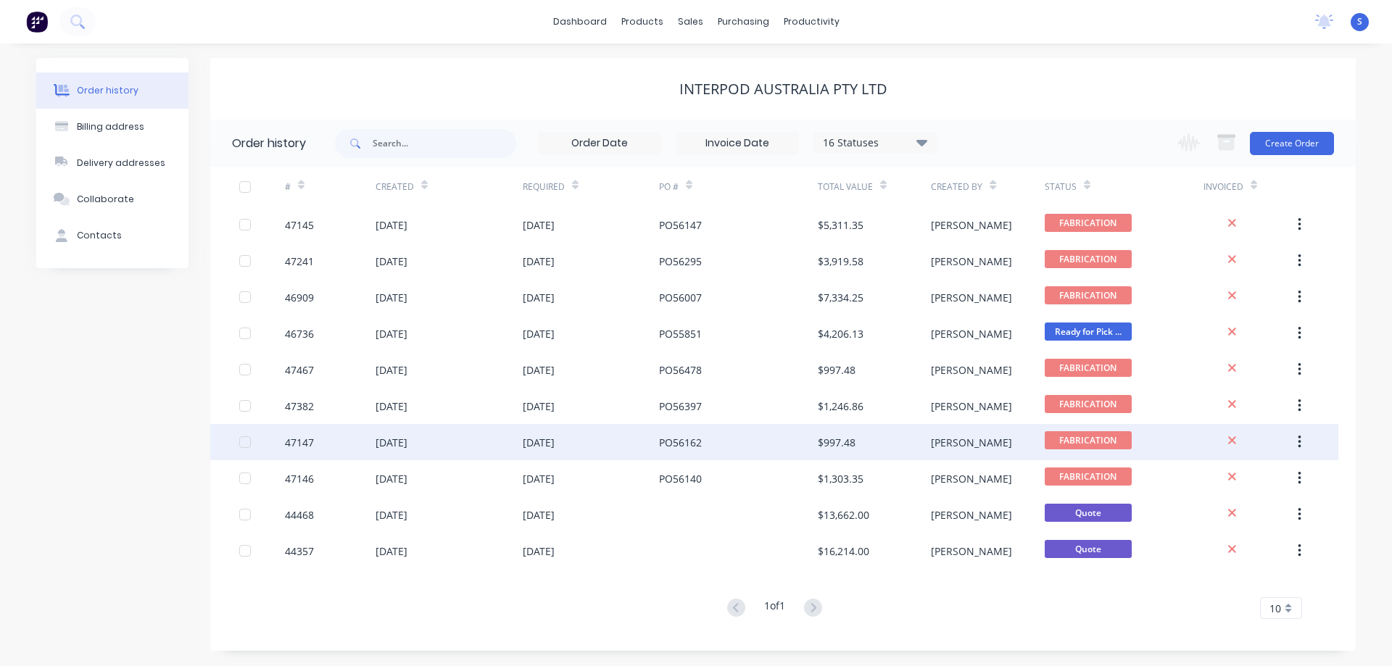
click at [874, 449] on div "$997.48" at bounding box center [874, 442] width 113 height 36
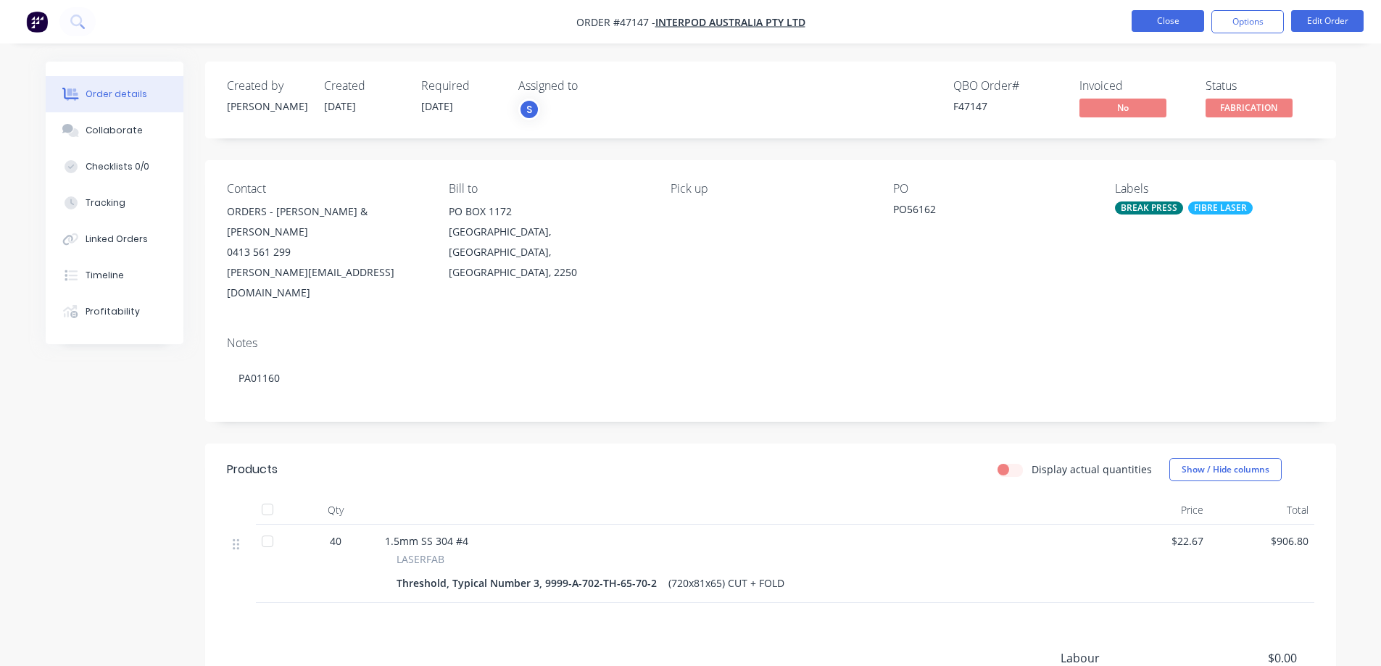
click at [1165, 24] on button "Close" at bounding box center [1168, 21] width 72 height 22
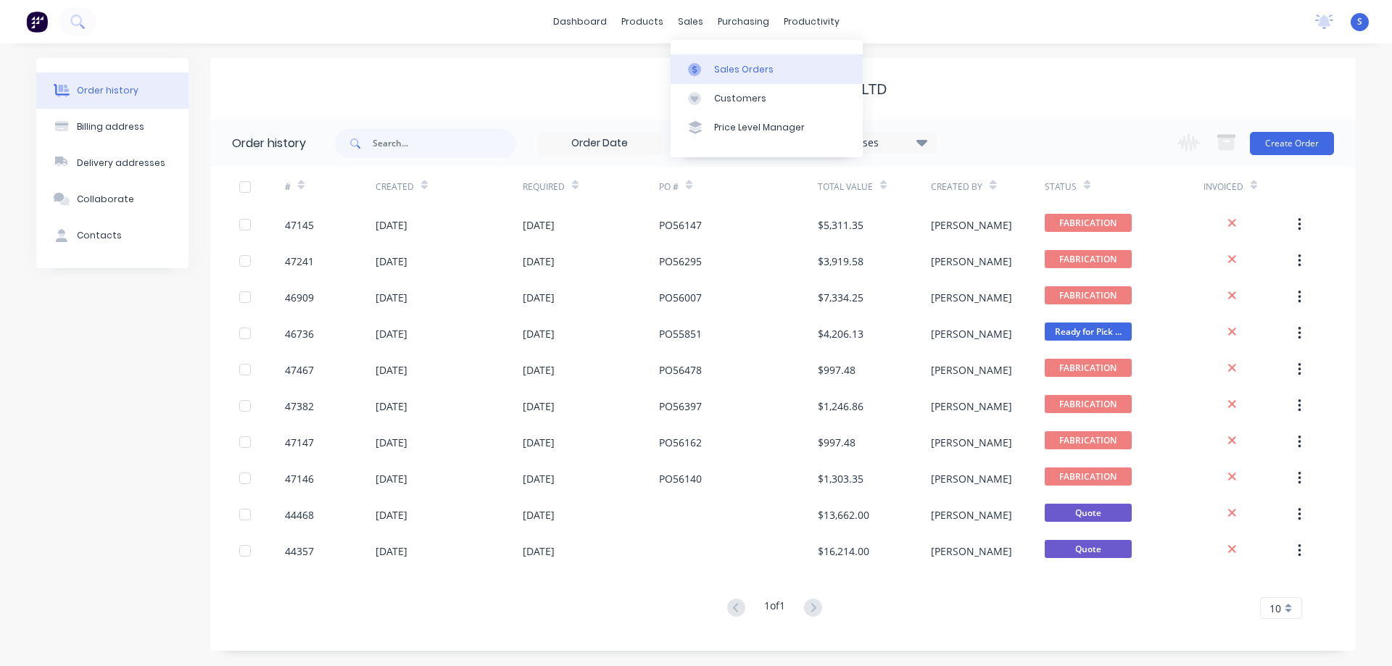
click at [736, 72] on div "Sales Orders" at bounding box center [743, 69] width 59 height 13
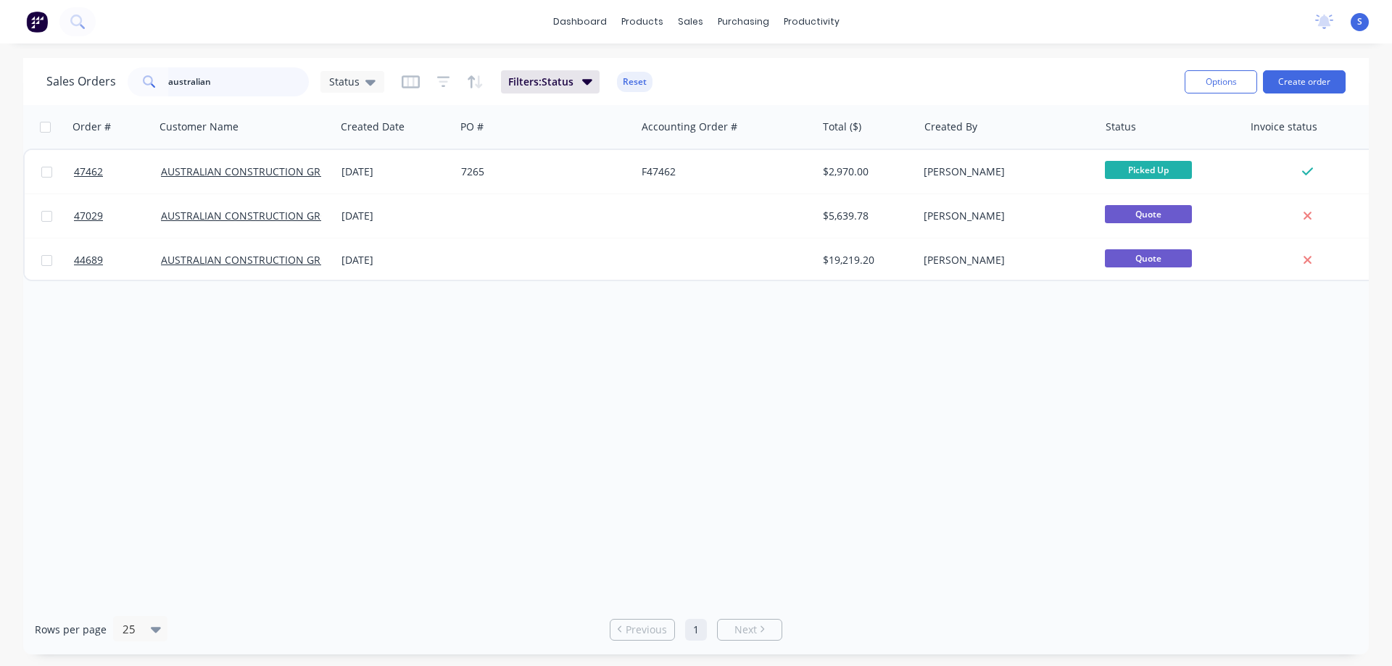
click at [226, 84] on input "australian" at bounding box center [238, 81] width 141 height 29
click at [728, 62] on link "Sales Orders" at bounding box center [767, 68] width 192 height 29
click at [731, 96] on div "Customers" at bounding box center [740, 98] width 52 height 13
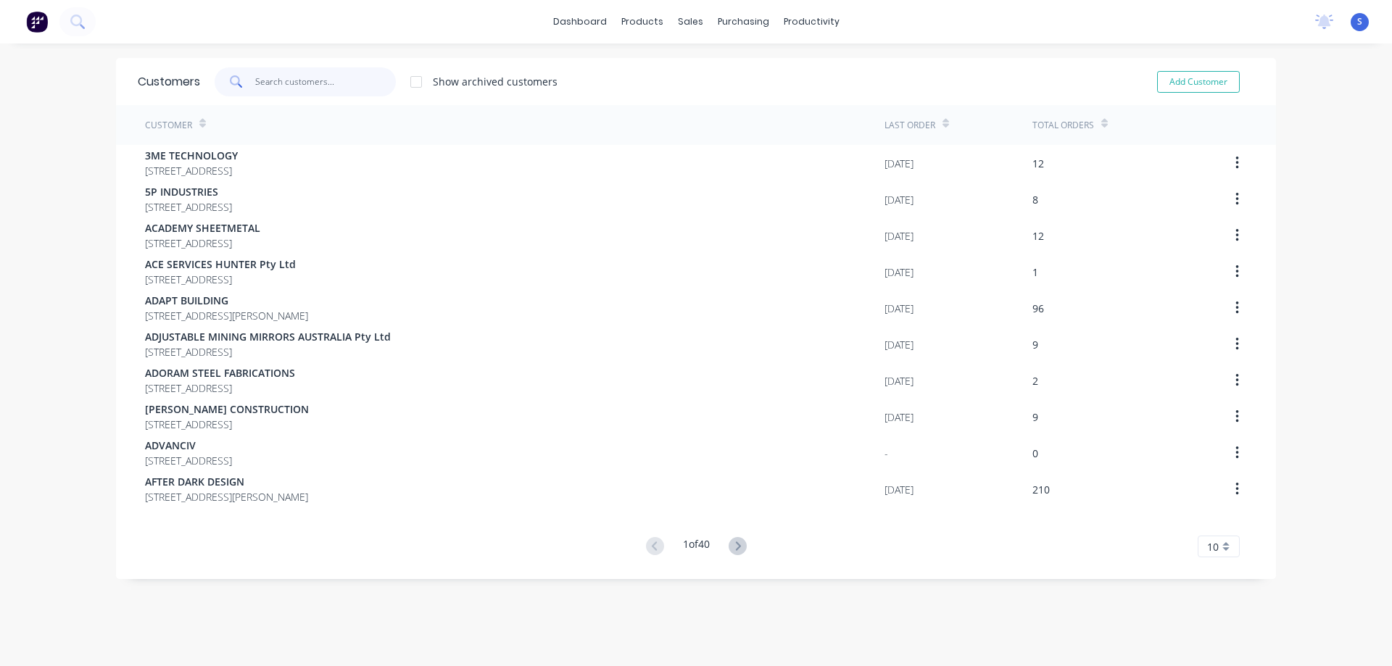
click at [294, 78] on input "text" at bounding box center [325, 81] width 141 height 29
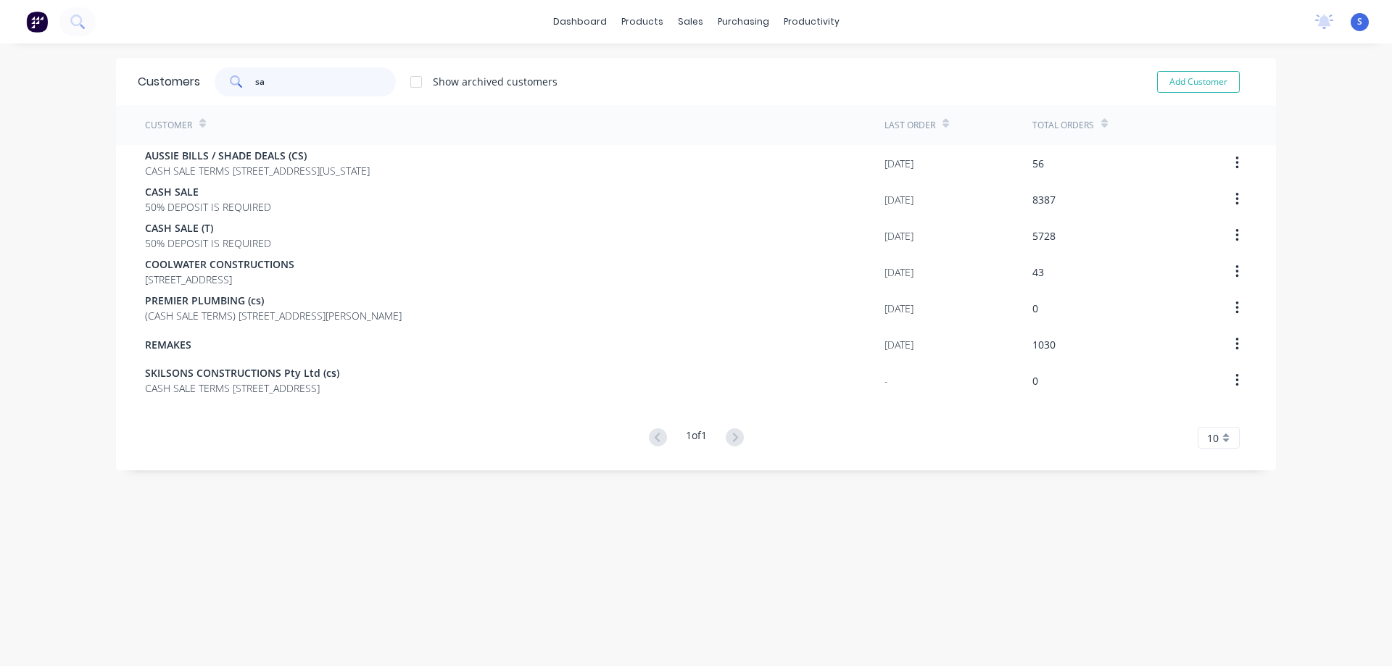
type input "s"
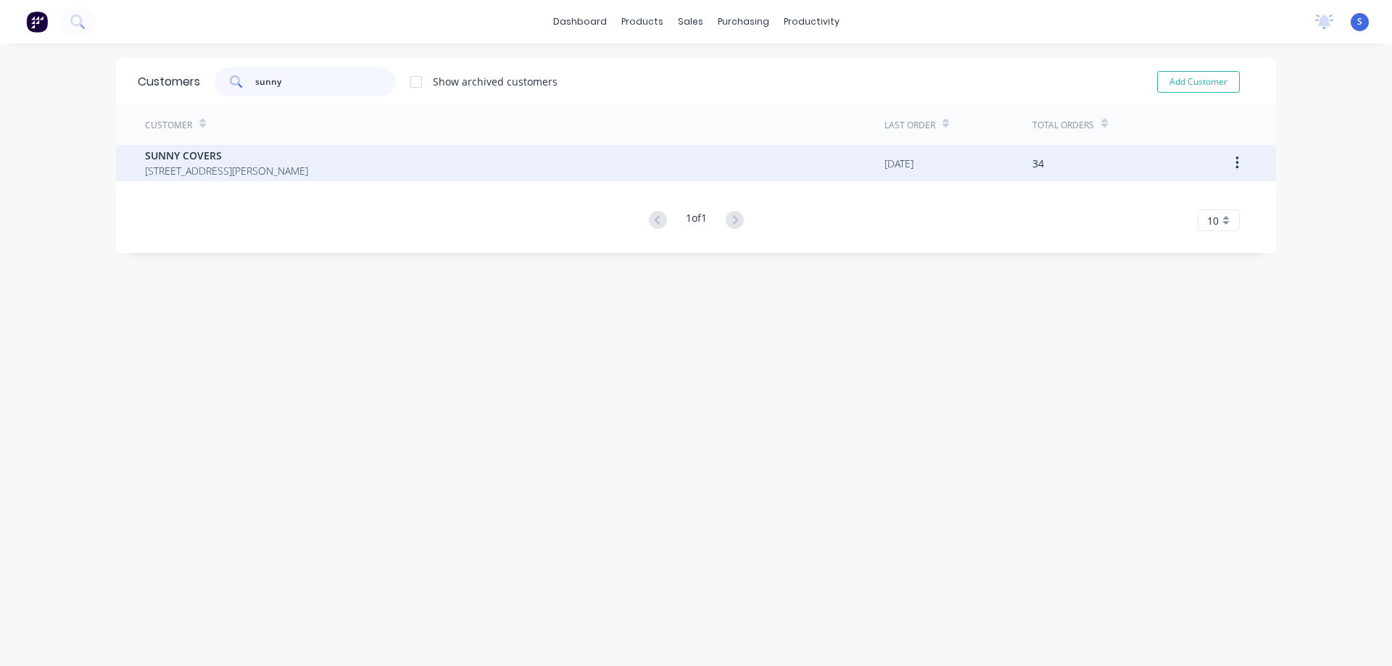
type input "sunny"
click at [308, 172] on span "[STREET_ADDRESS][PERSON_NAME]" at bounding box center [226, 170] width 163 height 15
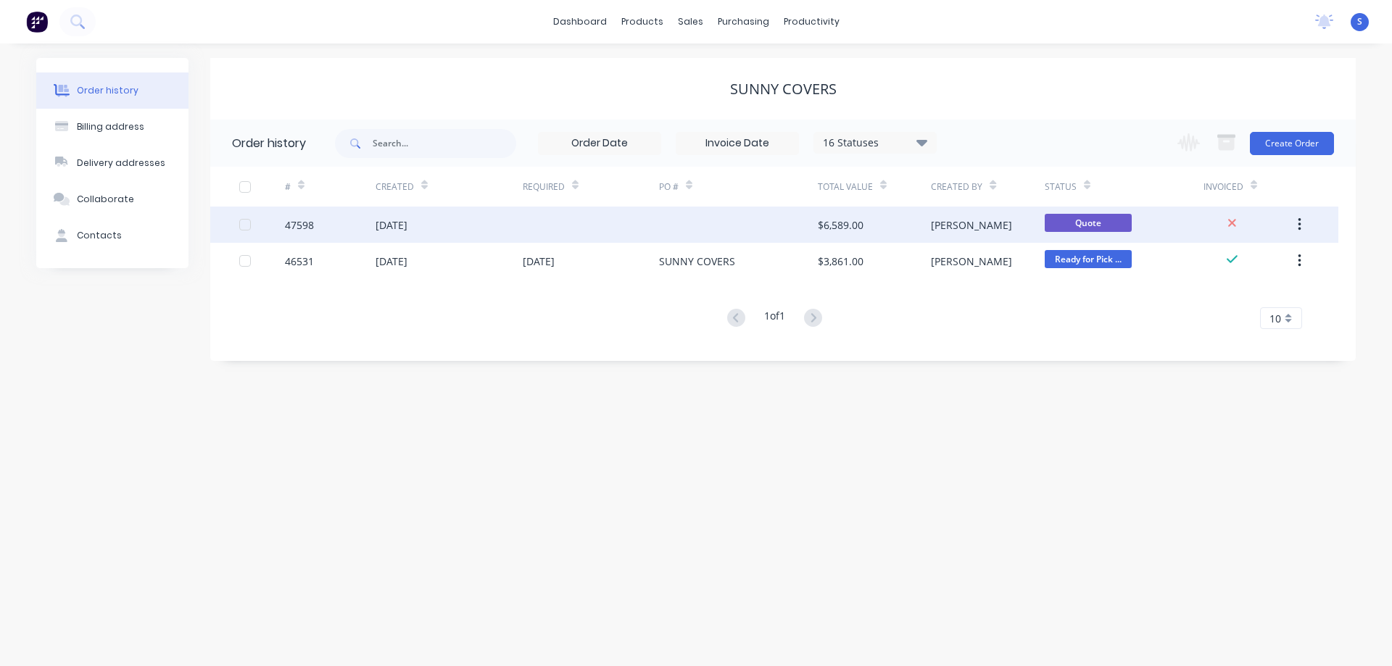
click at [560, 225] on div at bounding box center [591, 225] width 136 height 36
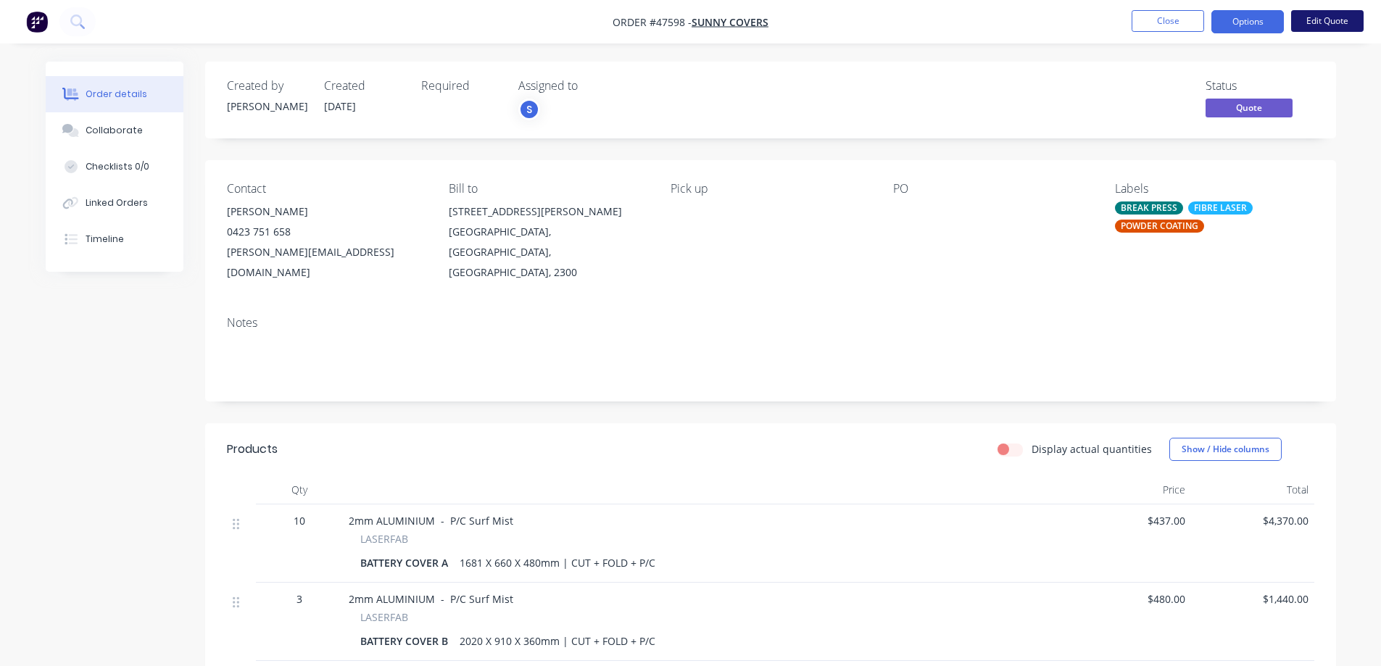
click at [1318, 14] on button "Edit Quote" at bounding box center [1327, 21] width 72 height 22
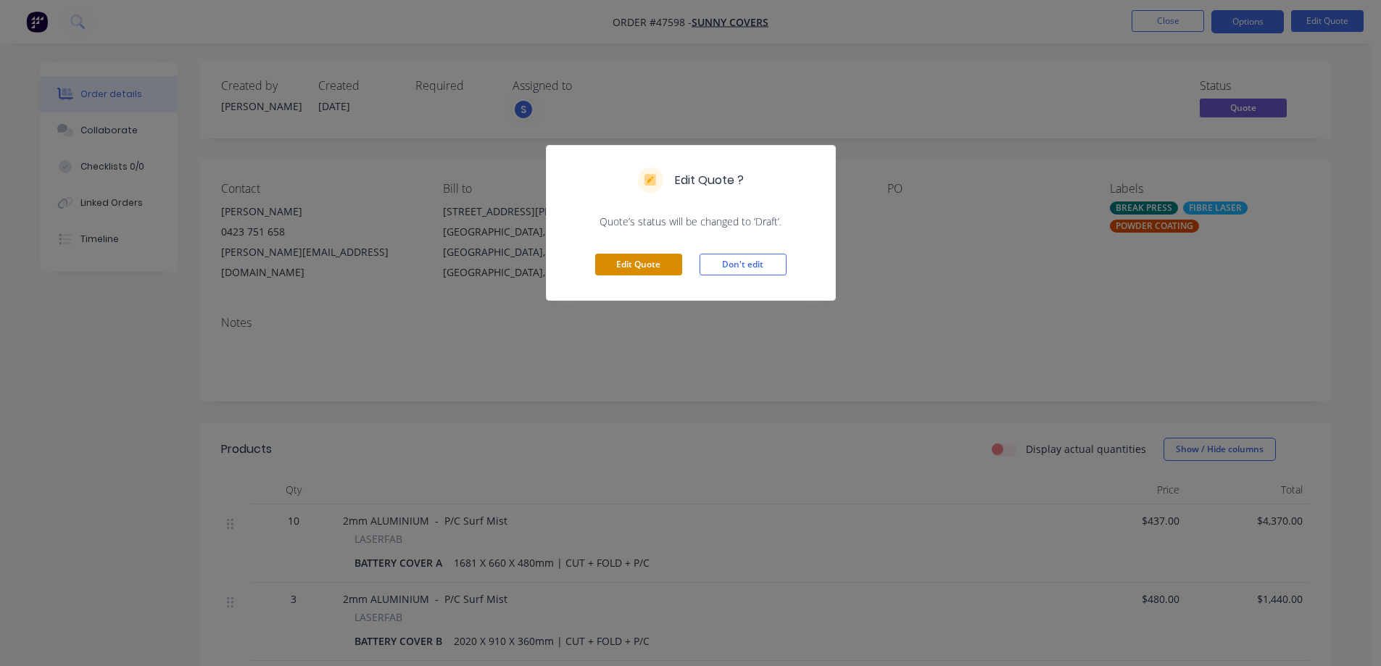
click at [660, 265] on button "Edit Quote" at bounding box center [638, 265] width 87 height 22
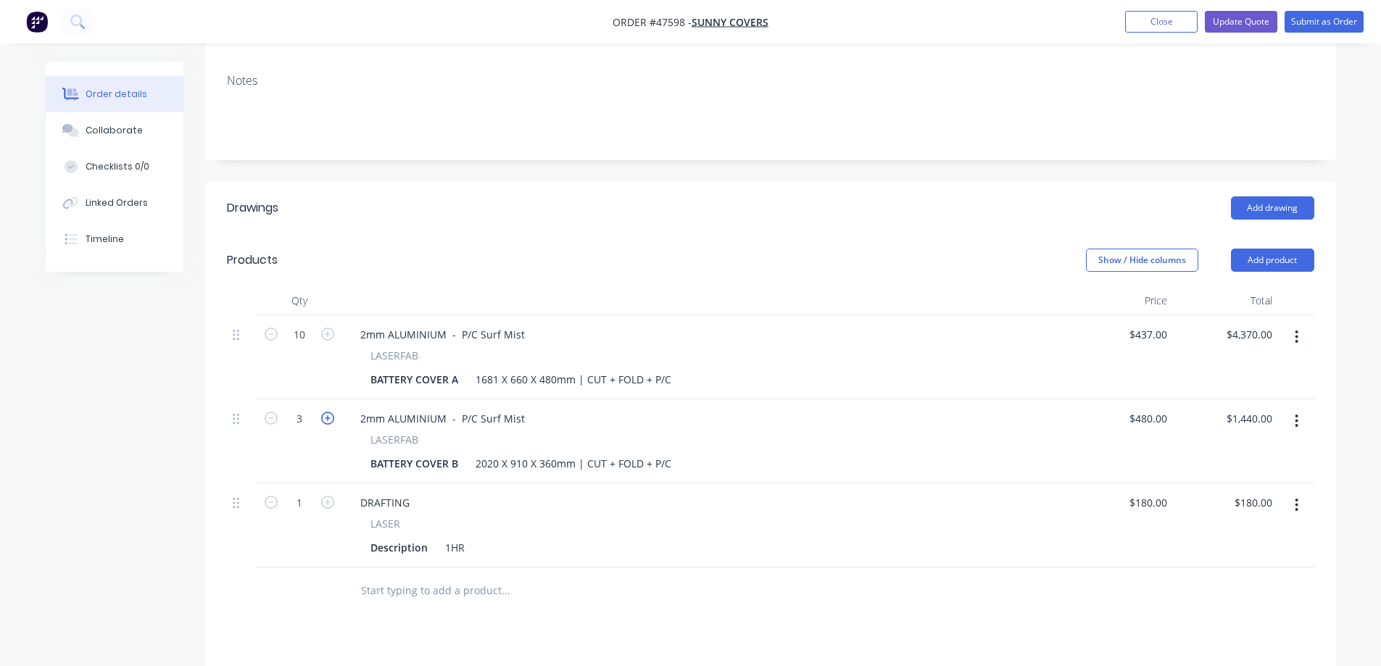
scroll to position [290, 0]
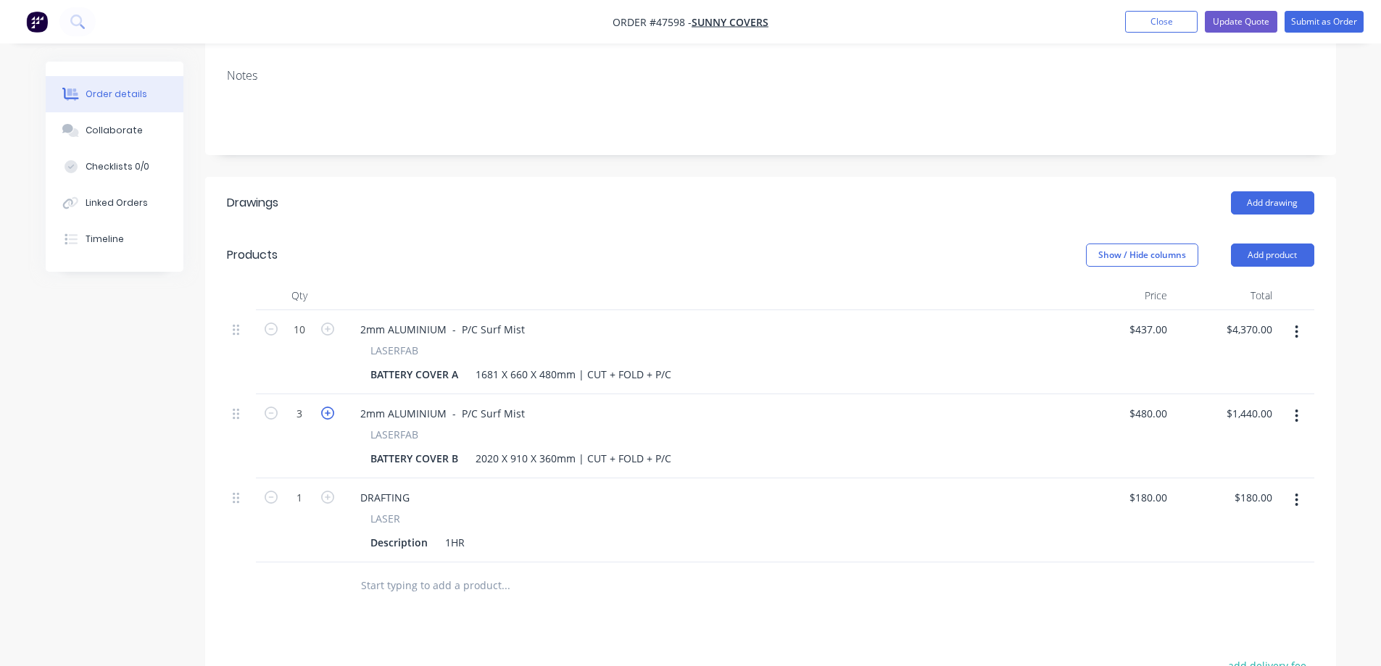
click at [325, 407] on icon "button" at bounding box center [327, 413] width 13 height 13
type input "4"
type input "$1,920.00"
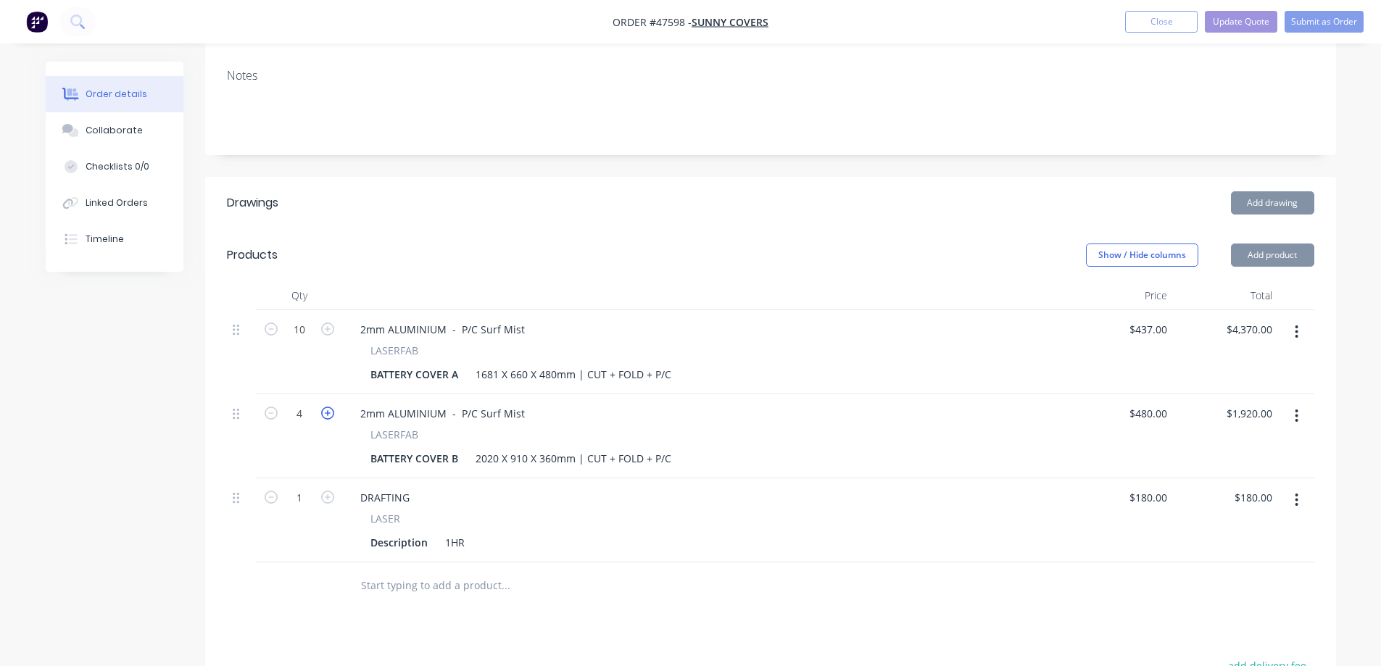
click at [325, 407] on icon "button" at bounding box center [327, 413] width 13 height 13
type input "5"
type input "$2,400.00"
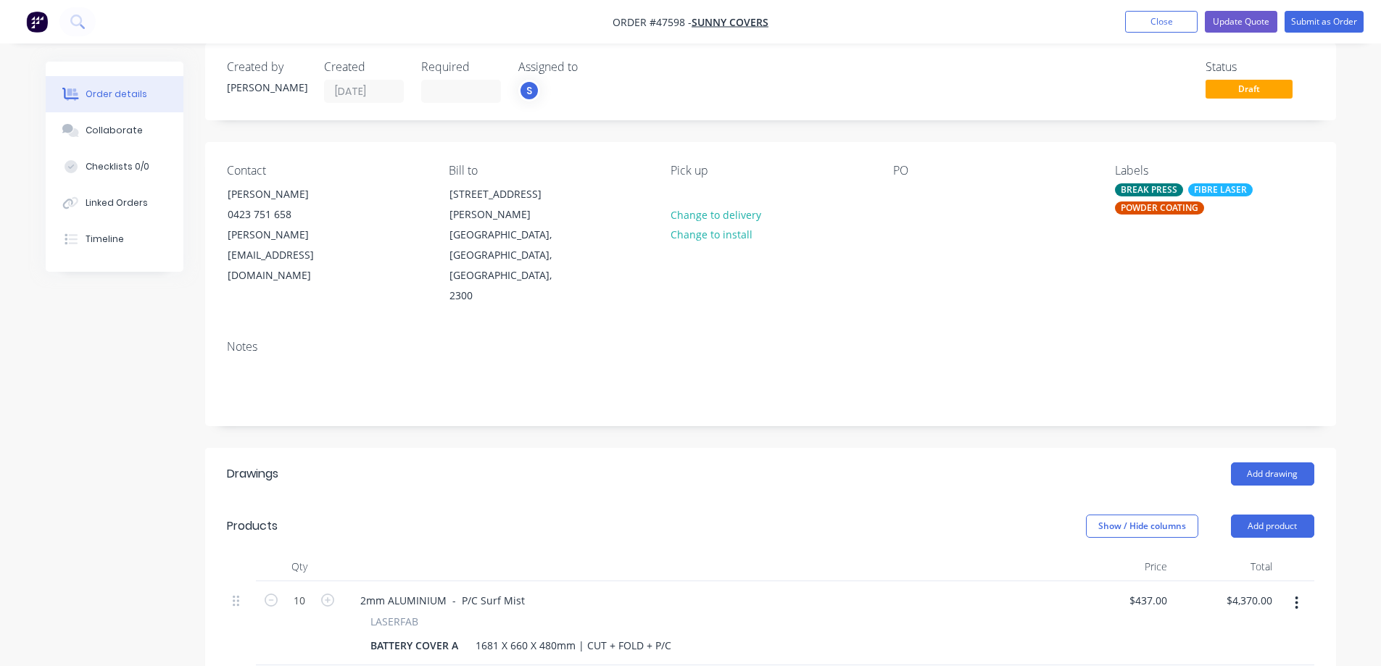
scroll to position [0, 0]
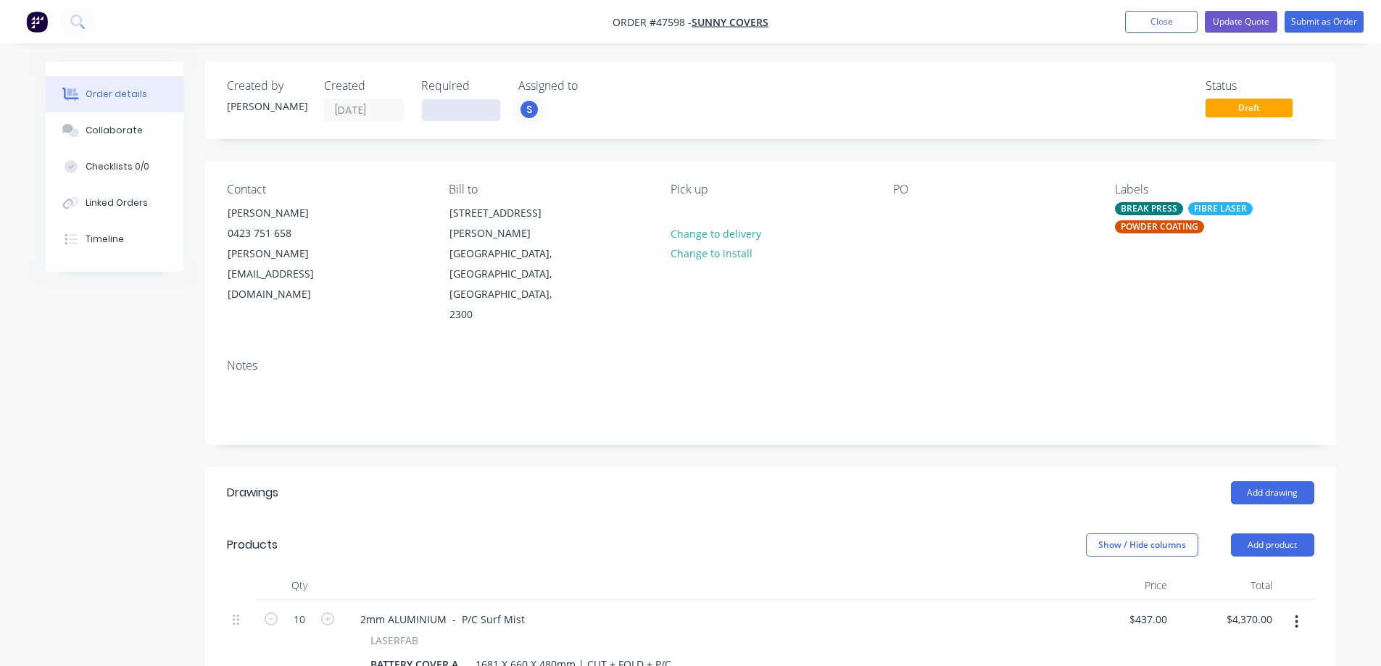
click at [455, 115] on input at bounding box center [461, 110] width 78 height 22
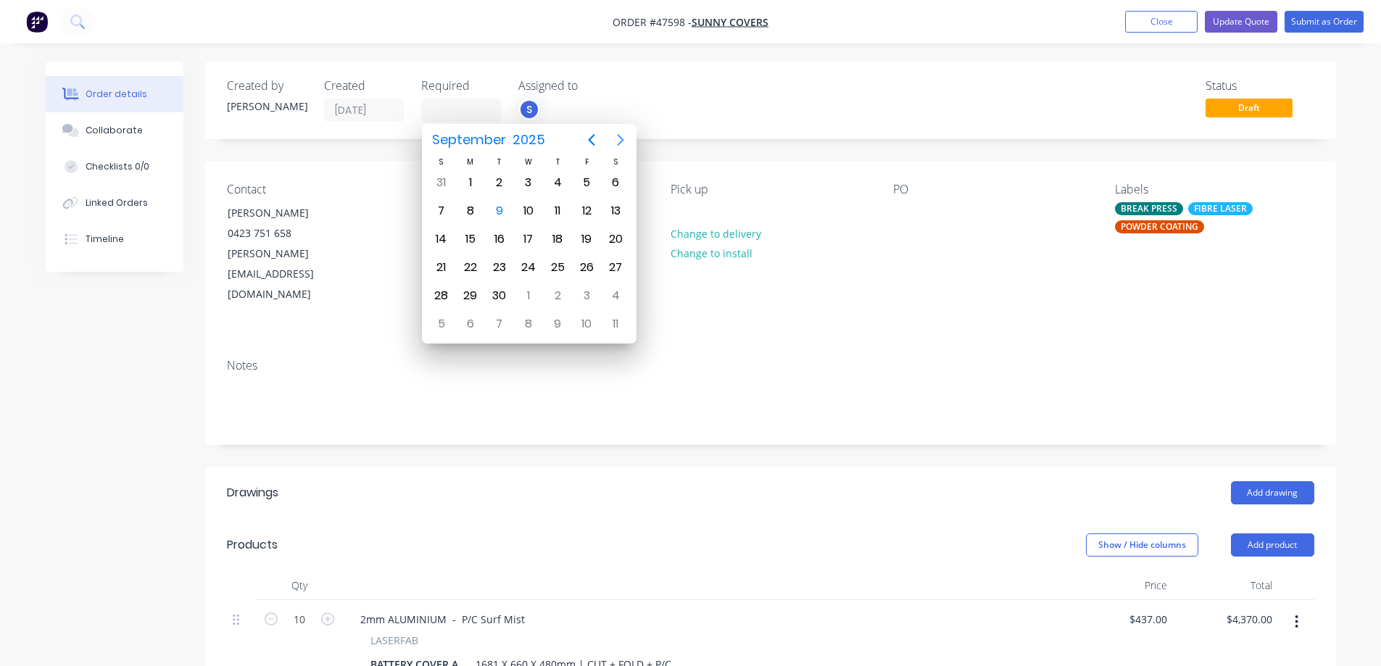
click at [620, 146] on icon "Next page" at bounding box center [620, 139] width 17 height 17
click at [552, 215] on div "9" at bounding box center [558, 211] width 22 height 22
type input "[DATE]"
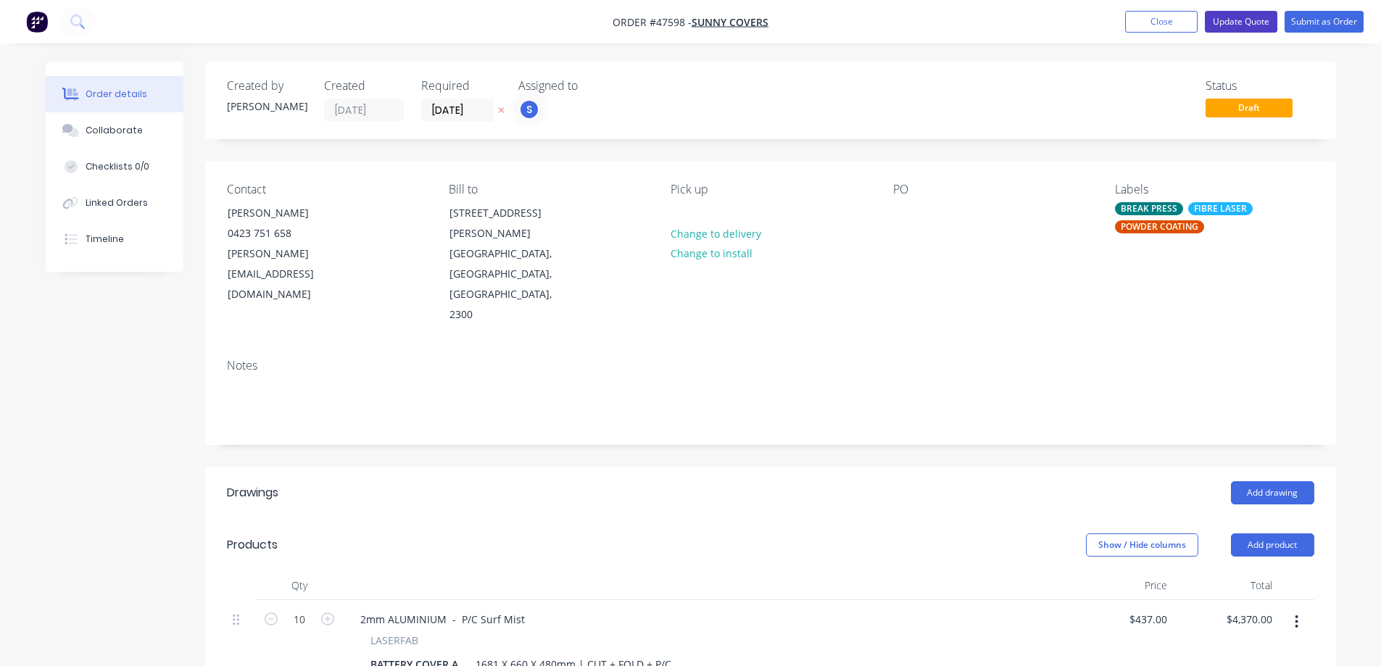
click at [1250, 25] on button "Update Quote" at bounding box center [1241, 22] width 72 height 22
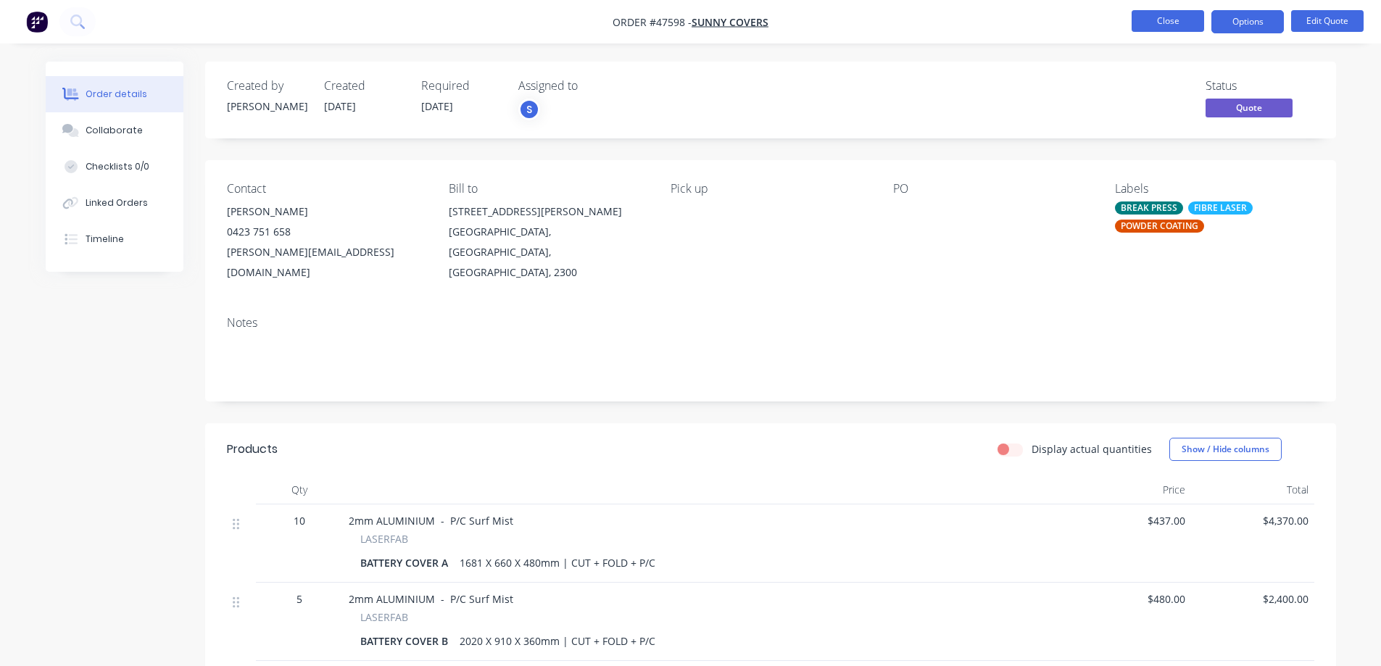
click at [1163, 20] on button "Close" at bounding box center [1168, 21] width 72 height 22
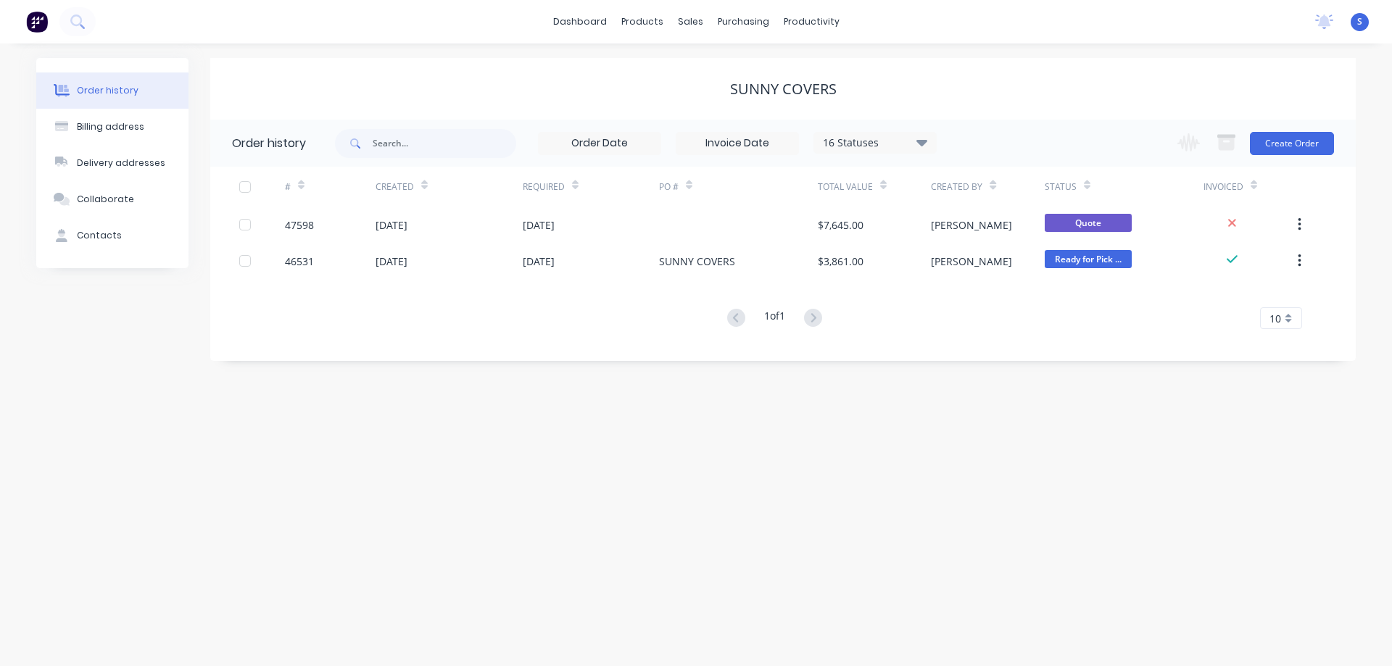
click at [876, 146] on div "16 Statuses" at bounding box center [875, 143] width 122 height 16
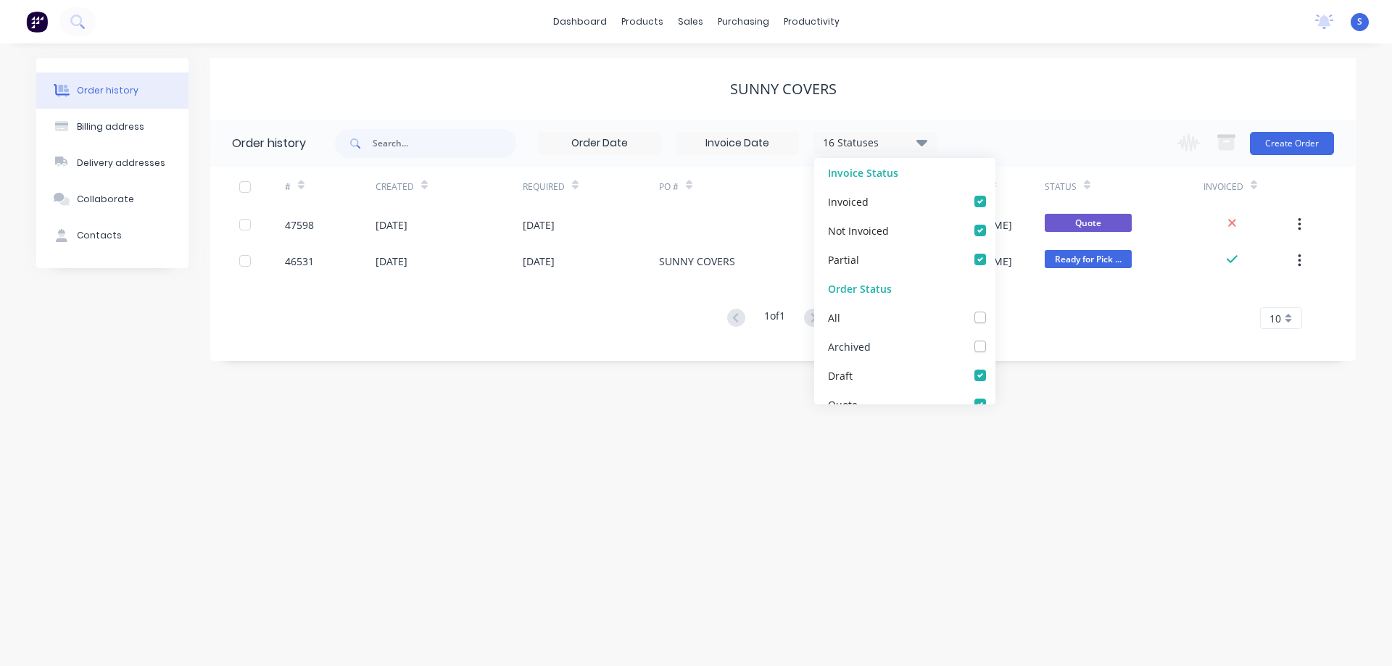
click at [995, 339] on label at bounding box center [995, 339] width 0 height 0
click at [995, 349] on input "checkbox" at bounding box center [1001, 346] width 12 height 14
checkbox input "true"
click at [955, 99] on div "SUNNY COVERS" at bounding box center [782, 89] width 1145 height 62
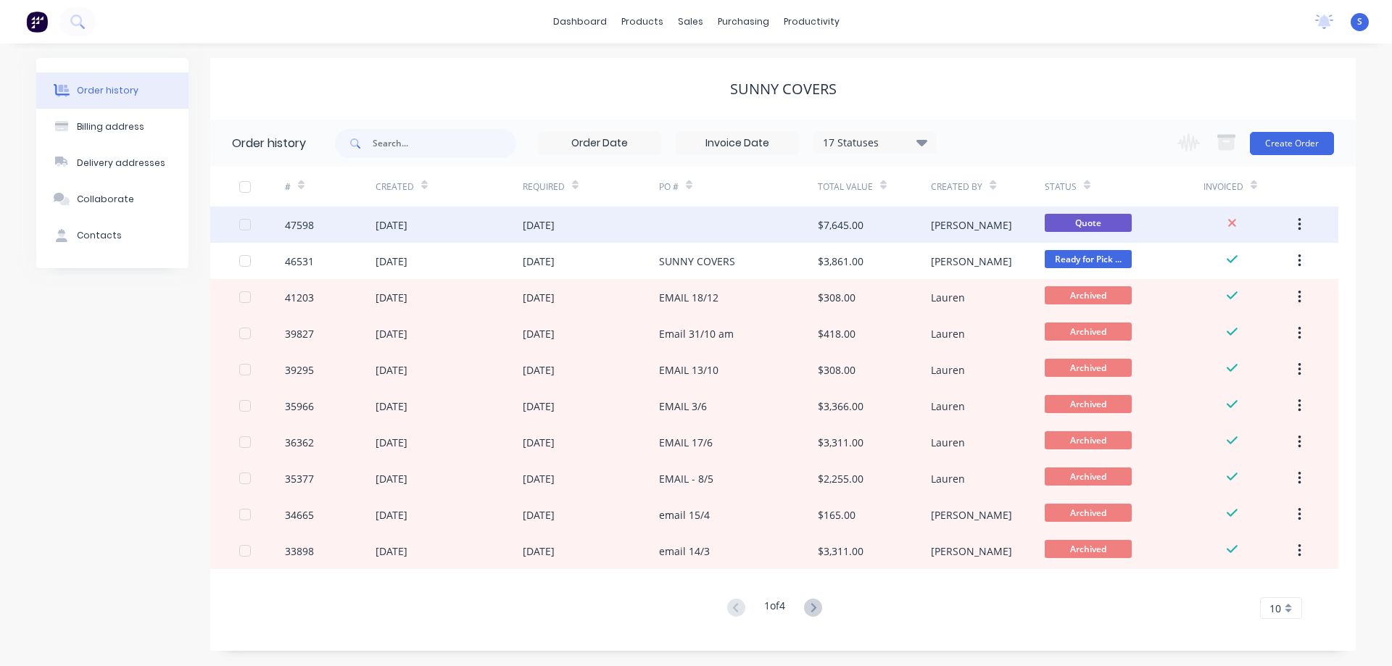
click at [496, 223] on div "[DATE]" at bounding box center [448, 225] width 147 height 36
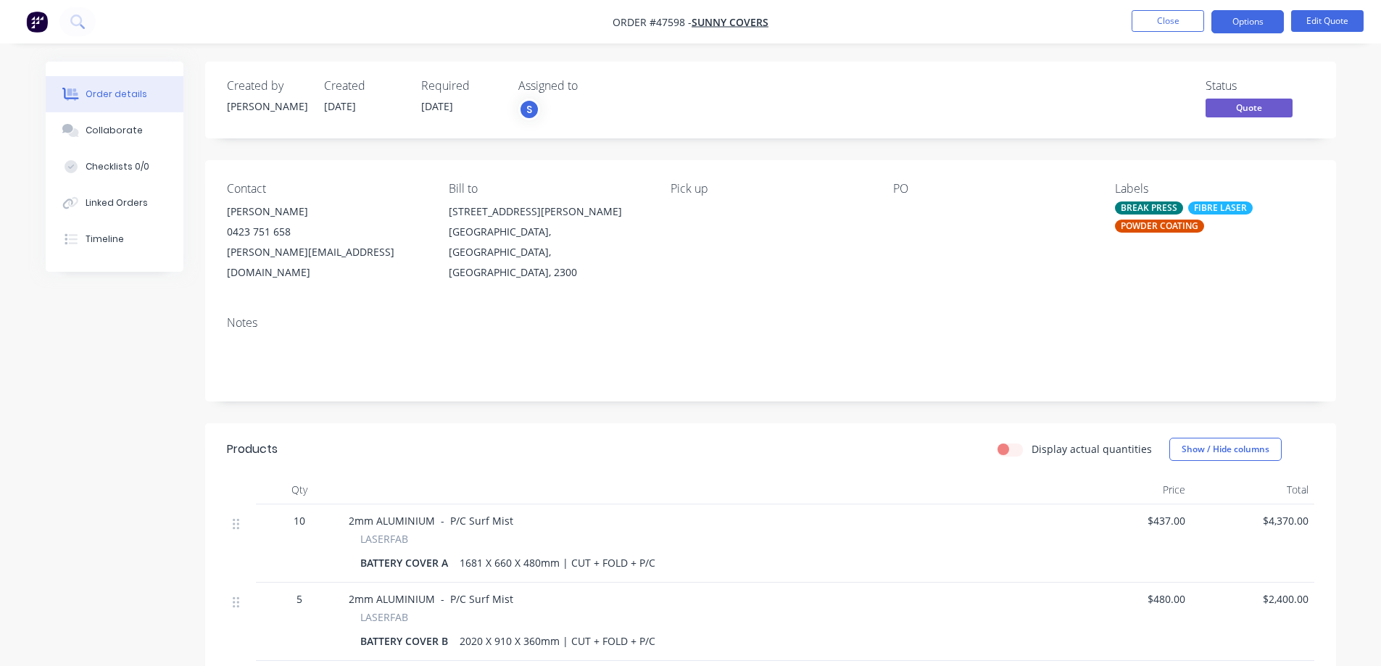
click at [898, 204] on div at bounding box center [983, 212] width 181 height 20
click at [1340, 22] on button "Edit Quote" at bounding box center [1327, 21] width 72 height 22
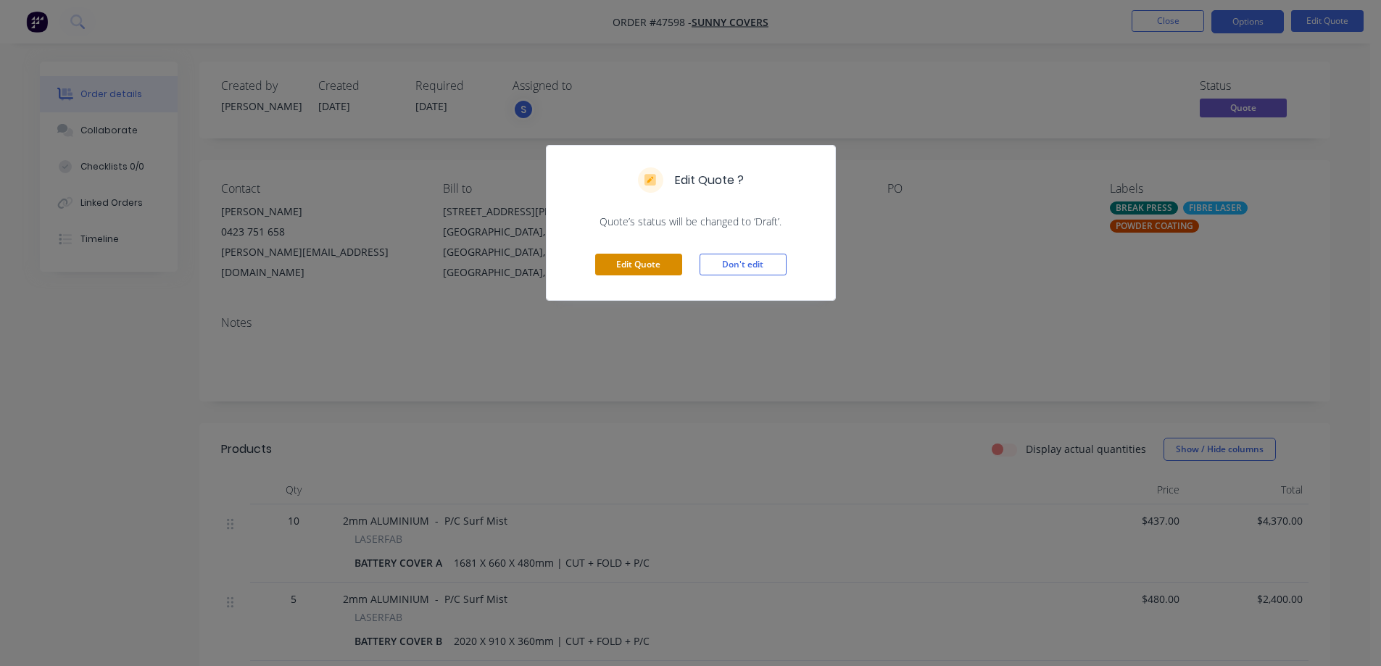
click at [632, 267] on button "Edit Quote" at bounding box center [638, 265] width 87 height 22
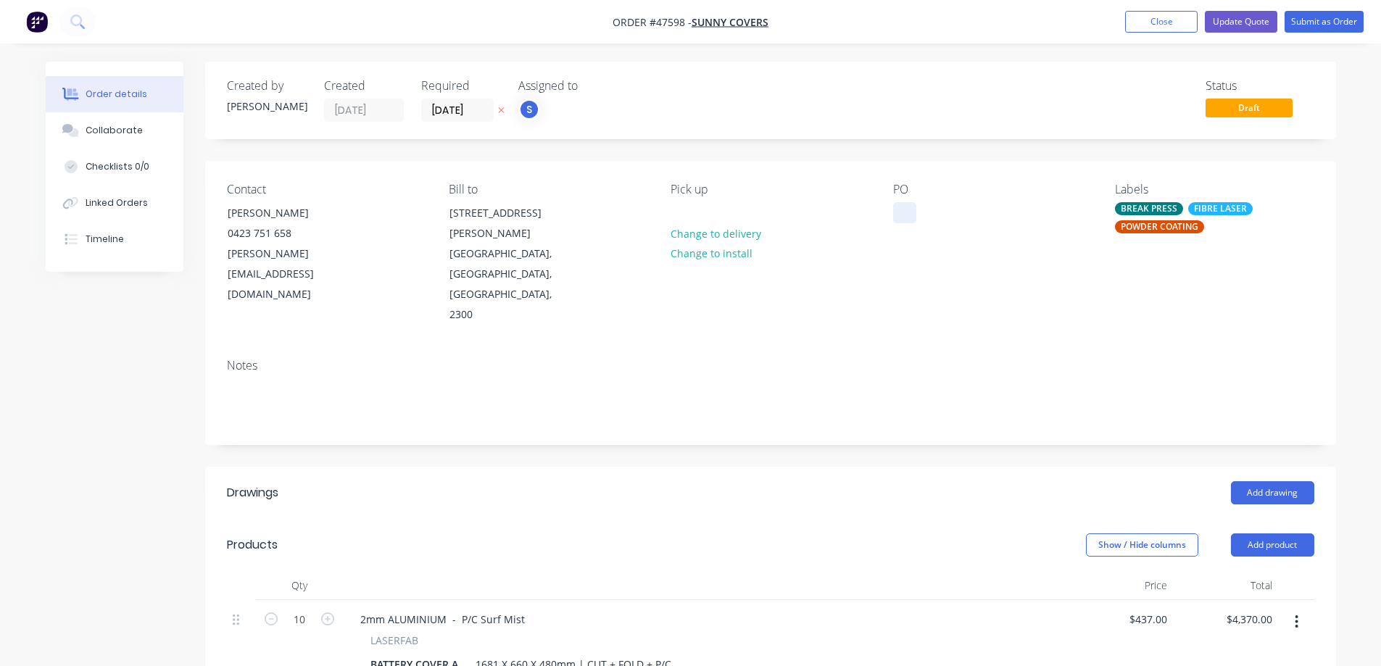
click at [903, 206] on div at bounding box center [904, 212] width 23 height 21
click at [1308, 33] on nav "Order #47598 - SUNNY COVERS Add product Close Update Quote Submit as Order" at bounding box center [690, 21] width 1381 height 43
click at [1319, 18] on button "Submit as Order" at bounding box center [1323, 22] width 79 height 22
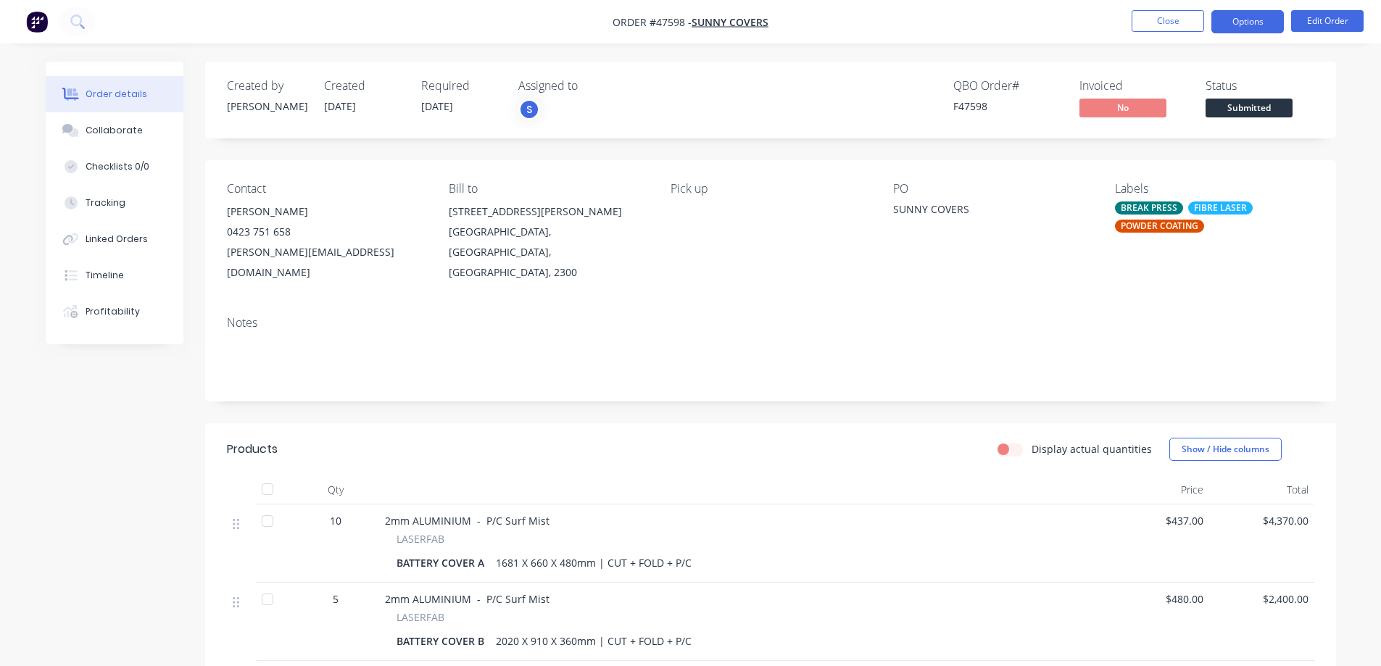
click at [1257, 17] on button "Options" at bounding box center [1247, 21] width 72 height 23
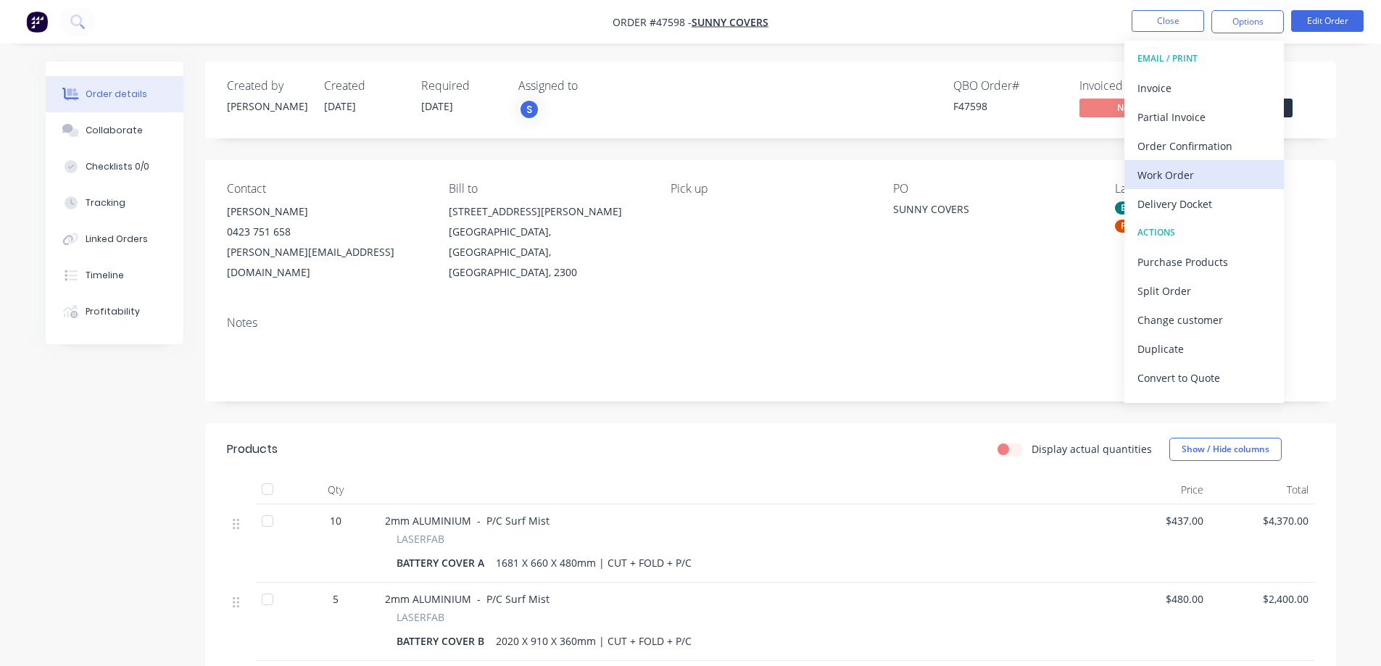
click at [1178, 184] on div "Work Order" at bounding box center [1203, 175] width 133 height 21
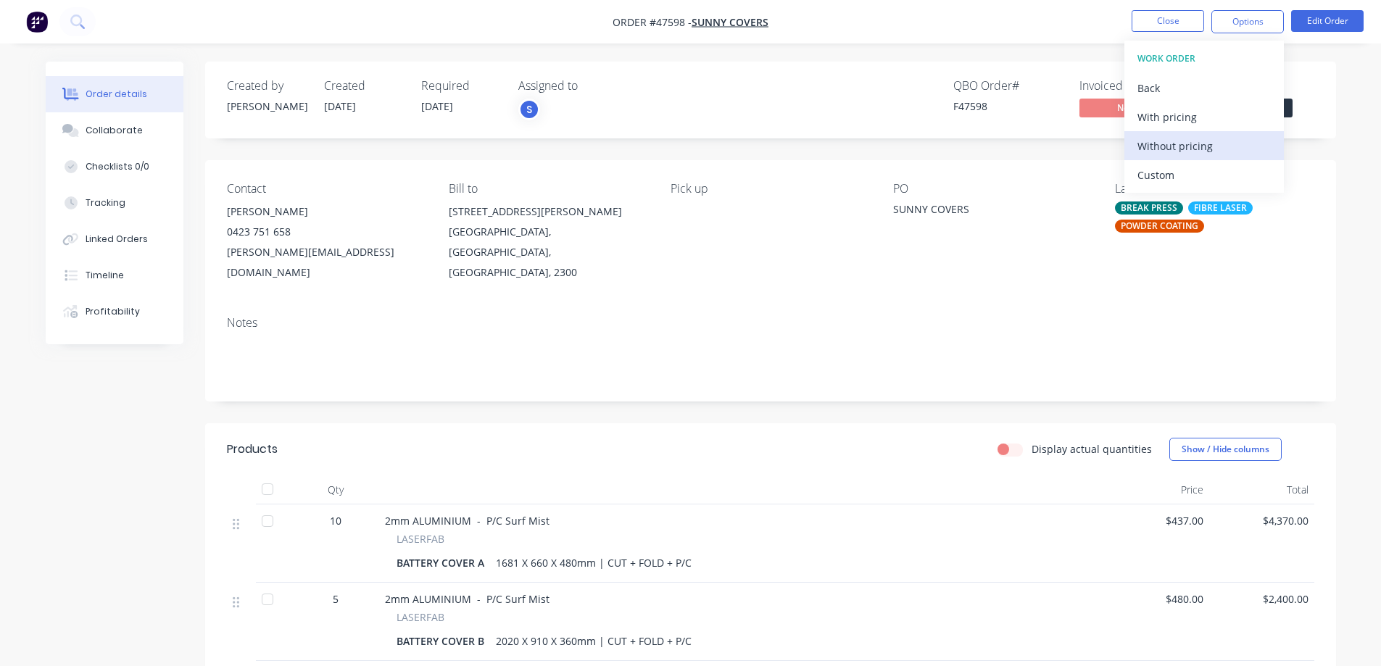
click at [1162, 143] on div "Without pricing" at bounding box center [1203, 146] width 133 height 21
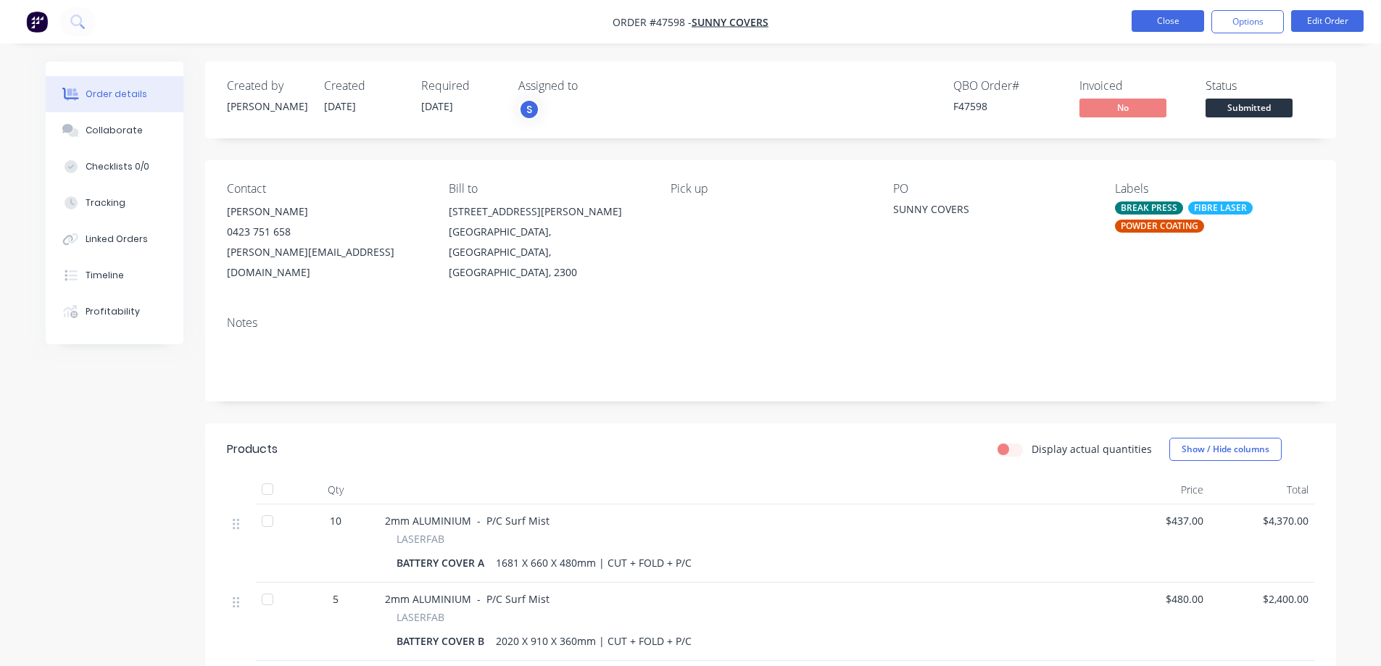
click at [1174, 22] on button "Close" at bounding box center [1168, 21] width 72 height 22
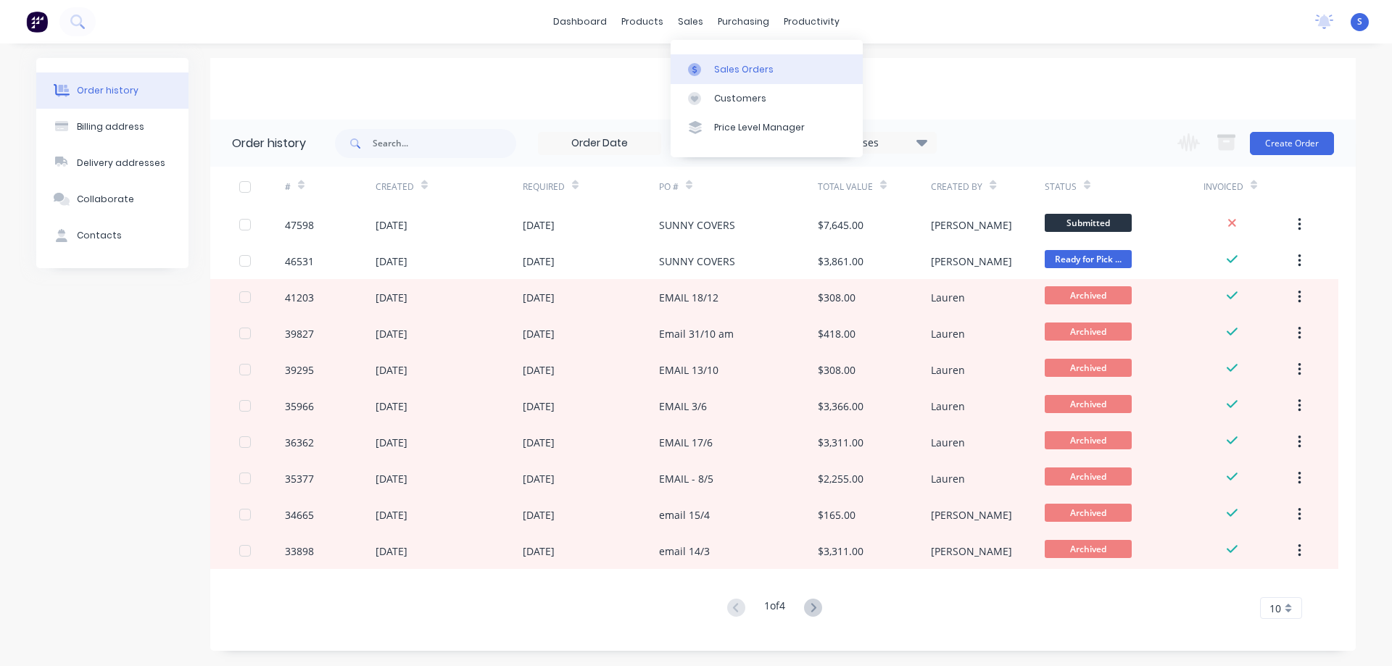
click at [724, 72] on div "Sales Orders" at bounding box center [743, 69] width 59 height 13
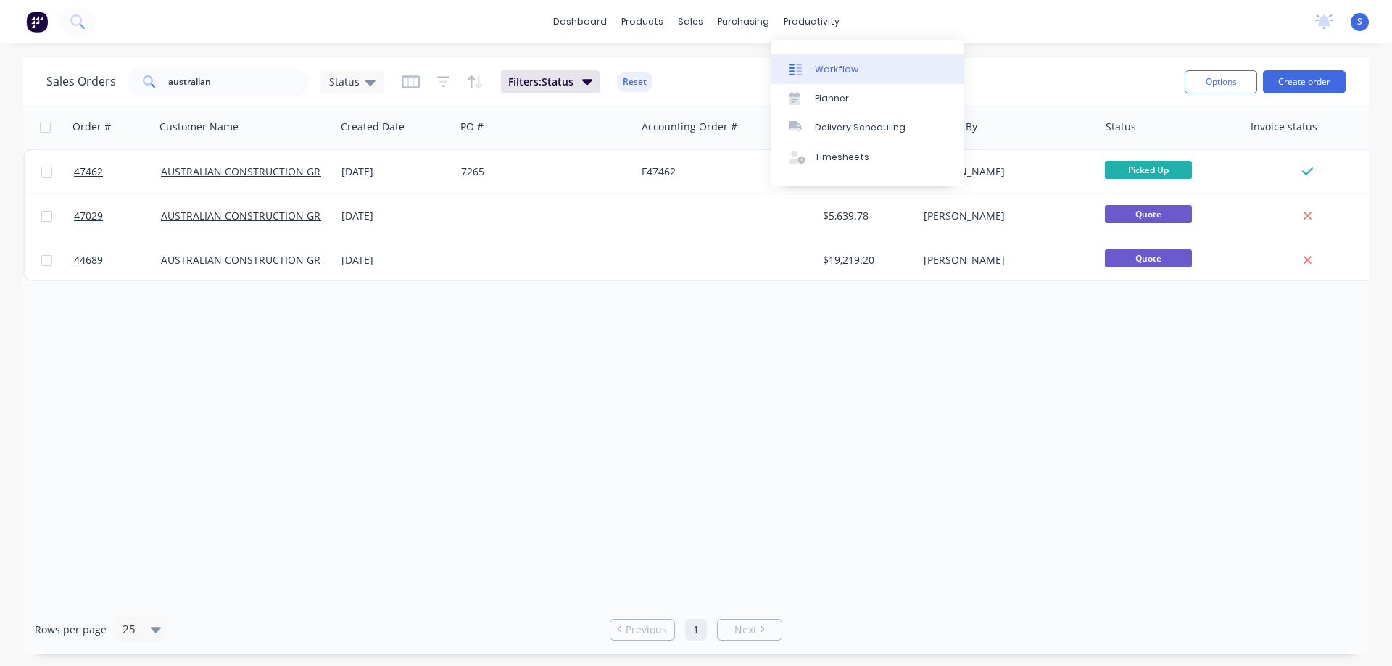
click at [830, 73] on div "Workflow" at bounding box center [836, 69] width 43 height 13
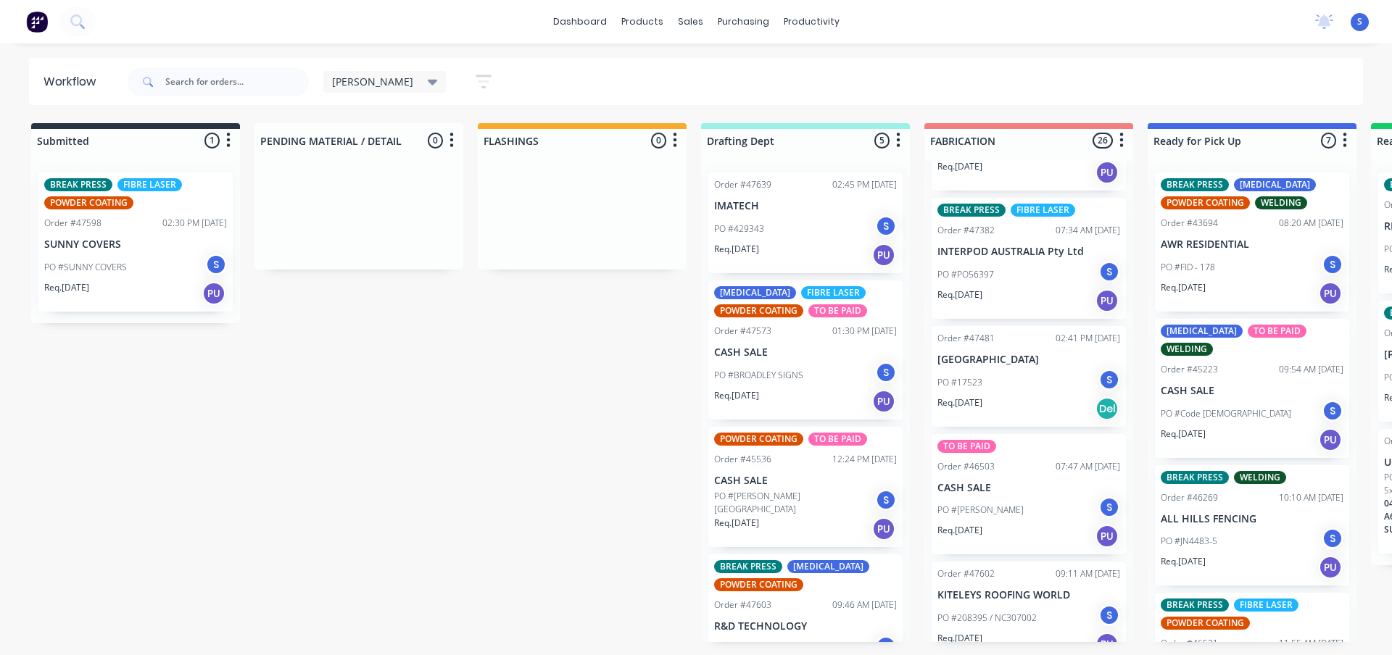
scroll to position [1232, 0]
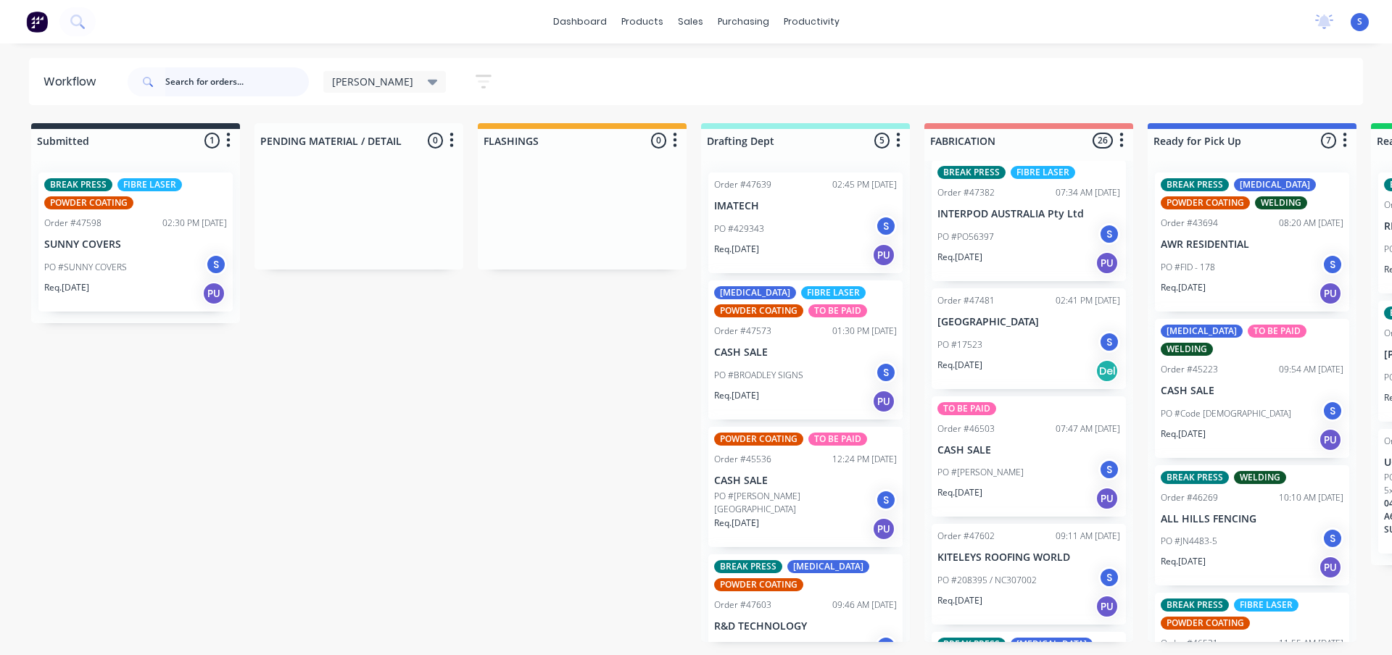
click at [246, 85] on input "text" at bounding box center [237, 81] width 144 height 29
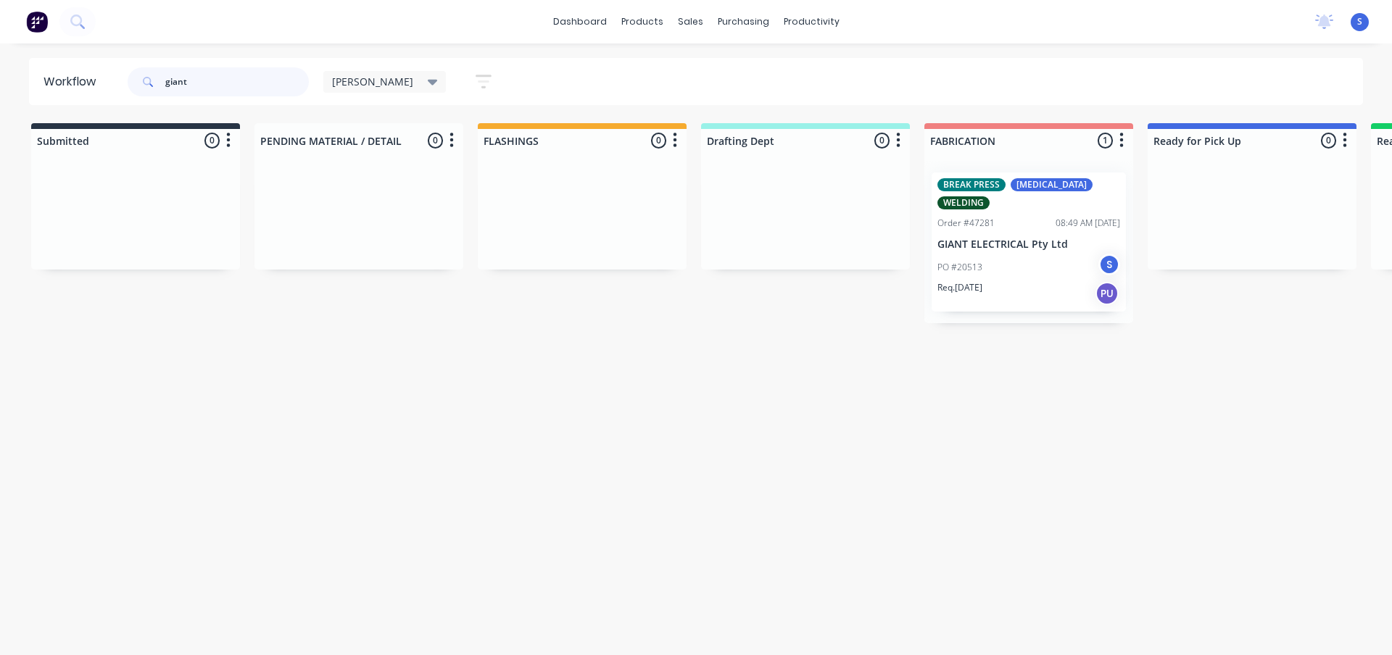
type input "giant"
click at [992, 281] on div "Req. [DATE] PU" at bounding box center [1028, 293] width 183 height 25
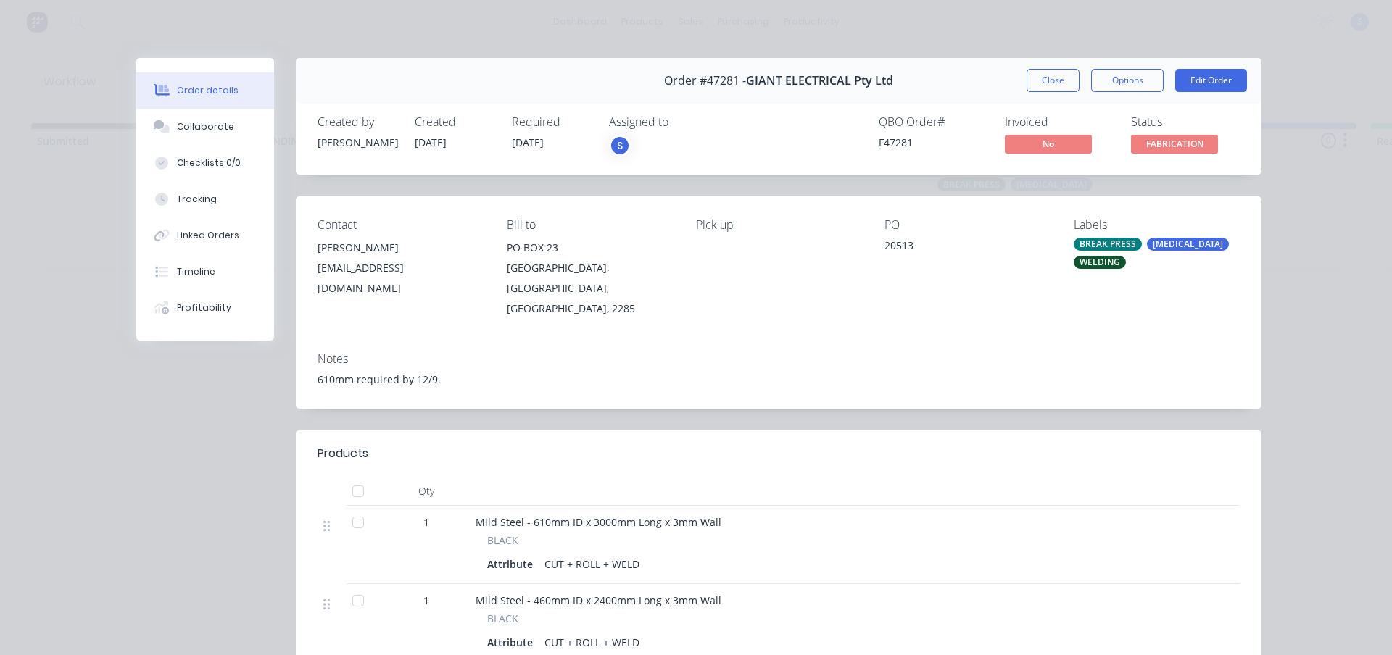
click at [1317, 225] on div "Order details Collaborate Checklists 0/0 Tracking Linked Orders Timeline Profit…" at bounding box center [696, 327] width 1392 height 655
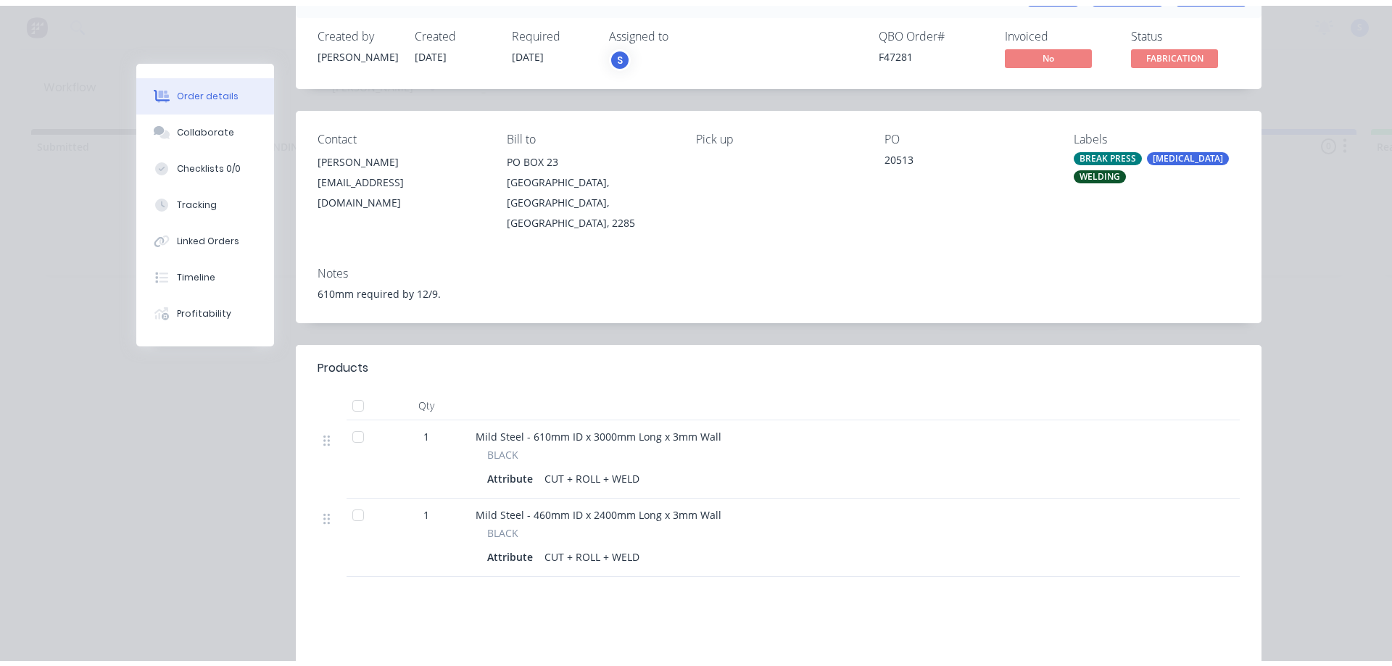
scroll to position [0, 0]
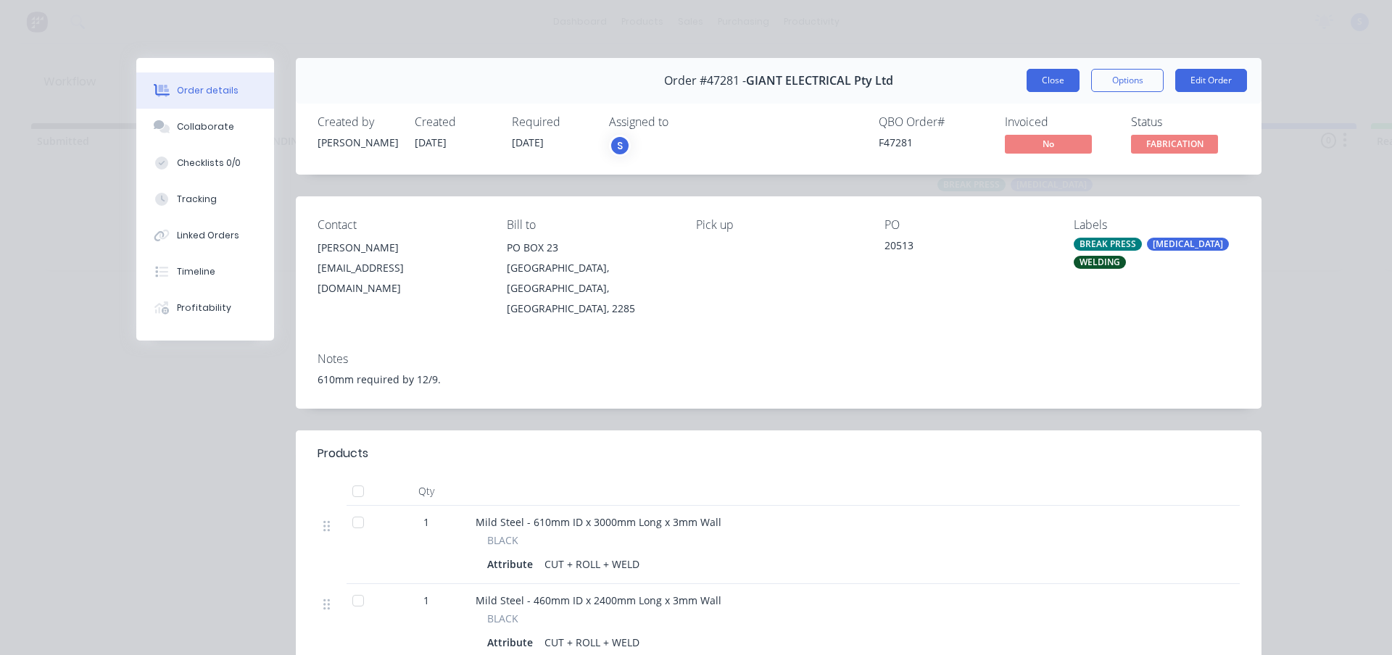
click at [1047, 79] on button "Close" at bounding box center [1052, 80] width 53 height 23
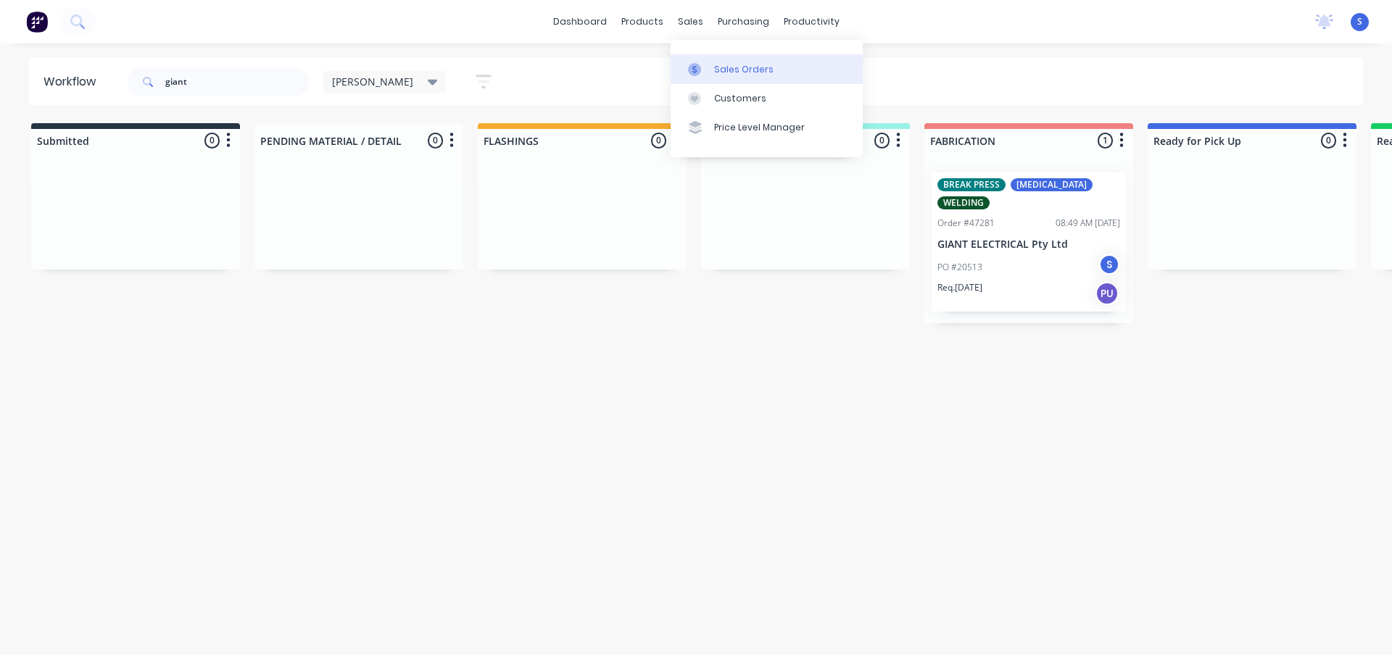
click at [729, 72] on div "Sales Orders" at bounding box center [743, 69] width 59 height 13
